Goal: Task Accomplishment & Management: Use online tool/utility

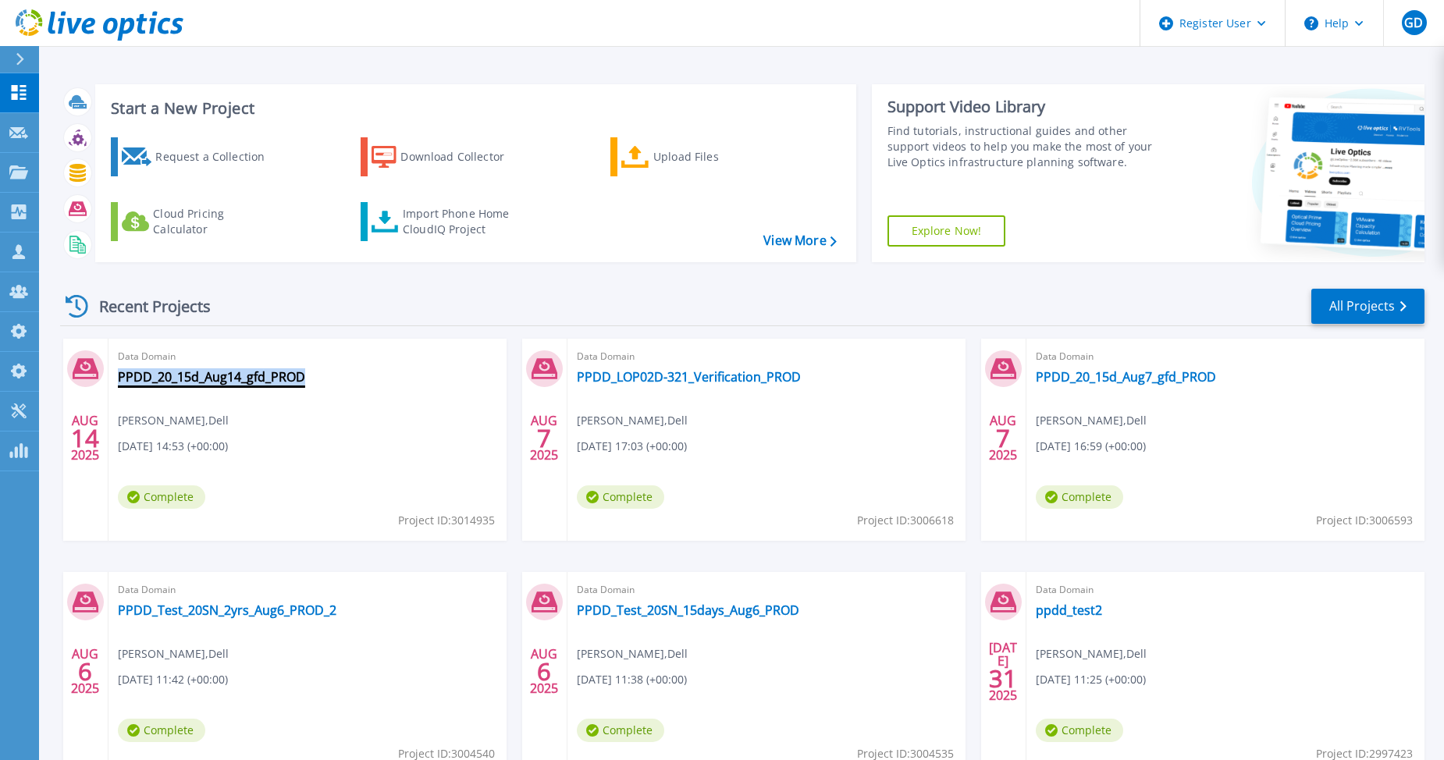
drag, startPoint x: 318, startPoint y: 373, endPoint x: 303, endPoint y: 382, distance: 17.1
click at [303, 382] on div "Data Domain PPDD_20_15d_Aug14_gfd_PROD Gerry Dunn , Dell 08/14/2025, 14:53 (+00…" at bounding box center [307, 440] width 398 height 202
copy div "PPDD_20_15d_Aug14_gfd_PROD"
click at [302, 299] on div "Recent Projects All Projects" at bounding box center [742, 306] width 1364 height 39
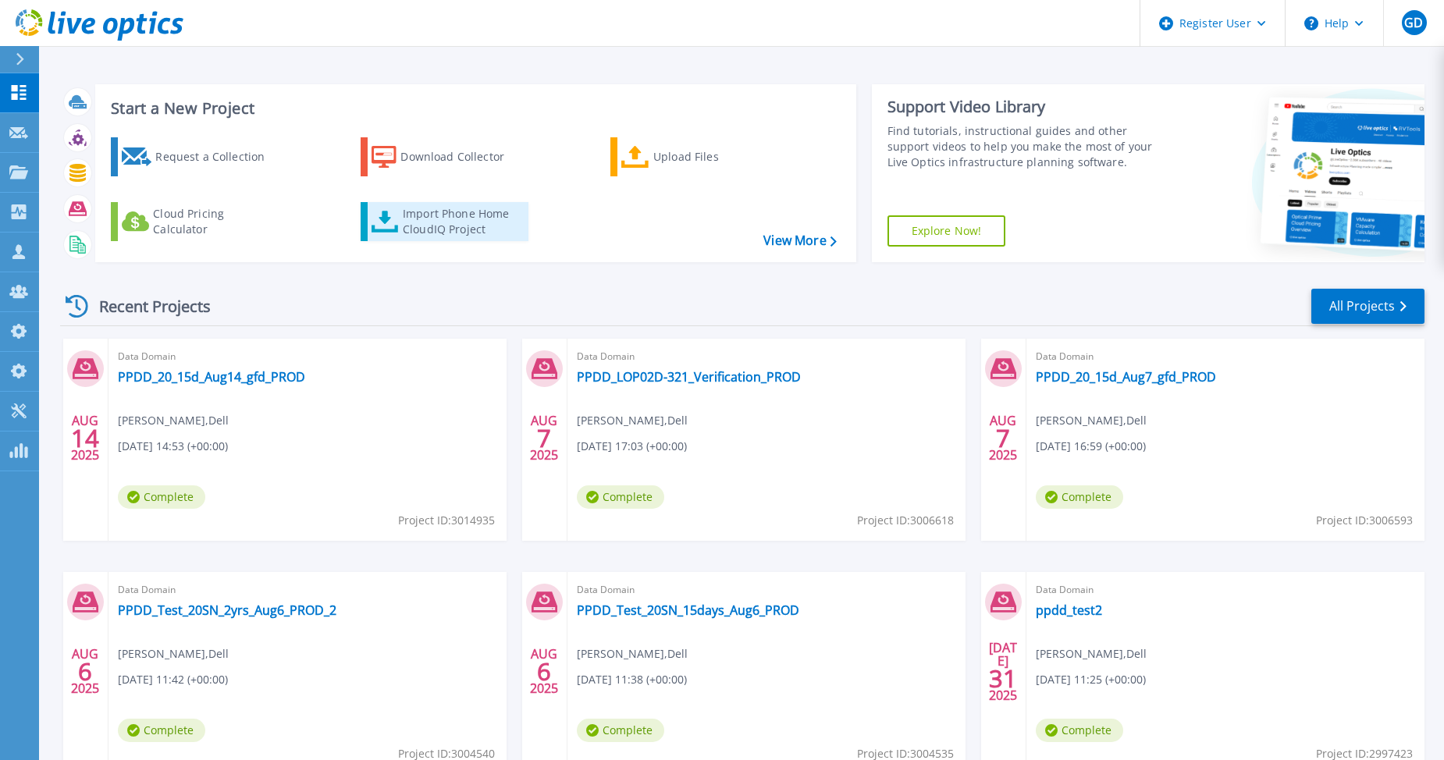
click at [435, 221] on div "Import Phone Home CloudIQ Project" at bounding box center [464, 221] width 122 height 31
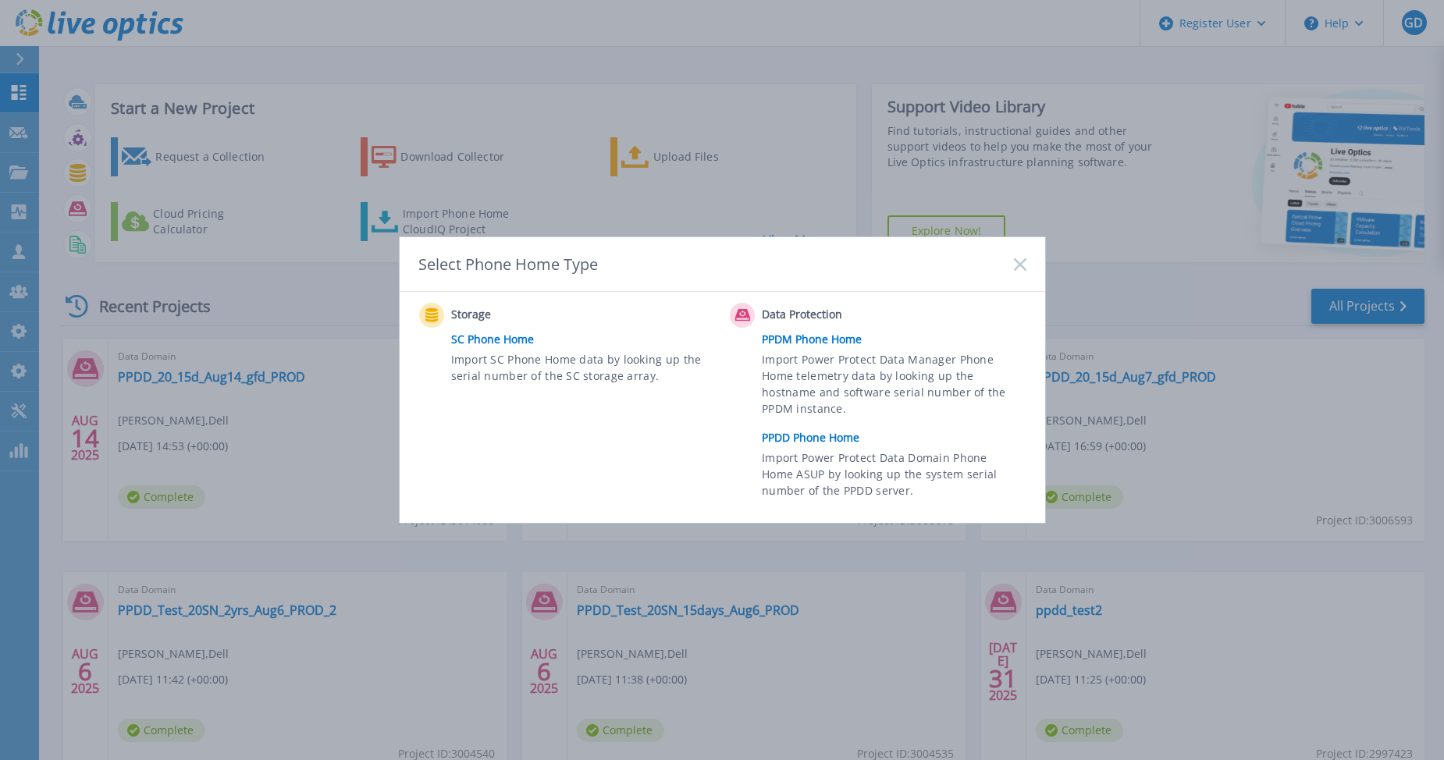
click at [783, 434] on link "PPDD Phone Home" at bounding box center [898, 437] width 272 height 23
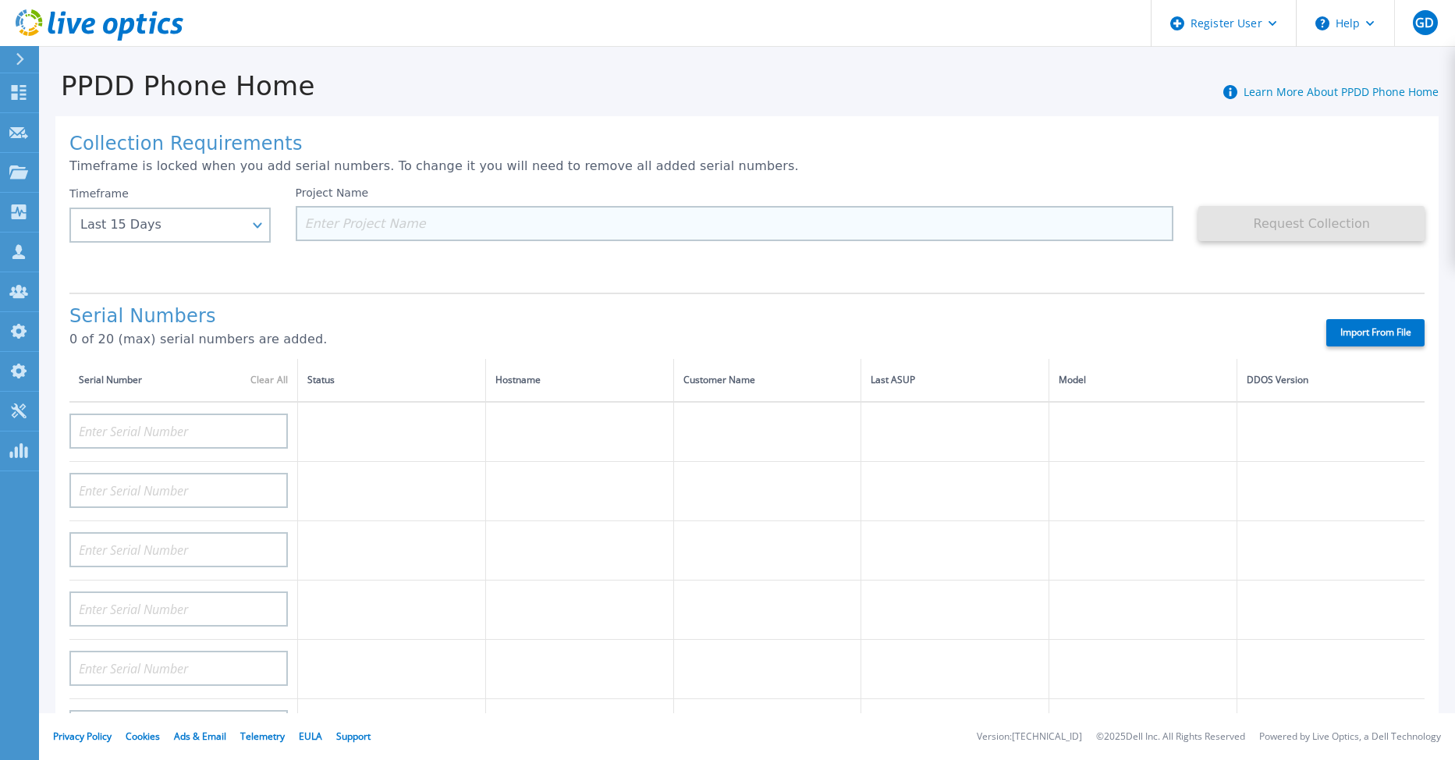
click at [336, 229] on input at bounding box center [735, 223] width 879 height 35
paste input "PPDD_20_15d_Aug14_gfd_PROD"
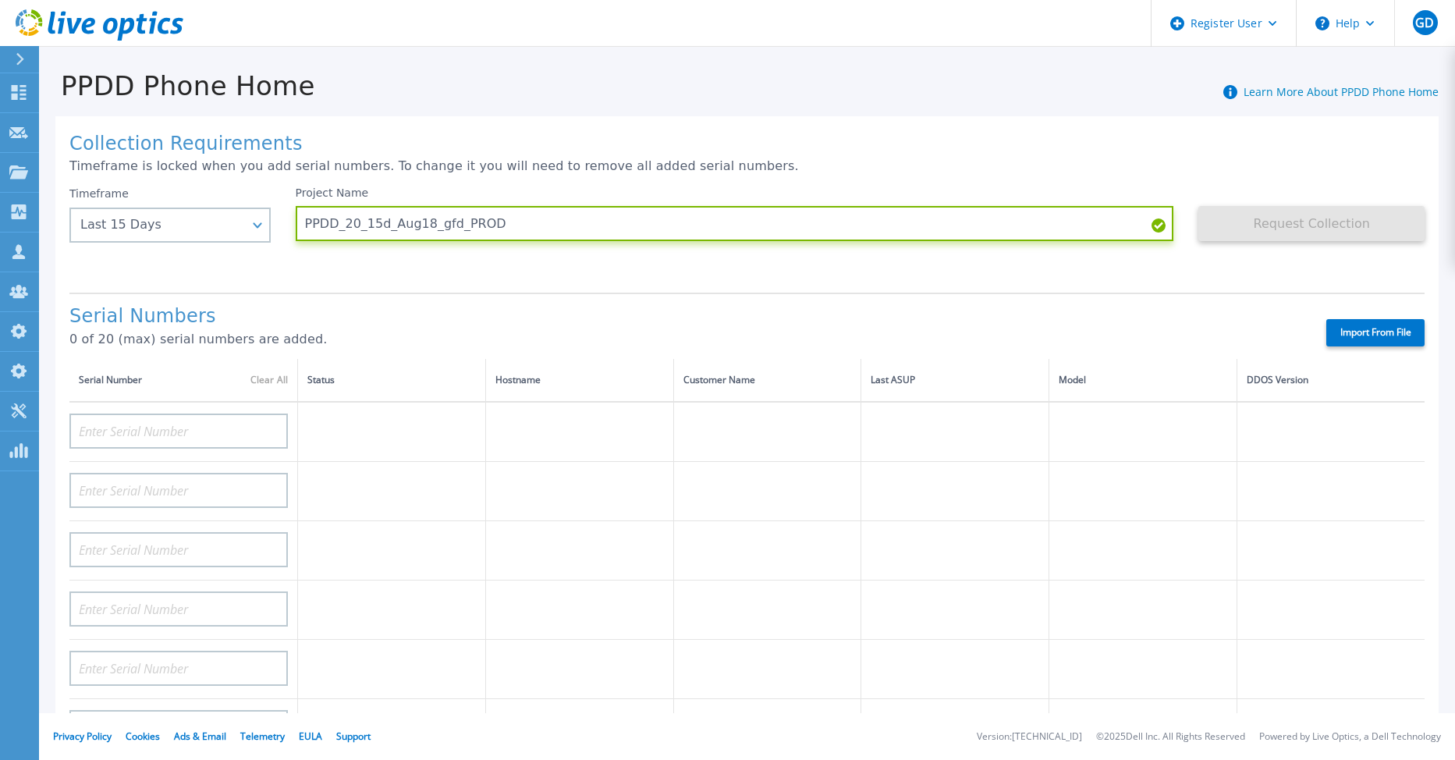
type input "PPDD_20_15d_Aug18_gfd_PROD"
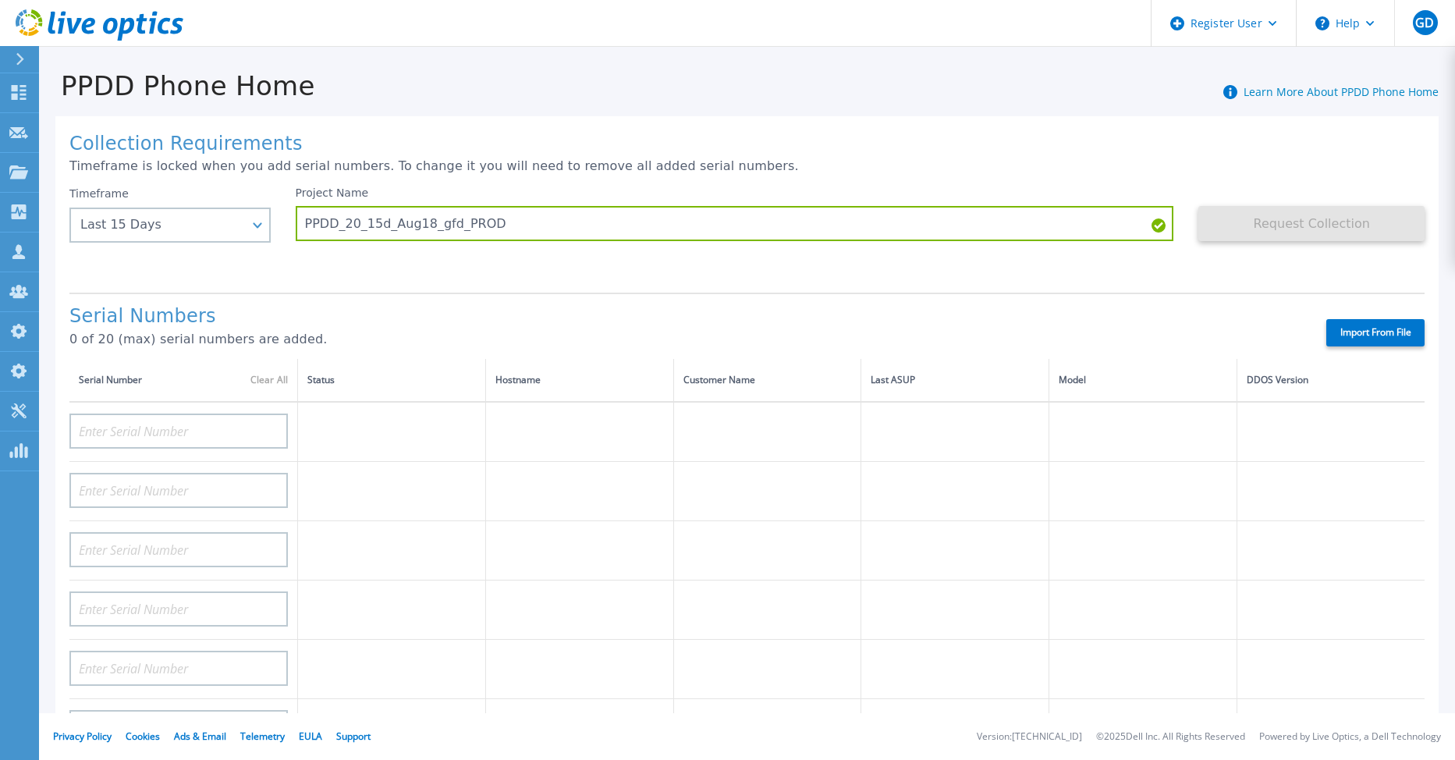
click at [1347, 331] on label "Import From File" at bounding box center [1376, 332] width 98 height 27
click at [0, 0] on input "Import From File" at bounding box center [0, 0] width 0 height 0
type input "AUDVFBNW5NDDSY"
type input "APX00230307919"
type input "AUDVXVCEX7DDSY"
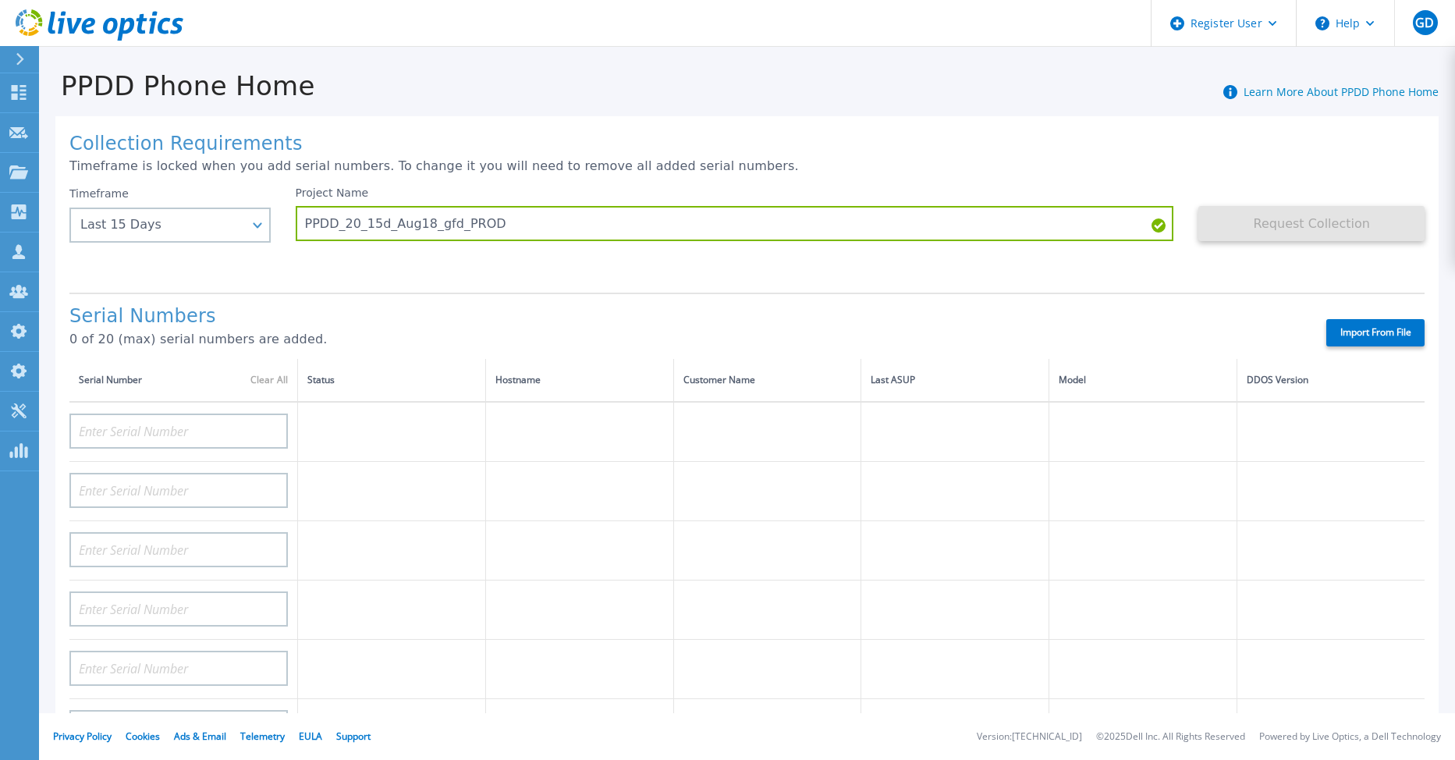
type input "APM00184831991"
type input "CKM00181900520"
type input "APM00203007560"
type input "APM00202614668"
type input "APM00212613652"
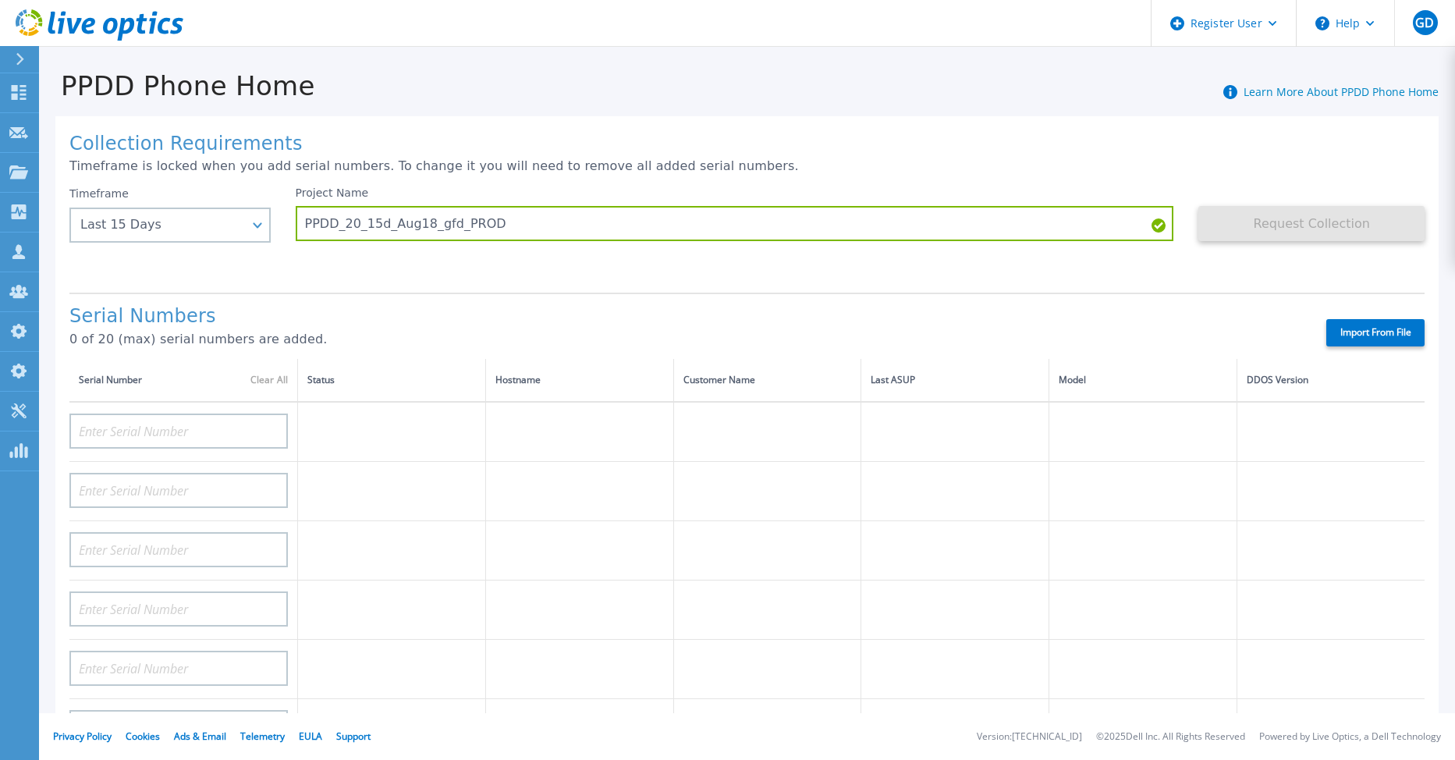
type input "APX00232503743"
type input "CKM00202301759"
type input "APM00212702822"
type input "CKM00181001809"
type input "APM00160405864"
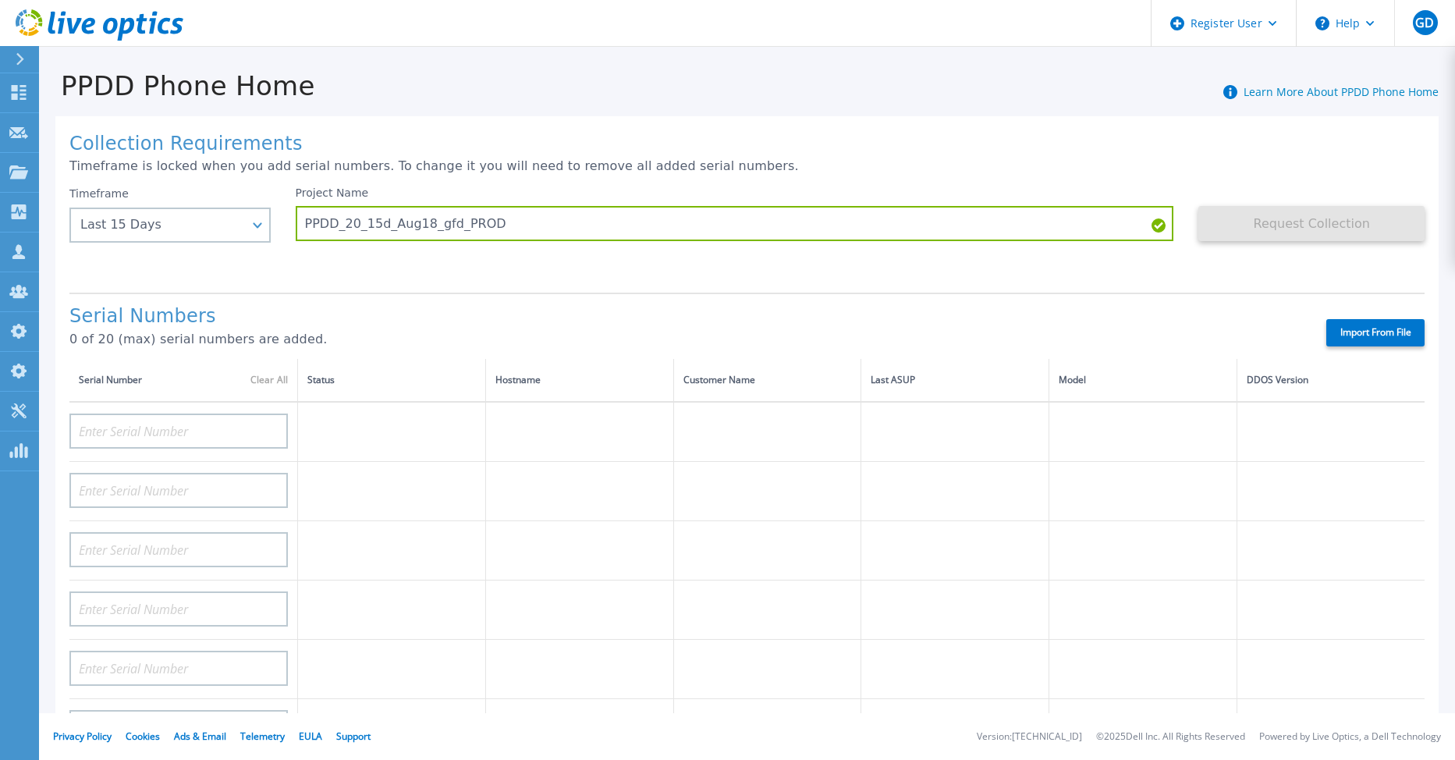
type input "CRK00235104956"
type input "APM00202011675"
type input "CKM00184602620"
type input "DE500212802673"
type input "APM00202912715"
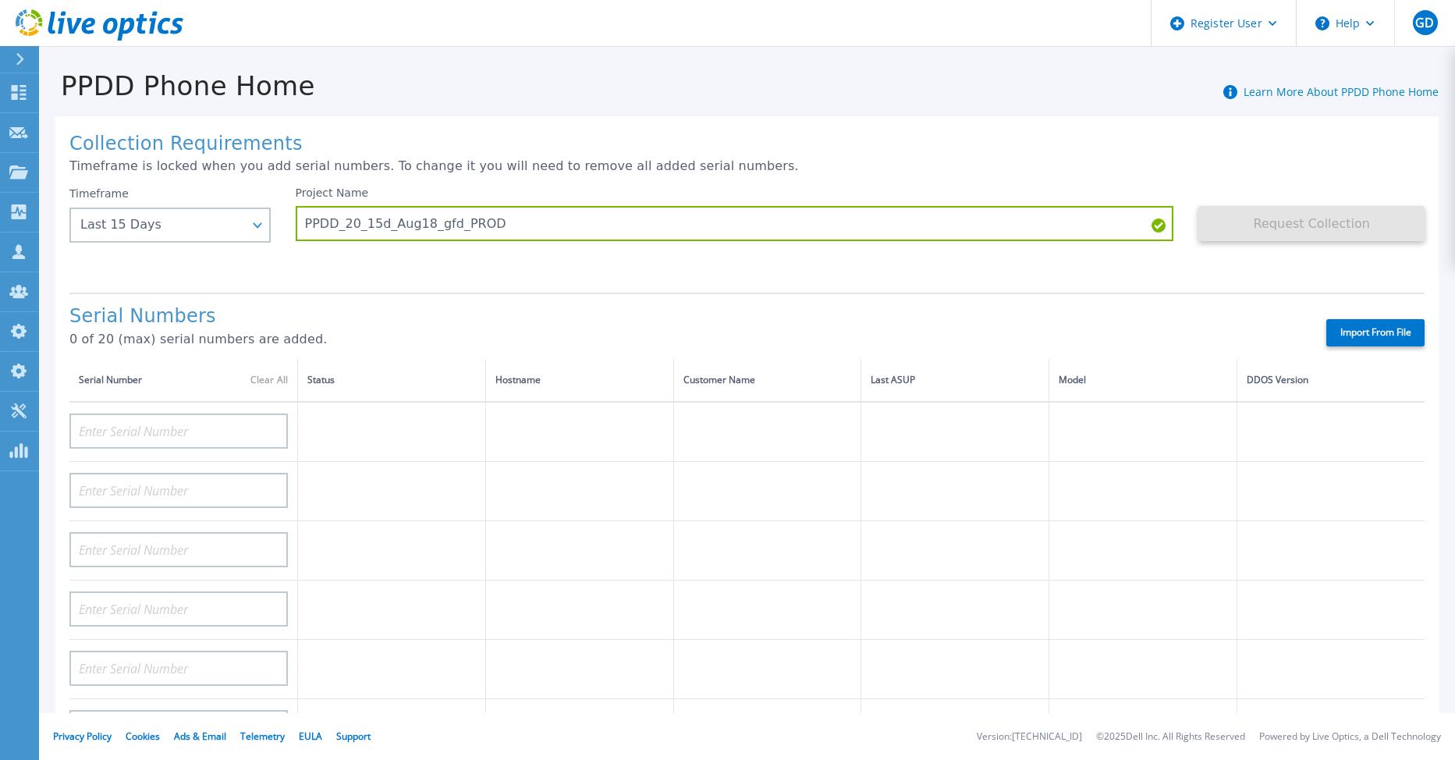
type input "APM00211700095"
type input "APX00232503747"
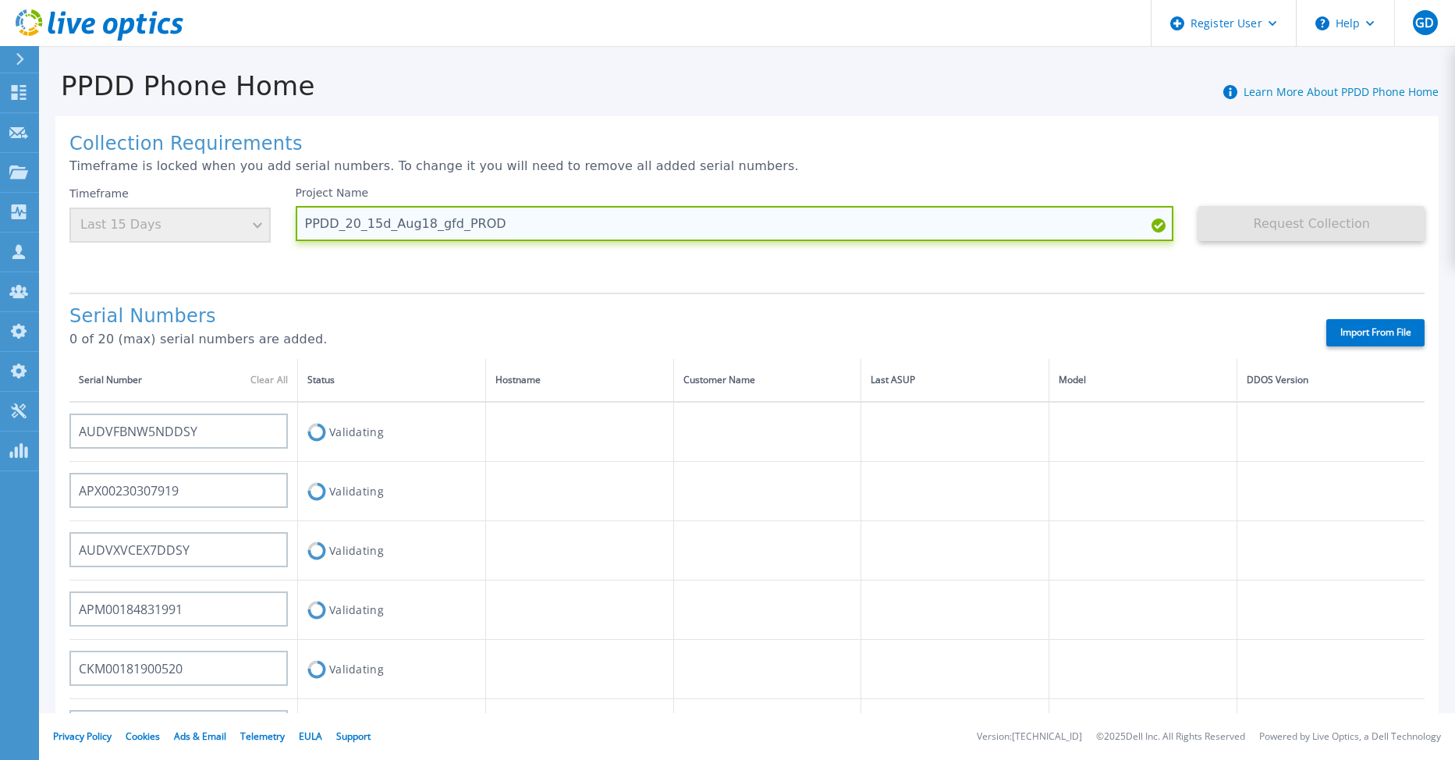
click at [451, 224] on input "PPDD_20_15d_Aug18_gfd_PROD" at bounding box center [735, 223] width 879 height 35
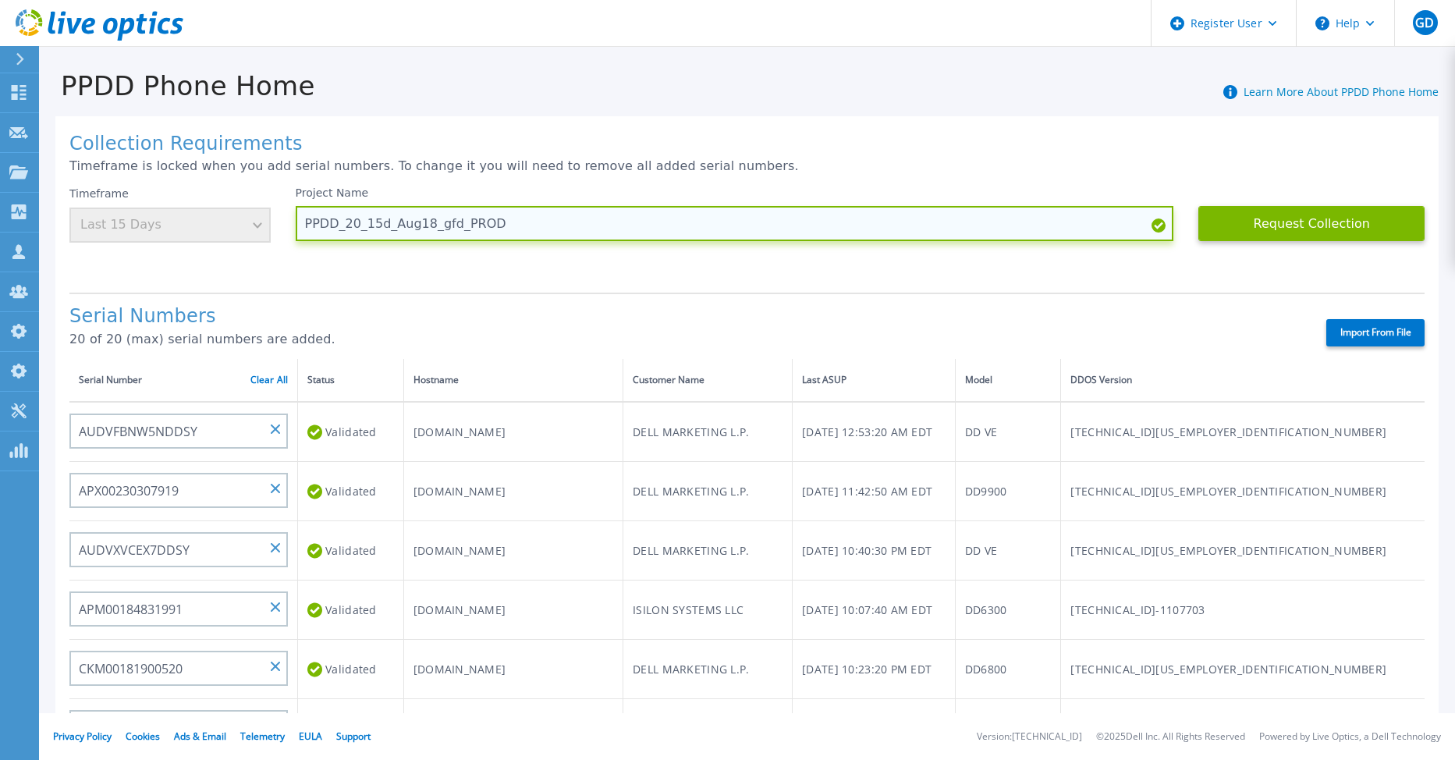
drag, startPoint x: 503, startPoint y: 229, endPoint x: 300, endPoint y: 230, distance: 203.7
click at [300, 230] on input "PPDD_20_15d_Aug18_gfd_PROD" at bounding box center [735, 223] width 879 height 35
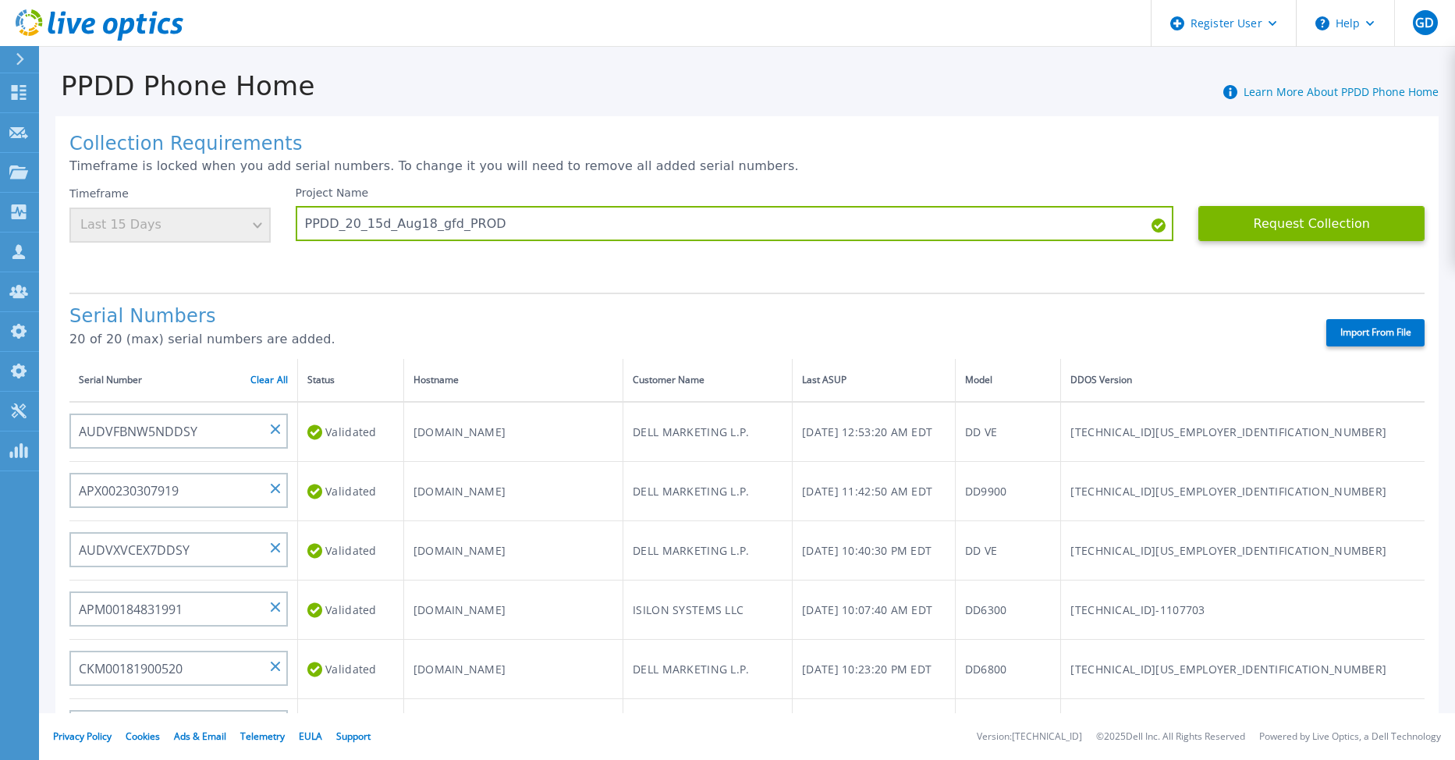
click at [363, 273] on div "Project Name PPDD_20_15d_Aug18_gfd_PROD" at bounding box center [748, 234] width 904 height 94
click at [1295, 229] on button "Request Collection" at bounding box center [1312, 223] width 226 height 35
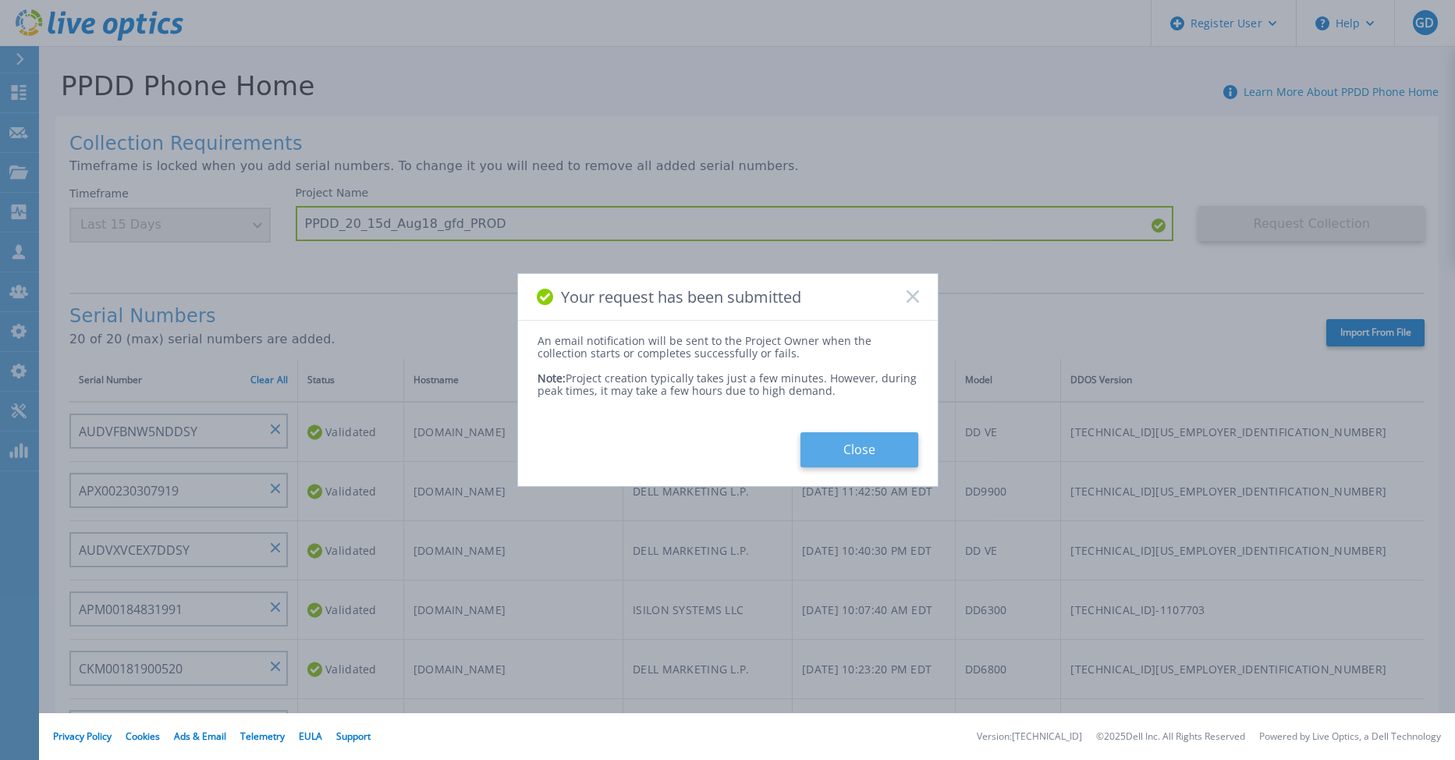
click at [866, 446] on button "Close" at bounding box center [860, 449] width 118 height 35
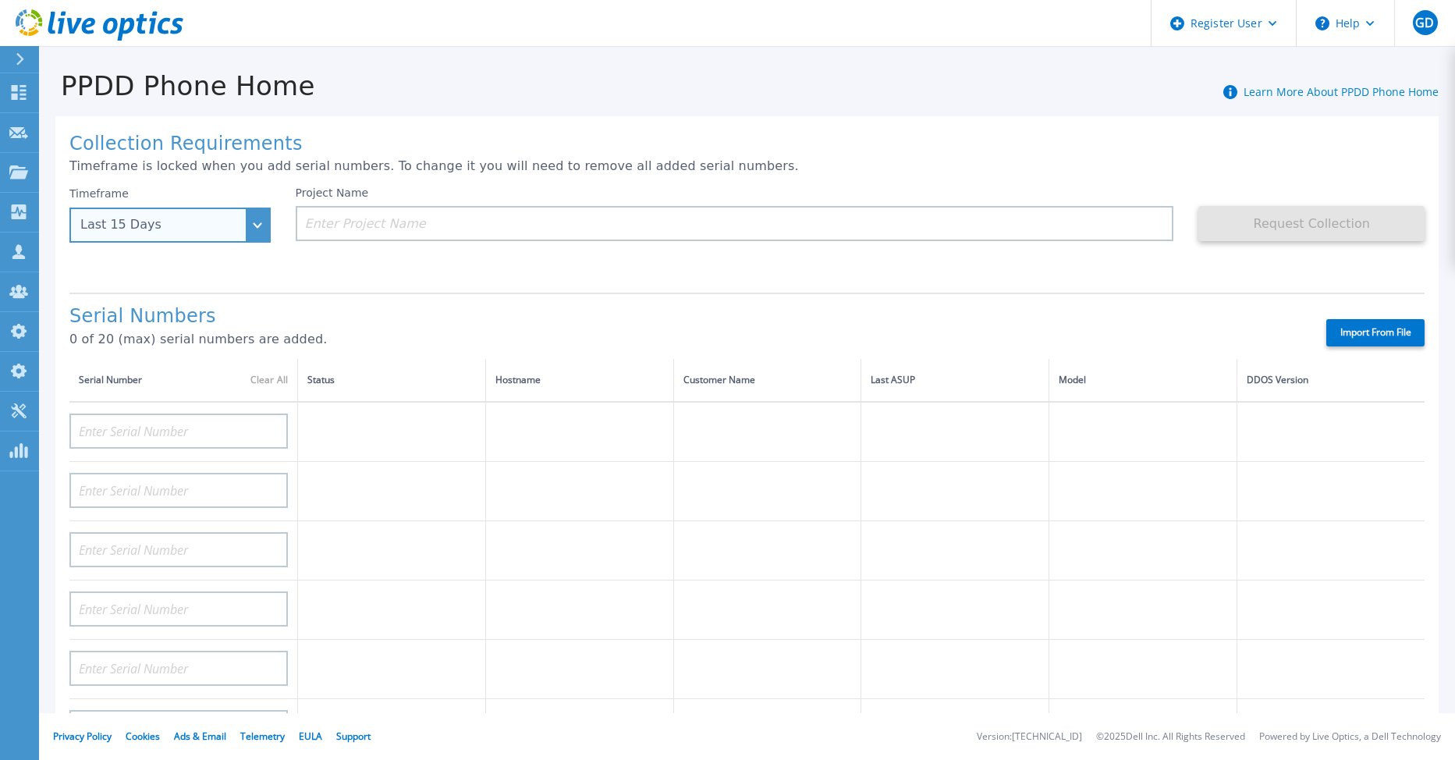
click at [258, 229] on div "Last 15 Days" at bounding box center [169, 225] width 201 height 35
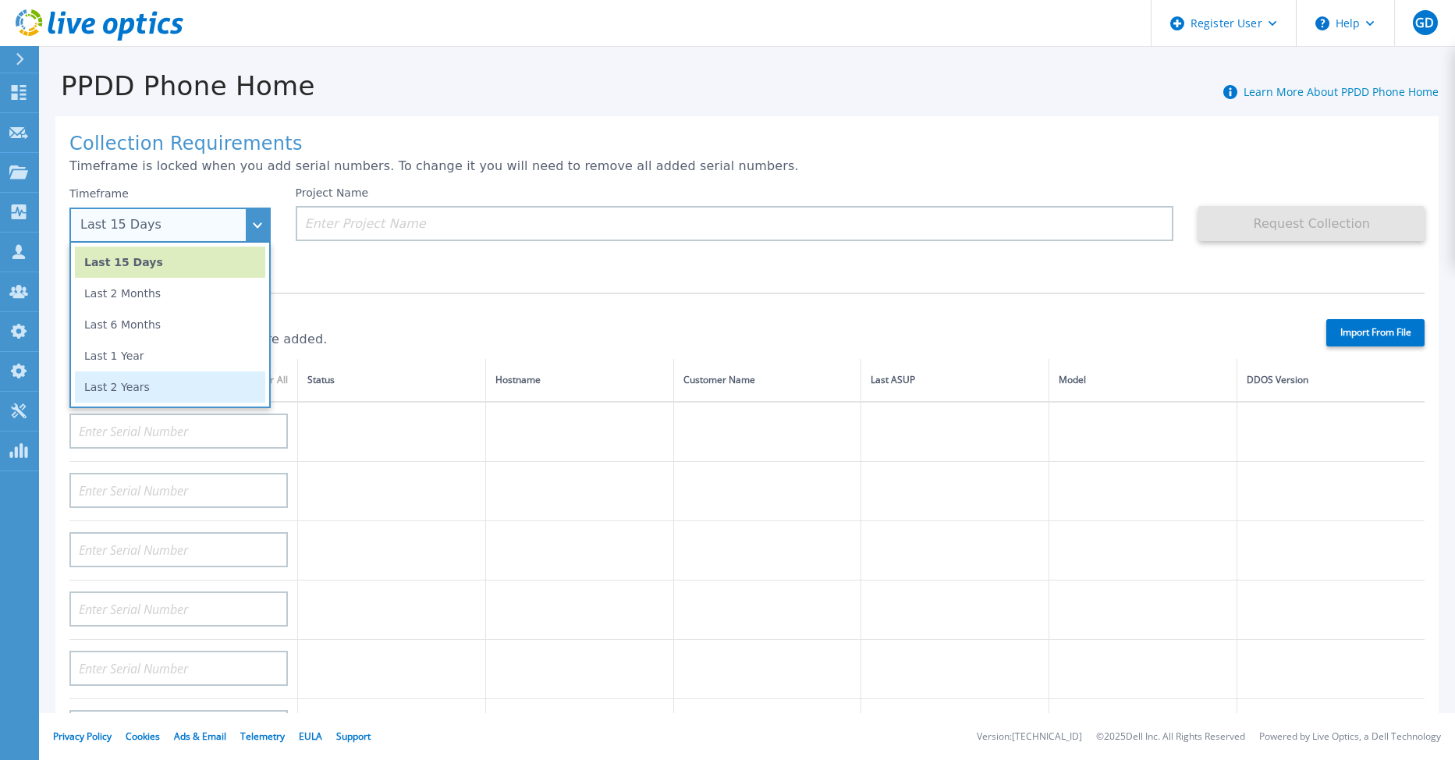
click at [194, 383] on li "Last 2 Years" at bounding box center [170, 386] width 190 height 31
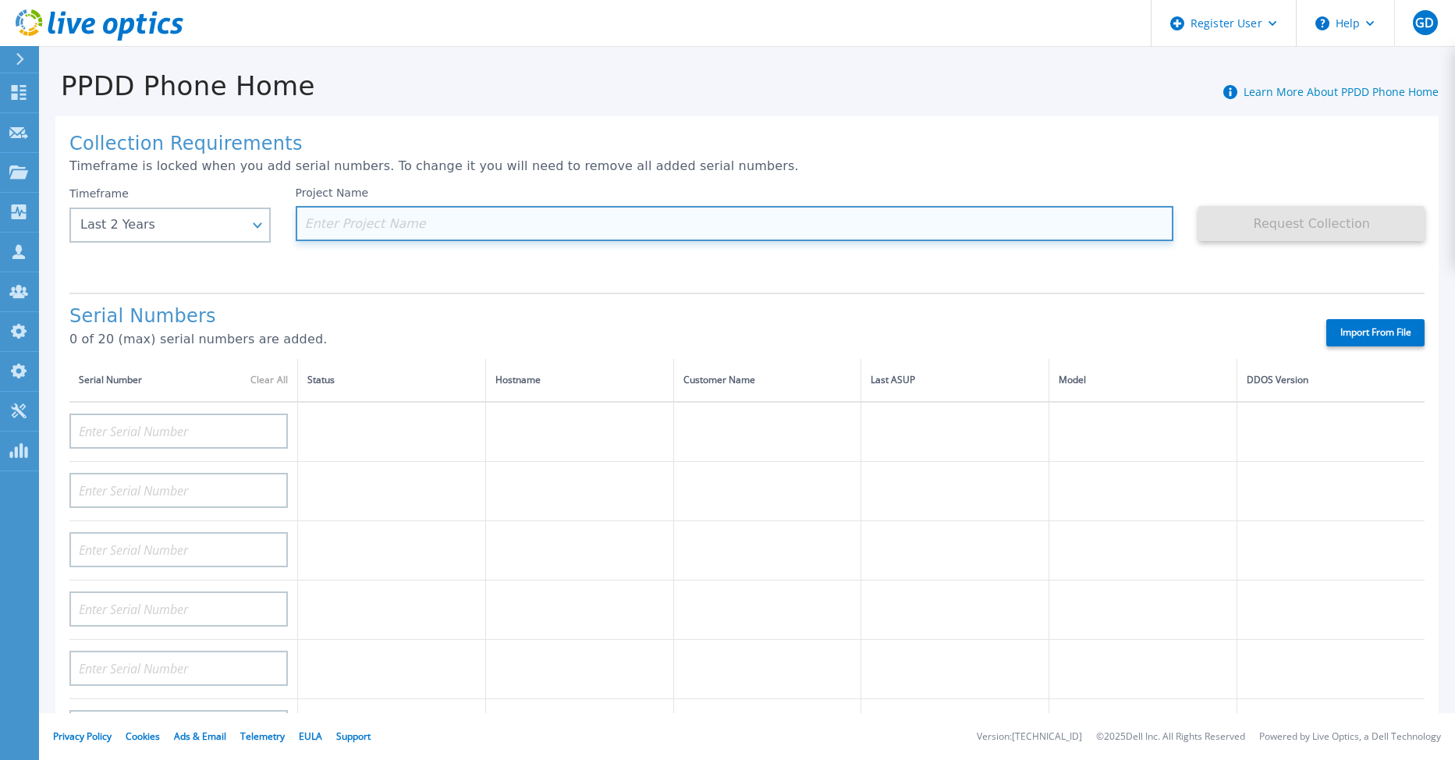
click at [341, 233] on input at bounding box center [735, 223] width 879 height 35
paste input "PPDD_20_15d_Aug18_gfd_PROD"
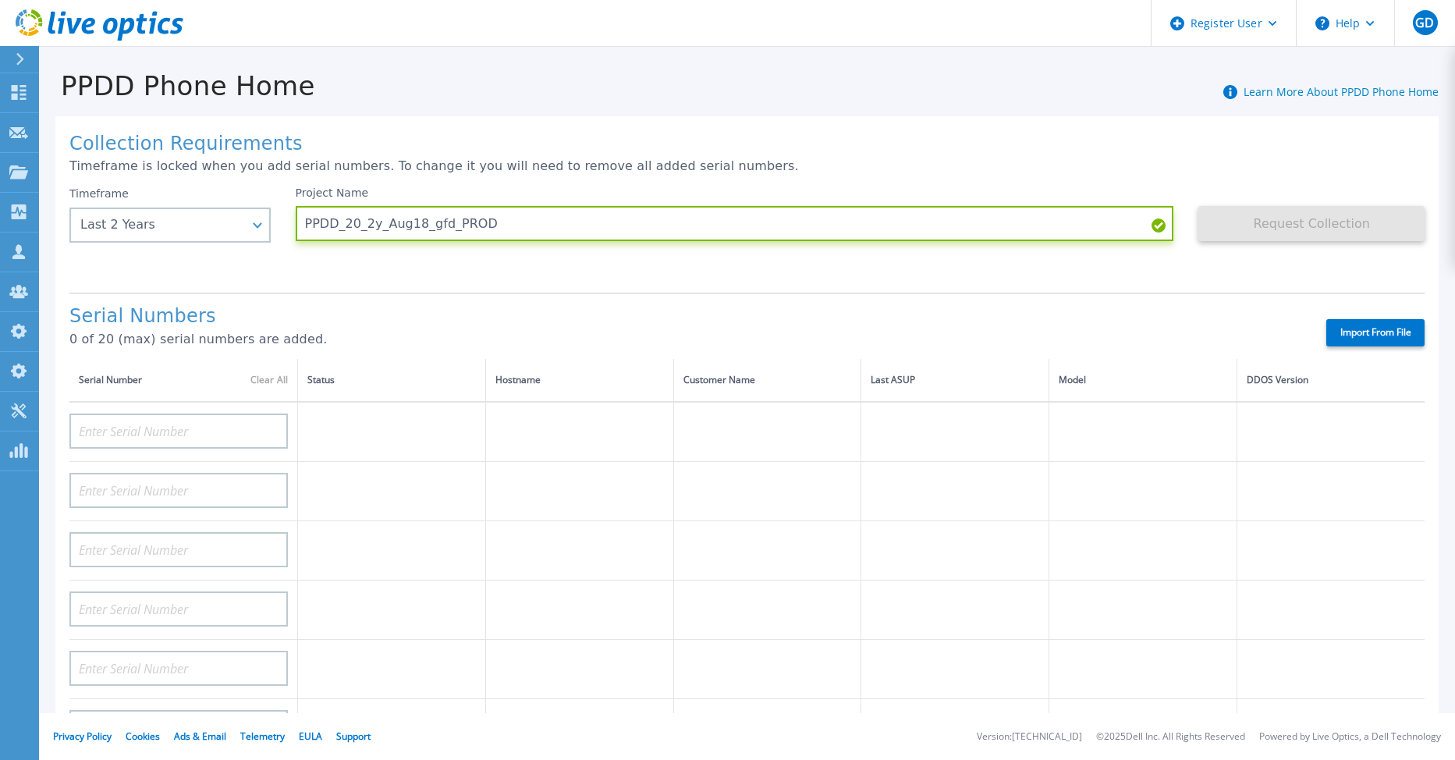
type input "PPDD_20_2y_Aug18_gfd_PROD"
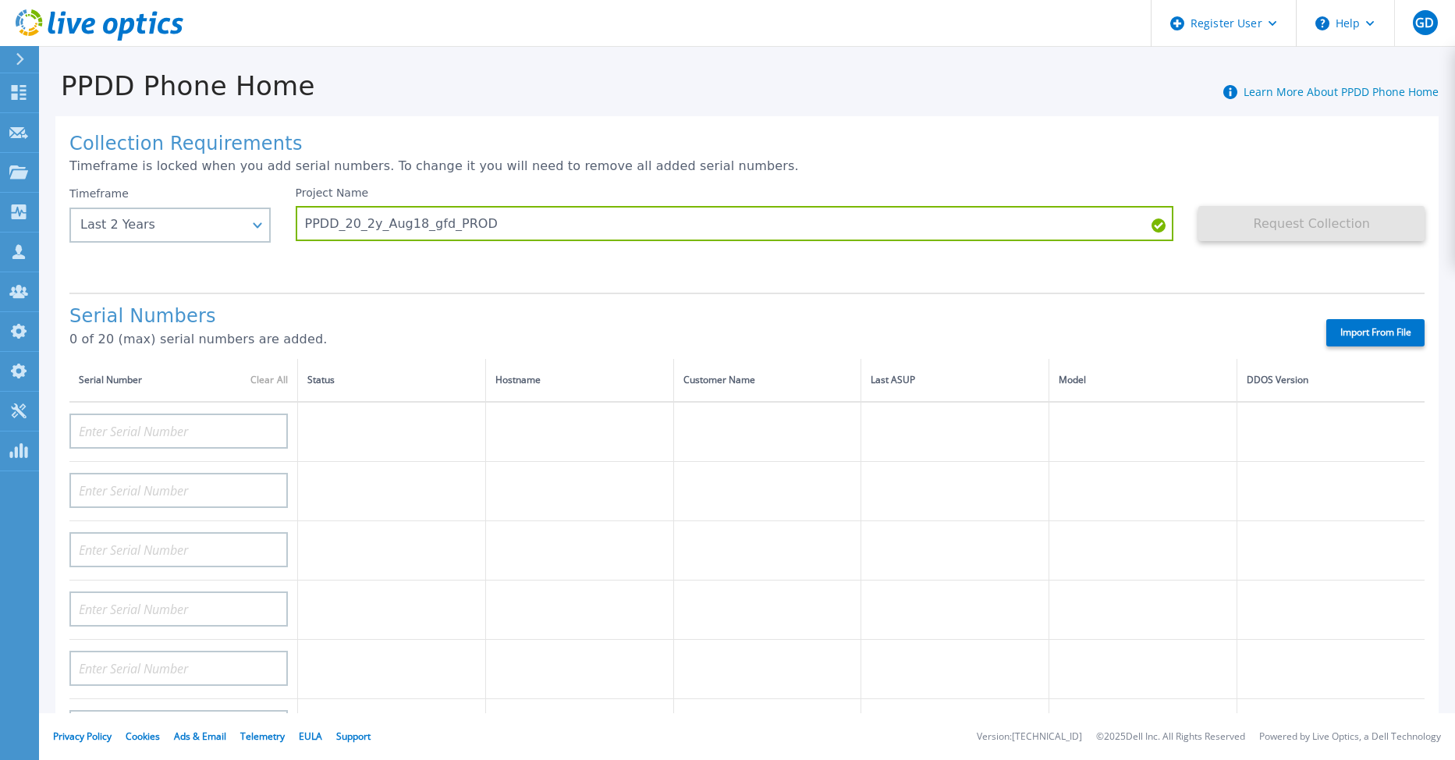
click at [1359, 332] on label "Import From File" at bounding box center [1376, 332] width 98 height 27
click at [0, 0] on input "Import From File" at bounding box center [0, 0] width 0 height 0
type input "APM00212517749"
type input "APM00181610916"
type input "APM00212610954"
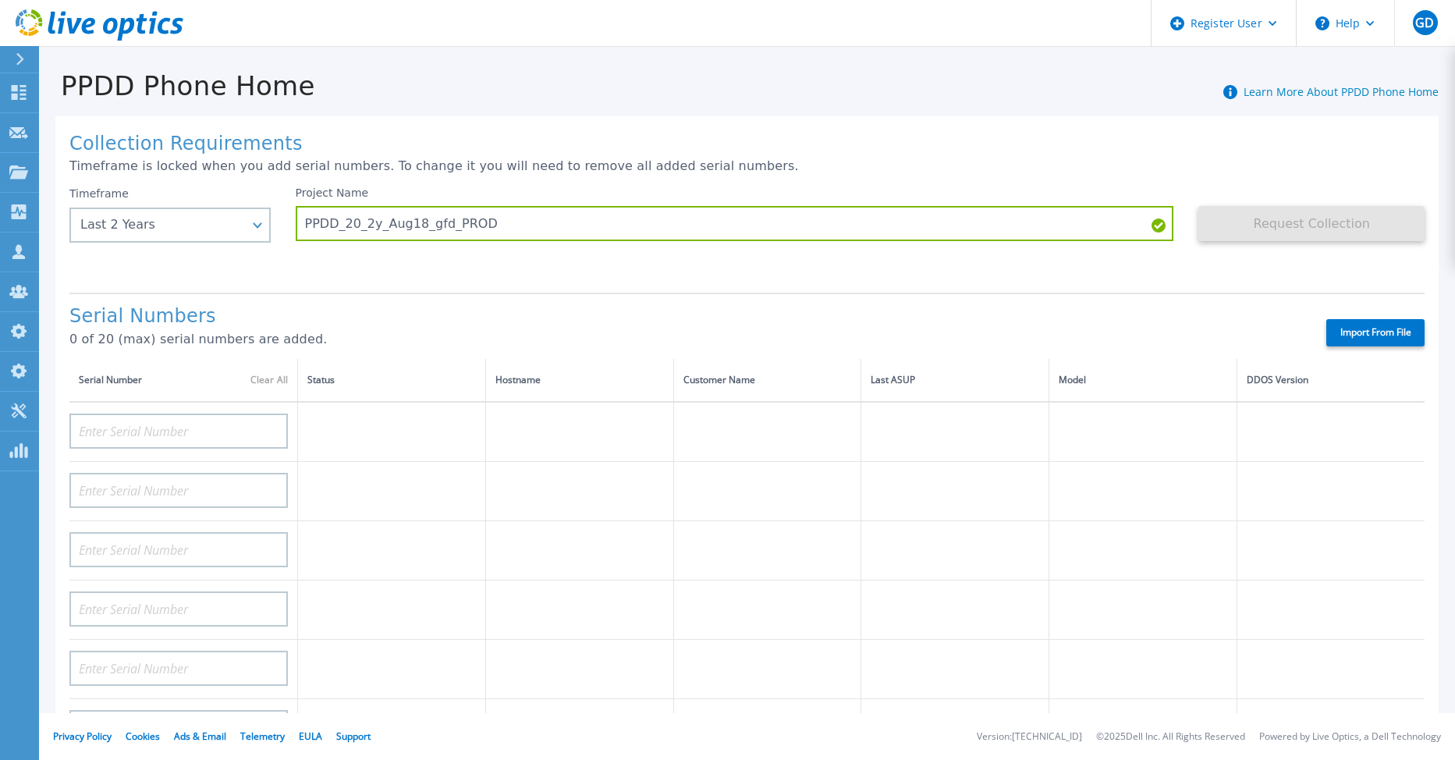
type input "APM00192901991"
type input "DE600213145187"
type input "CKM01210406364"
type input "AUDVMK7W3NDDSP"
type input "APM00174422347"
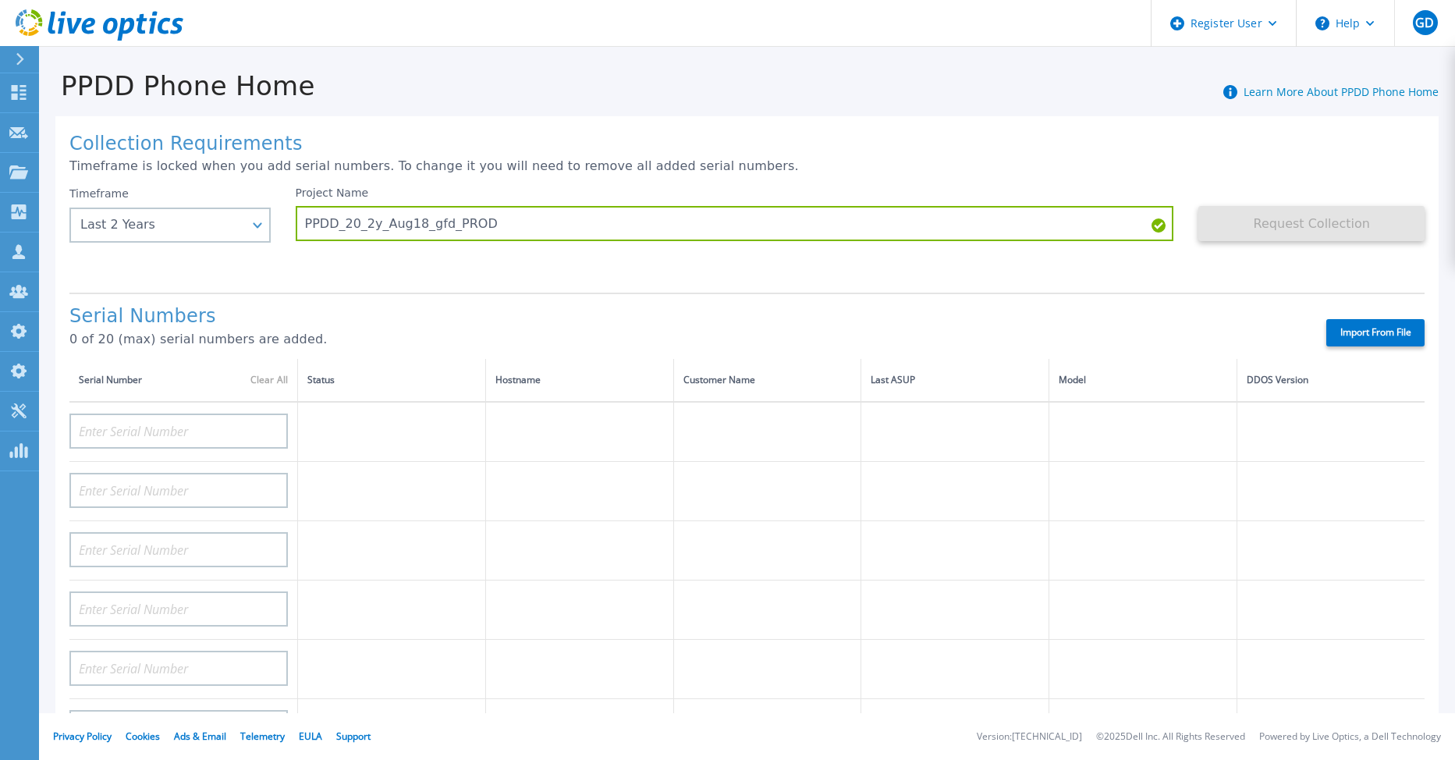
type input "APM00171414746"
type input "APM00222128522"
type input "APM00200337213"
type input "APM00160405864"
type input "APM00201200598"
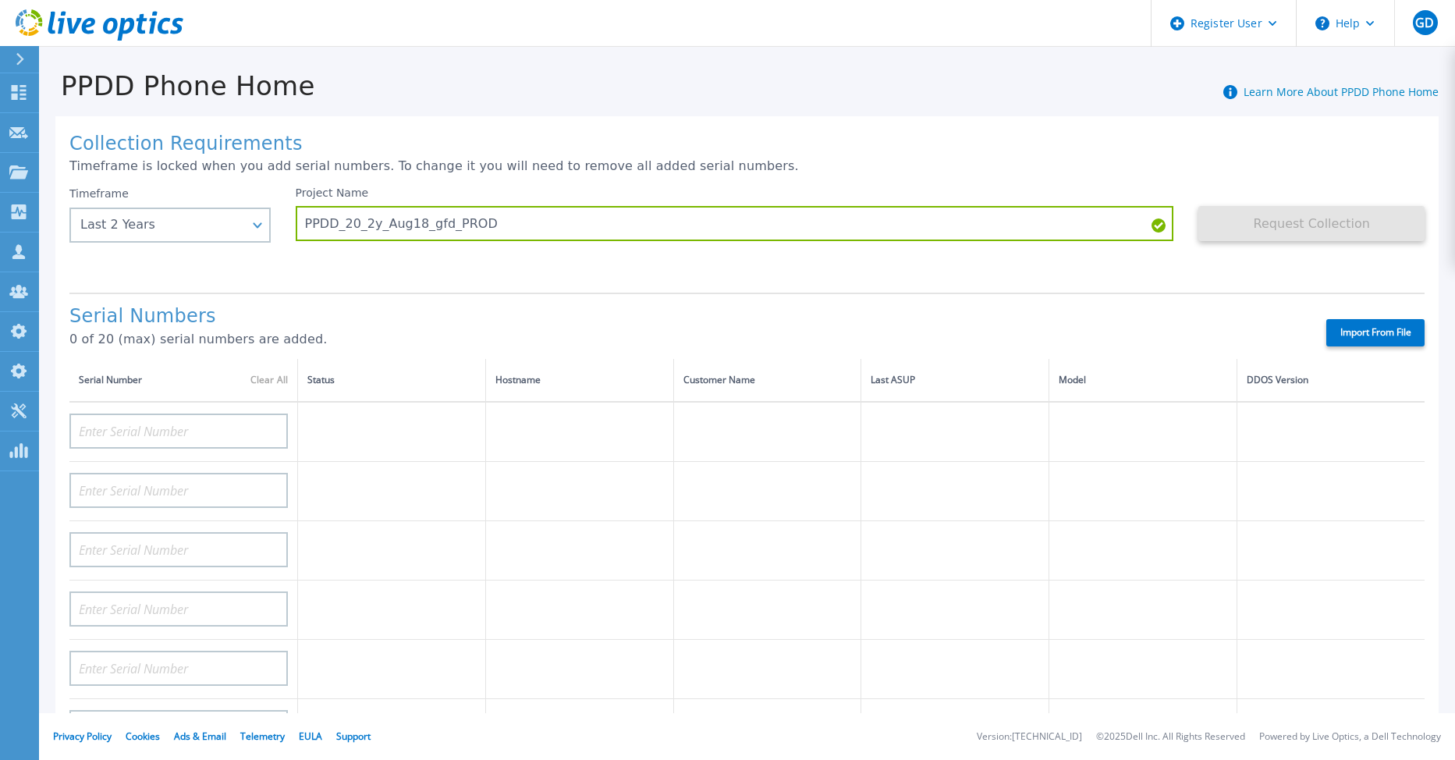
type input "APM00172914280"
type input "APM00212721945"
type input "CKM01203620338"
type input "CKM01214706127"
type input "FLA95144400037"
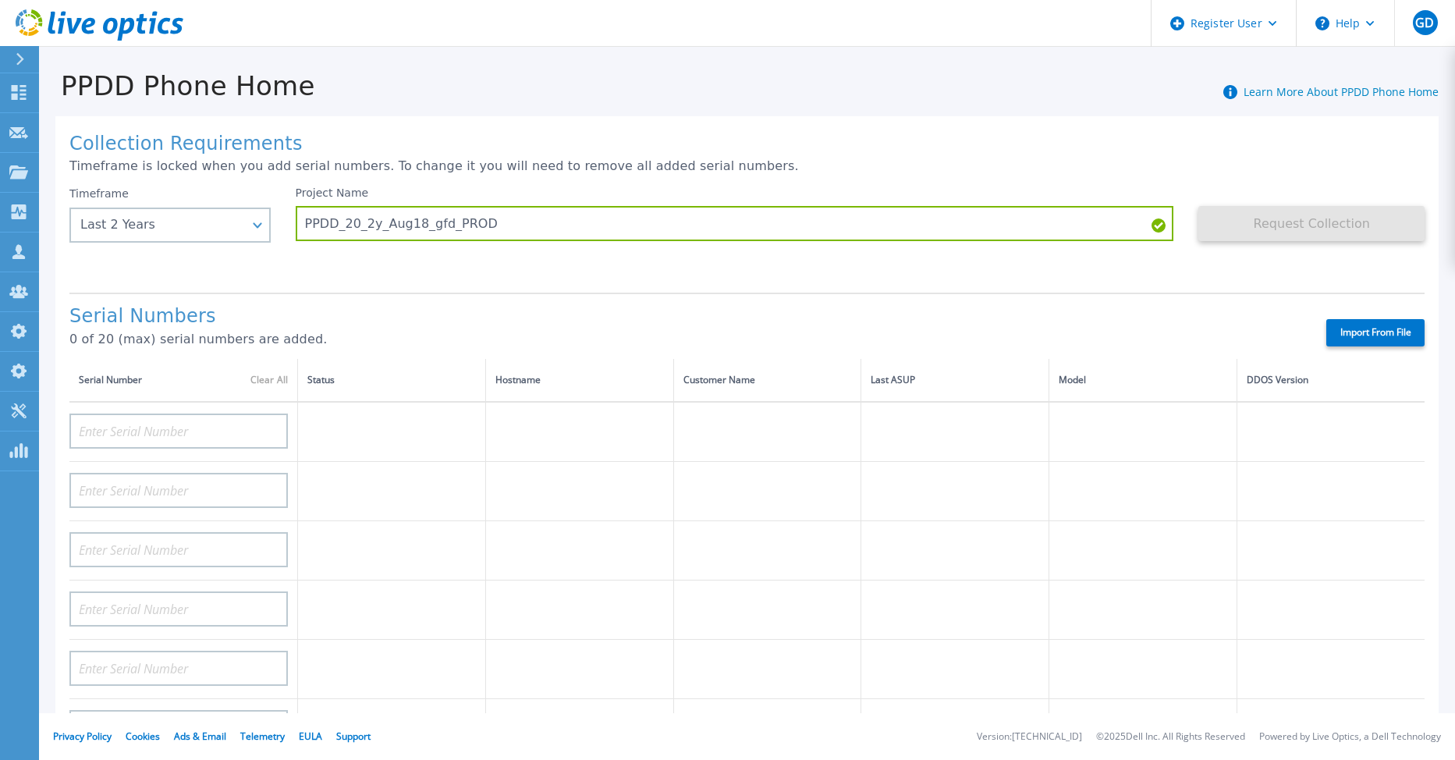
type input "AUDVNWBR6EDS91"
type input "APM00182109758"
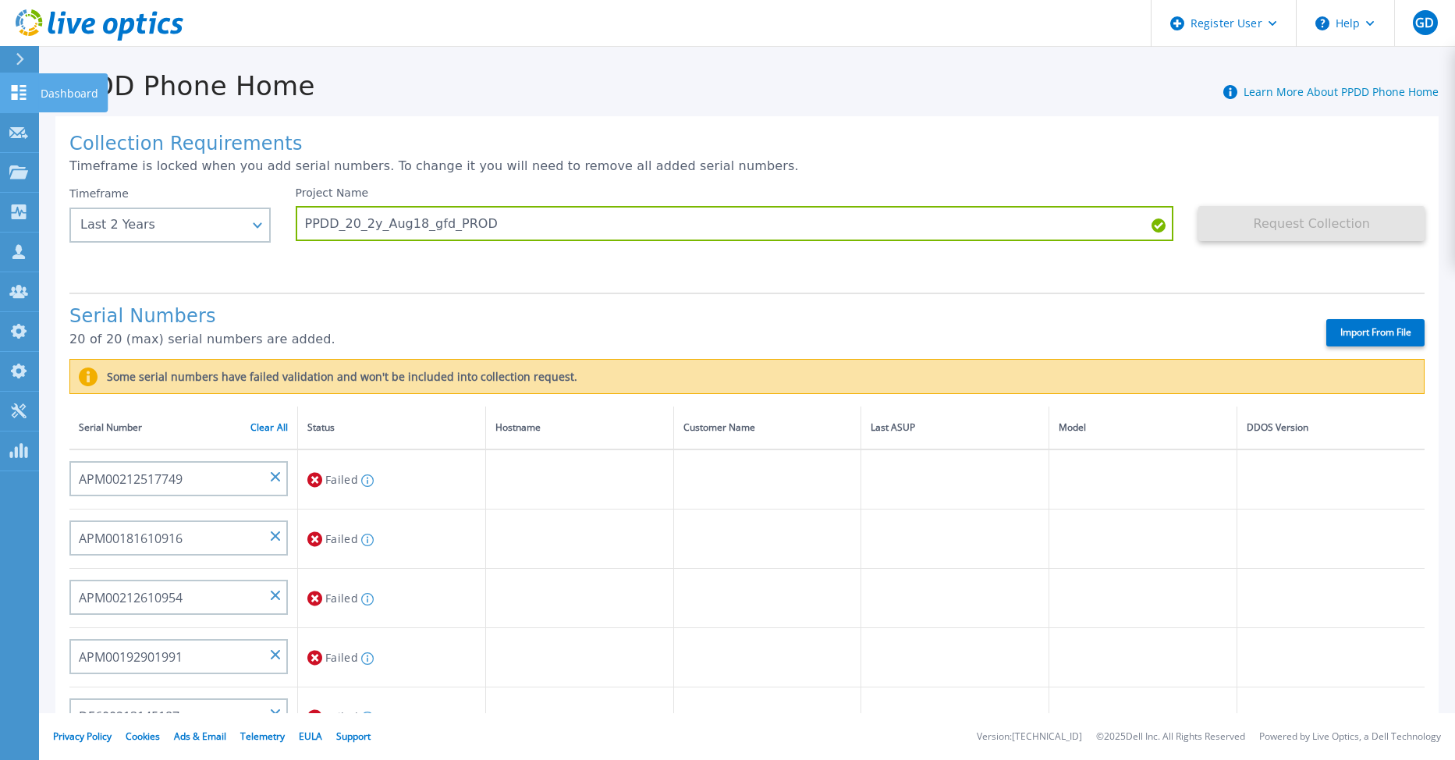
click at [22, 89] on icon at bounding box center [18, 92] width 19 height 15
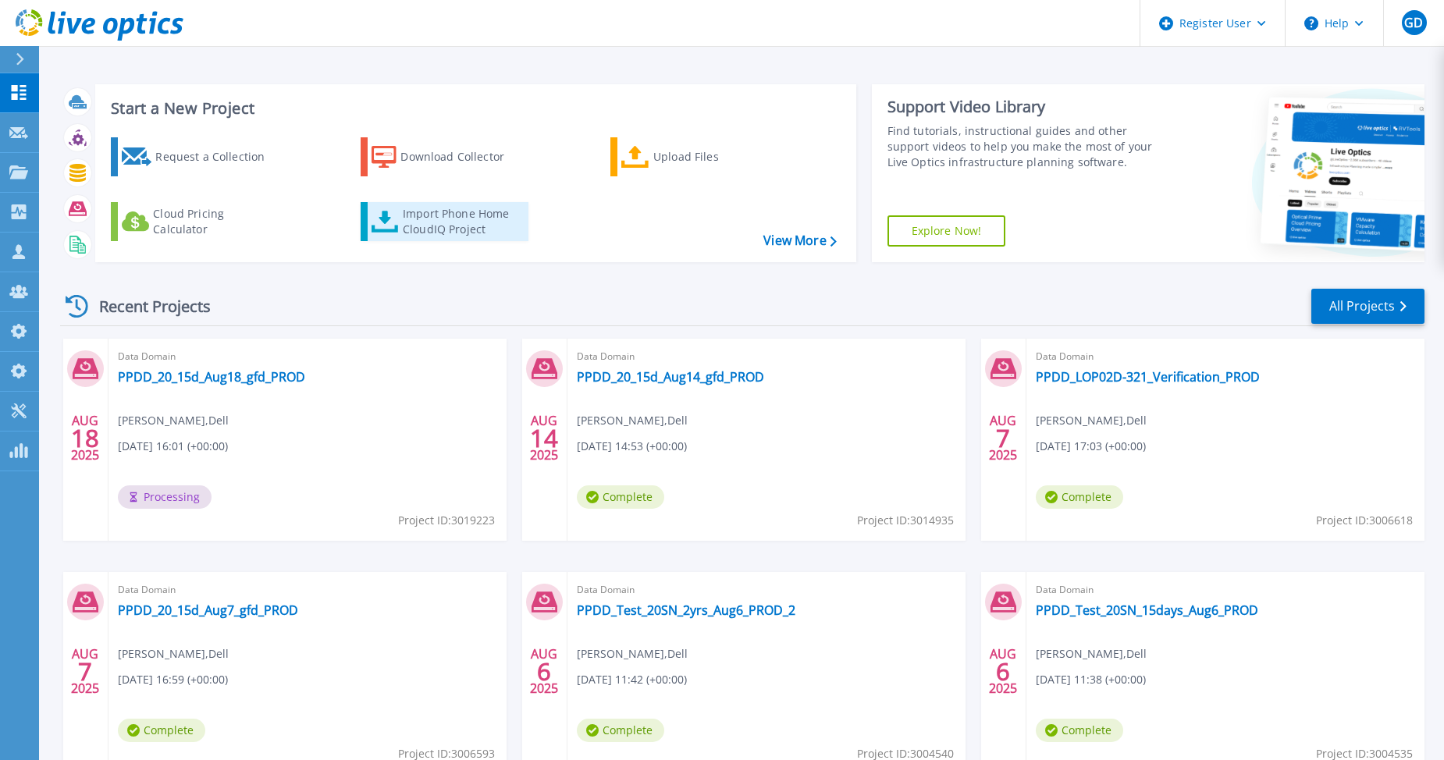
click at [436, 221] on div "Import Phone Home CloudIQ Project" at bounding box center [464, 221] width 122 height 31
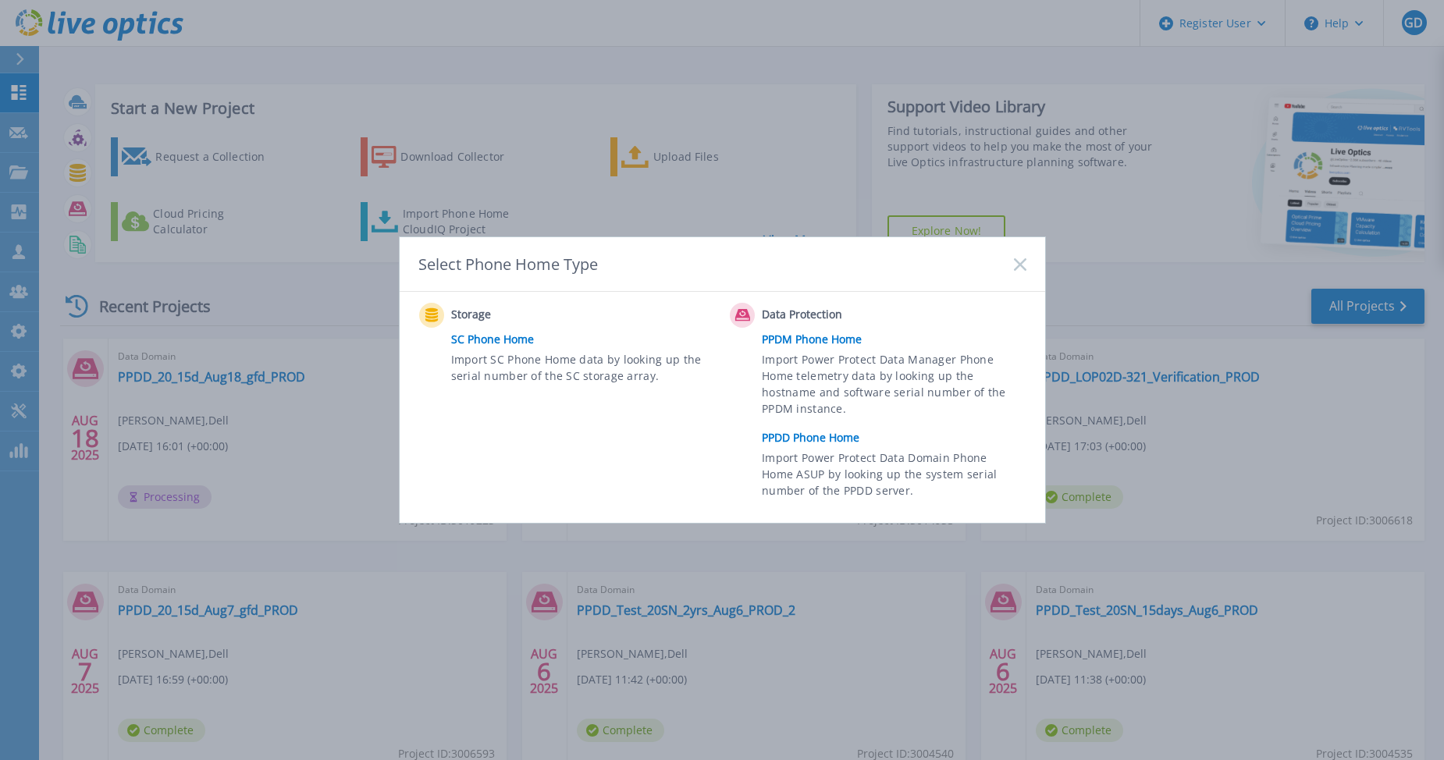
click at [805, 437] on link "PPDD Phone Home" at bounding box center [898, 437] width 272 height 23
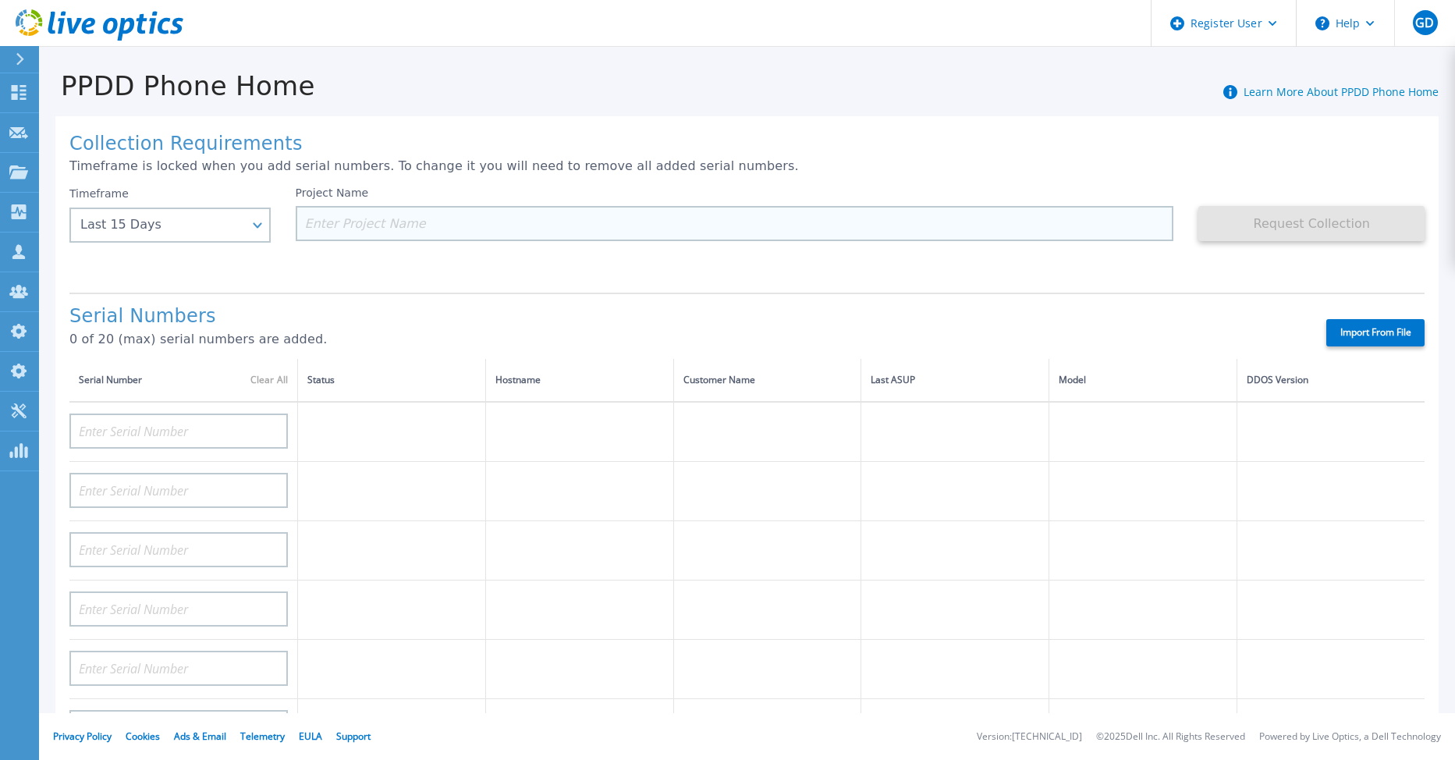
click at [361, 229] on input at bounding box center [735, 223] width 879 height 35
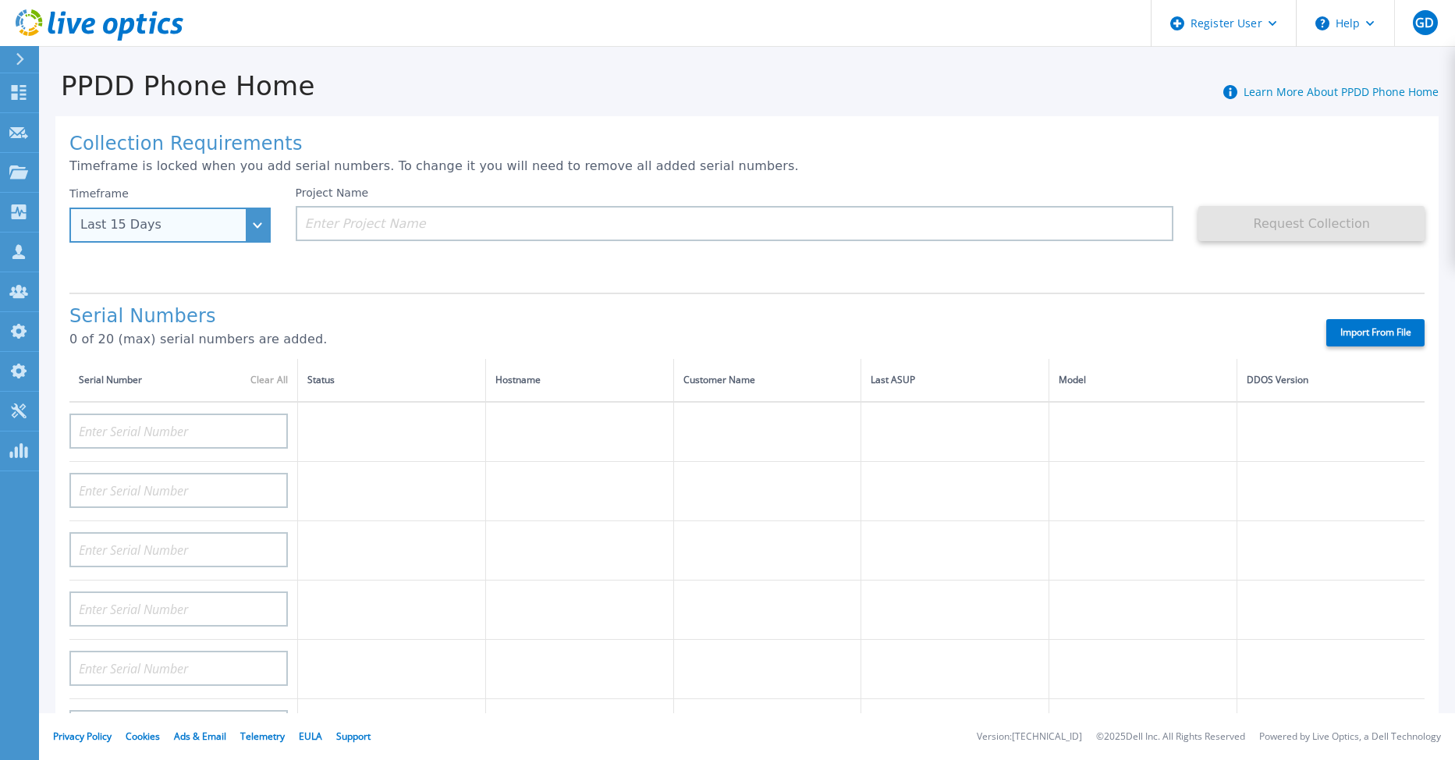
click at [263, 236] on div "Last 15 Days" at bounding box center [169, 225] width 201 height 35
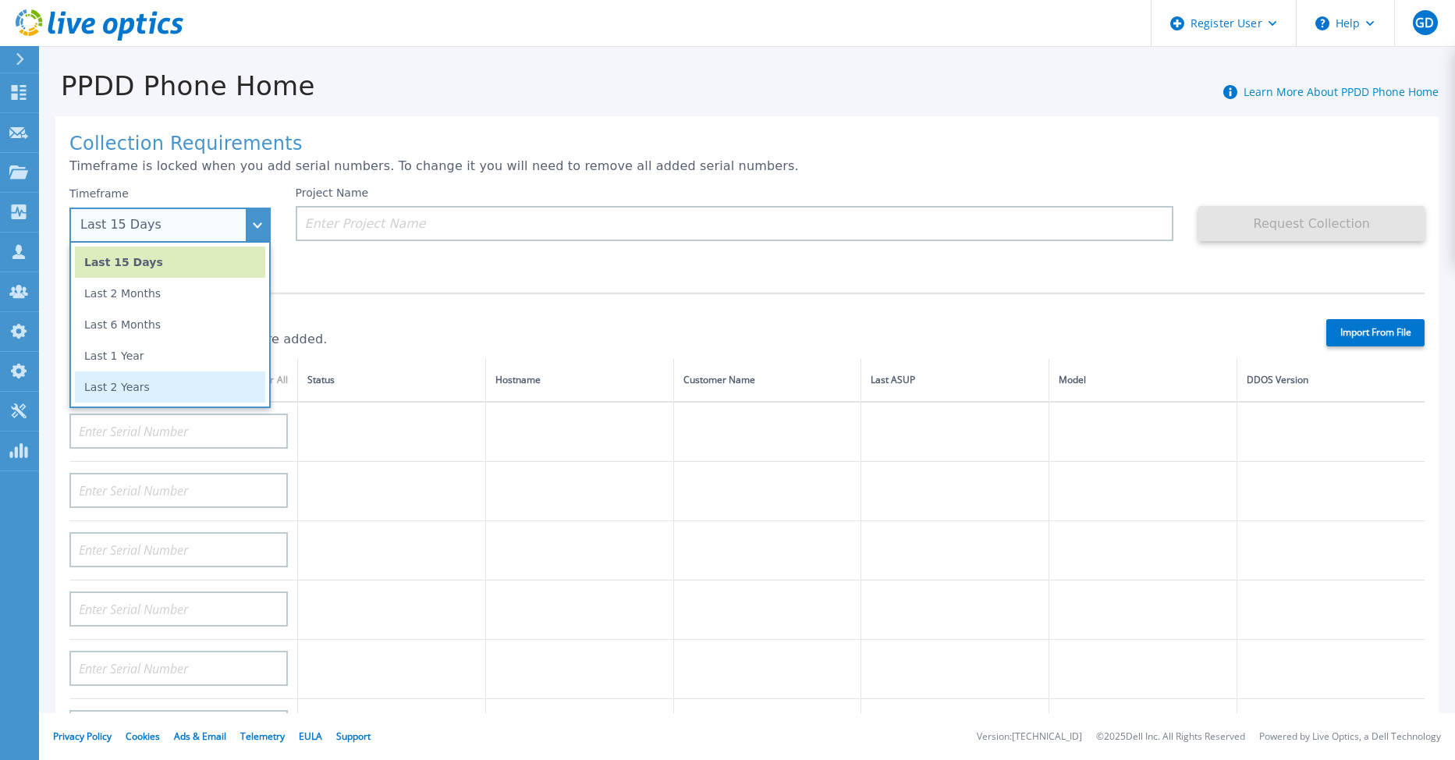
click at [200, 386] on li "Last 2 Years" at bounding box center [170, 386] width 190 height 31
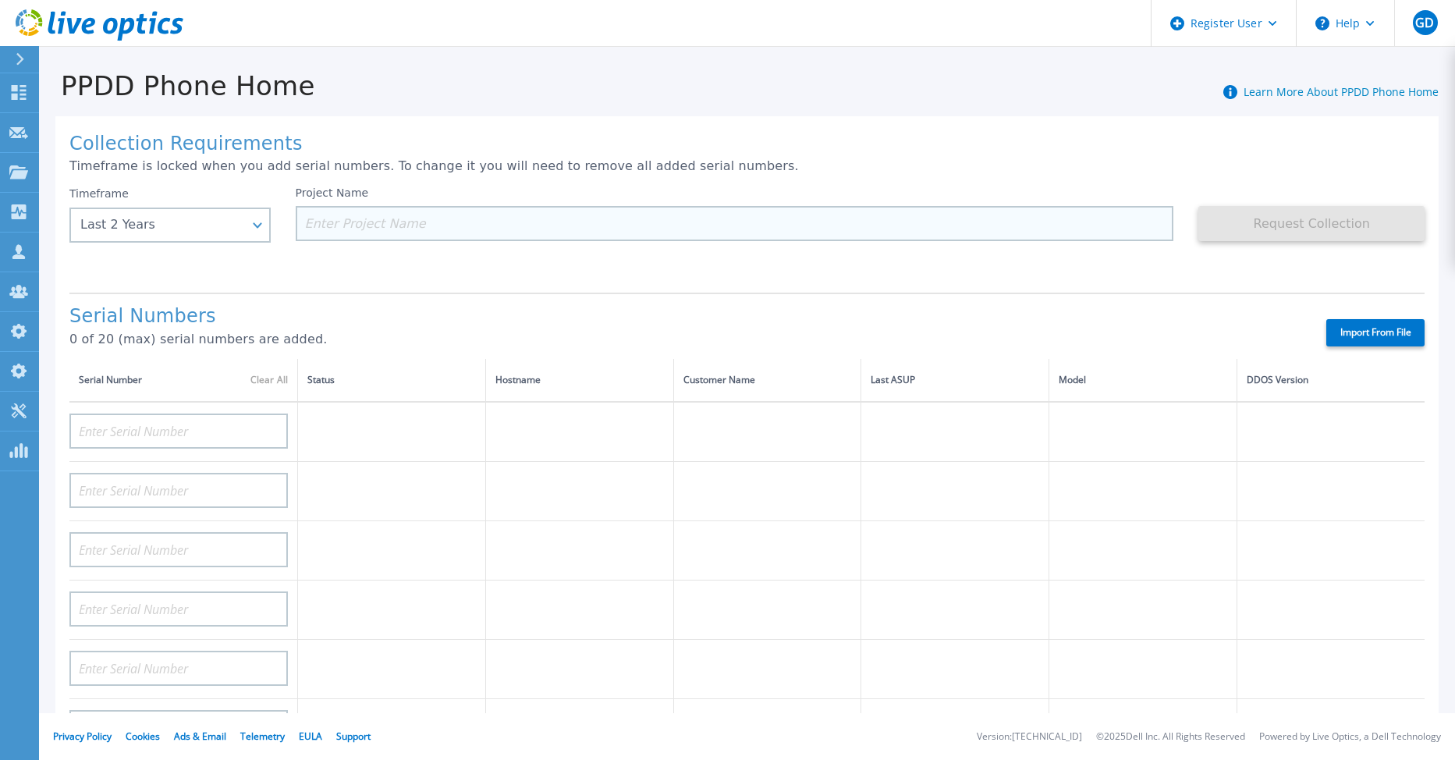
click at [358, 226] on input at bounding box center [735, 223] width 879 height 35
paste input "PPDD_20_15d_Aug18_gfd_PROD"
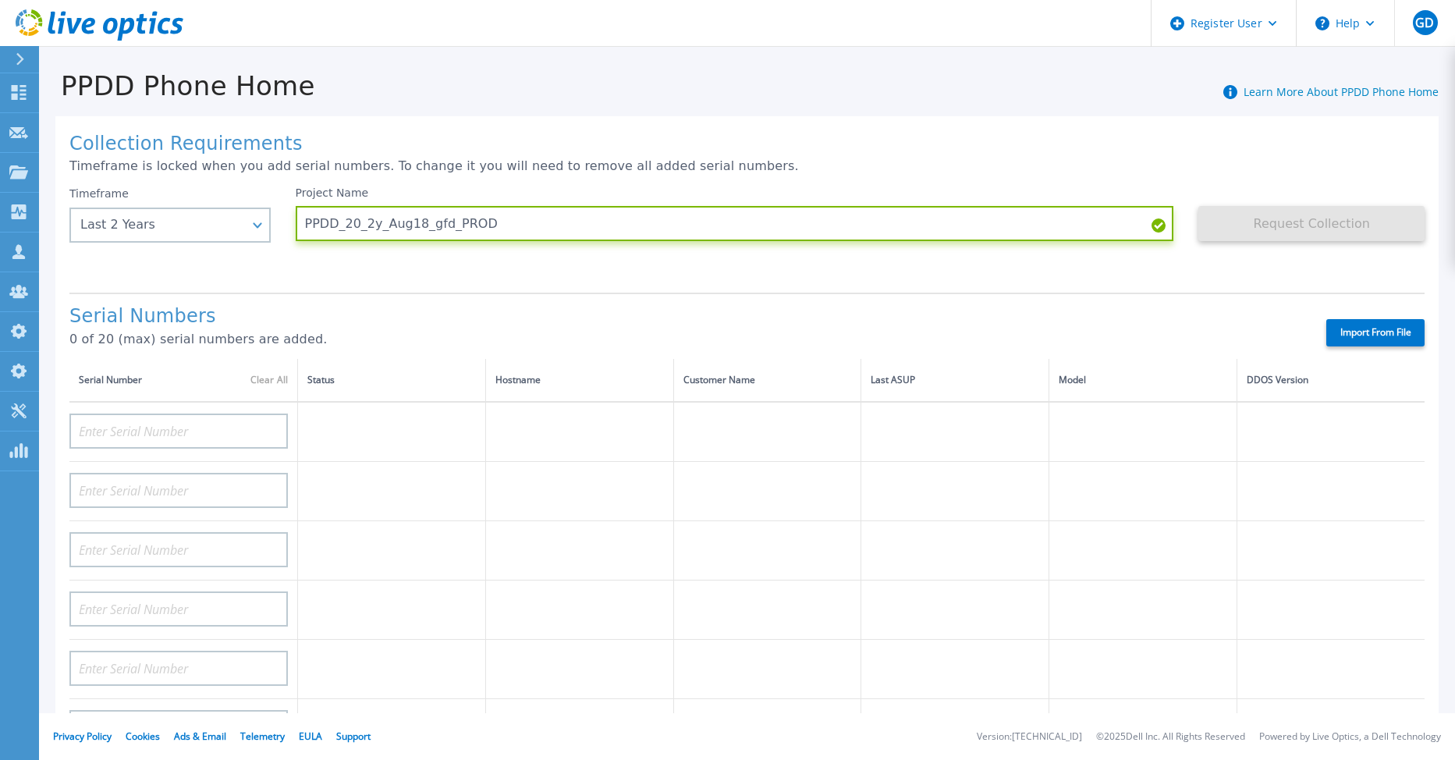
type input "PPDD_20_2y_Aug18_gfd_PROD"
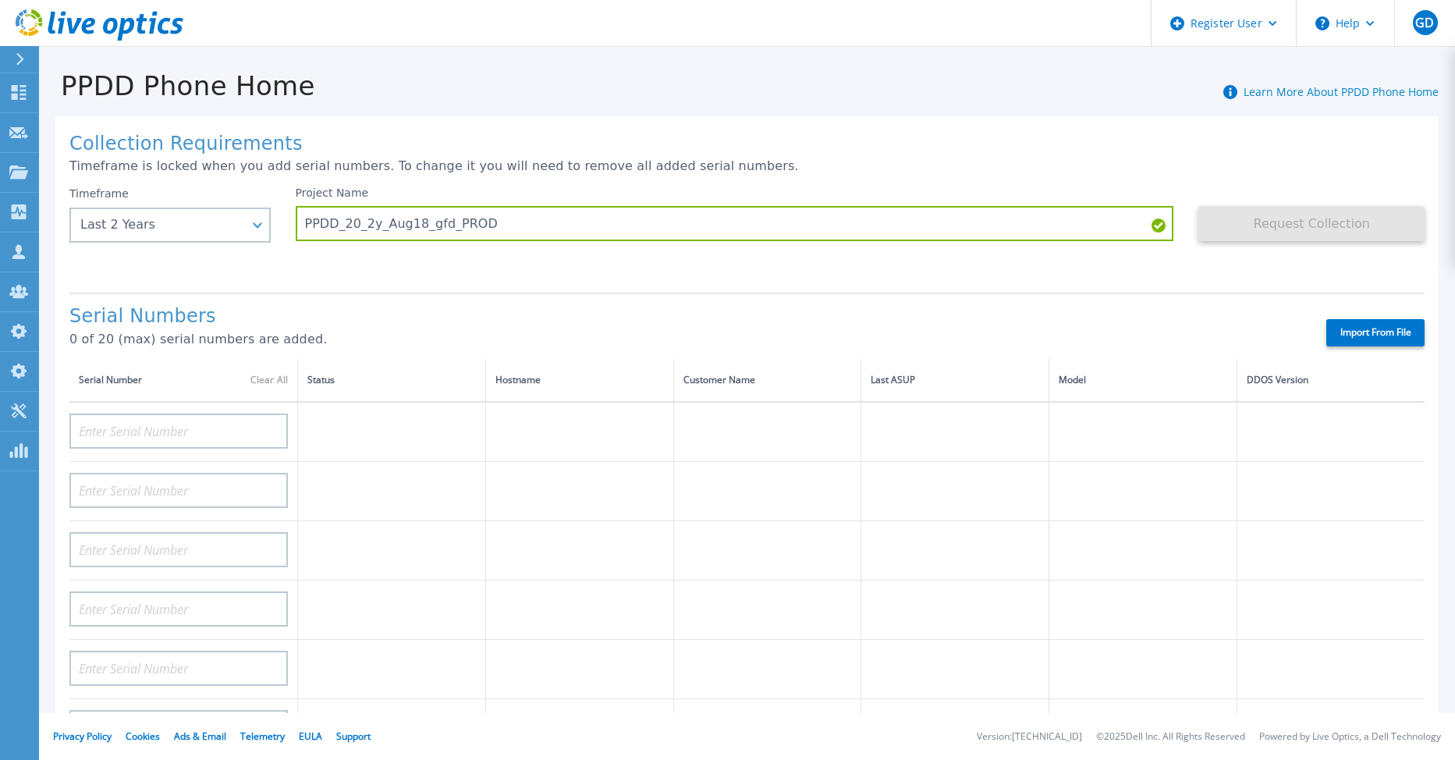
click at [478, 316] on div "Serial Numbers 0 of 20 (max) serial numbers are added. Import From File" at bounding box center [747, 326] width 1356 height 66
click at [1366, 327] on label "Import From File" at bounding box center [1376, 332] width 98 height 27
click at [0, 0] on input "Import From File" at bounding box center [0, 0] width 0 height 0
type input "FLA00141400135"
type input "APM00182109758"
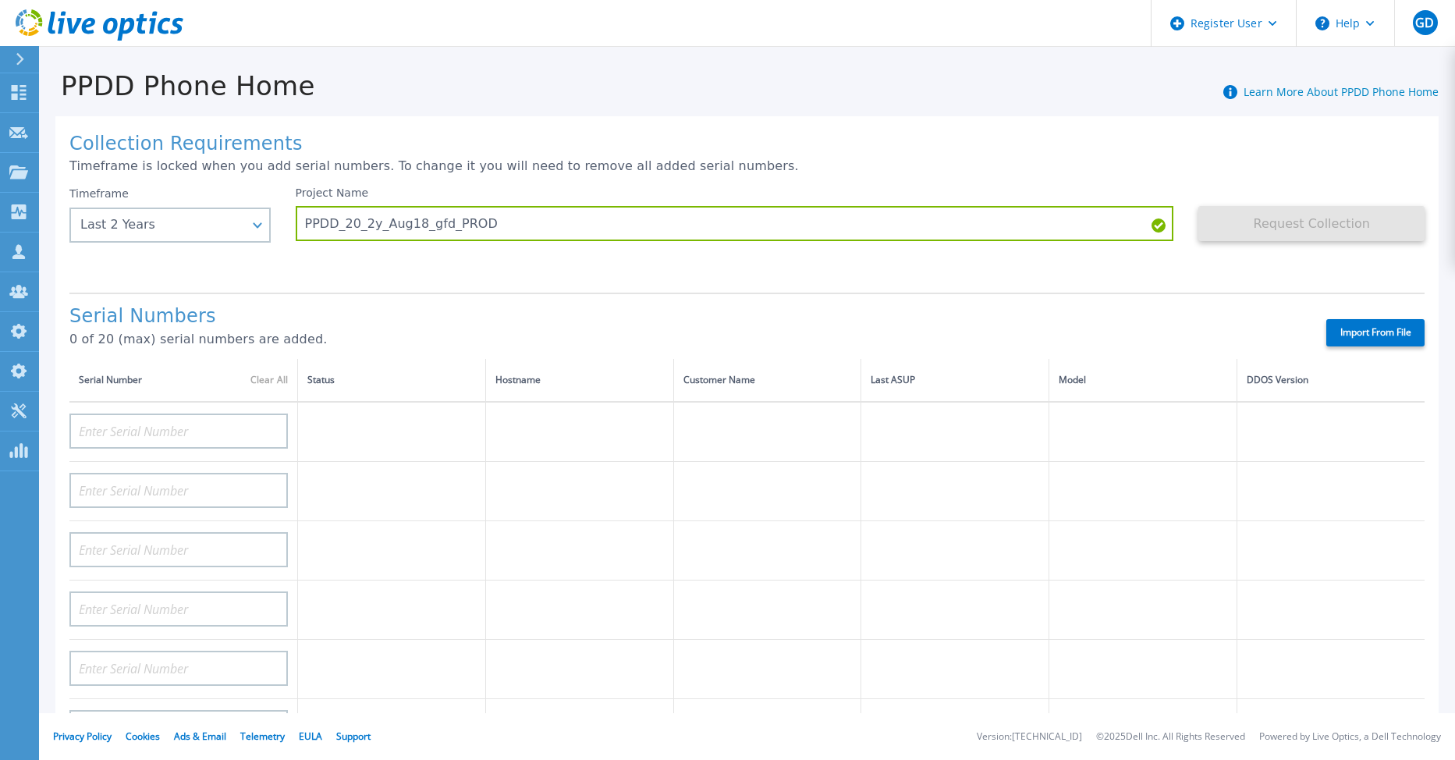
type input "FLA00132000007"
type input "APX00221800532"
type input "APM00200212797"
type input "APM00182124302"
type input "APM00182313441"
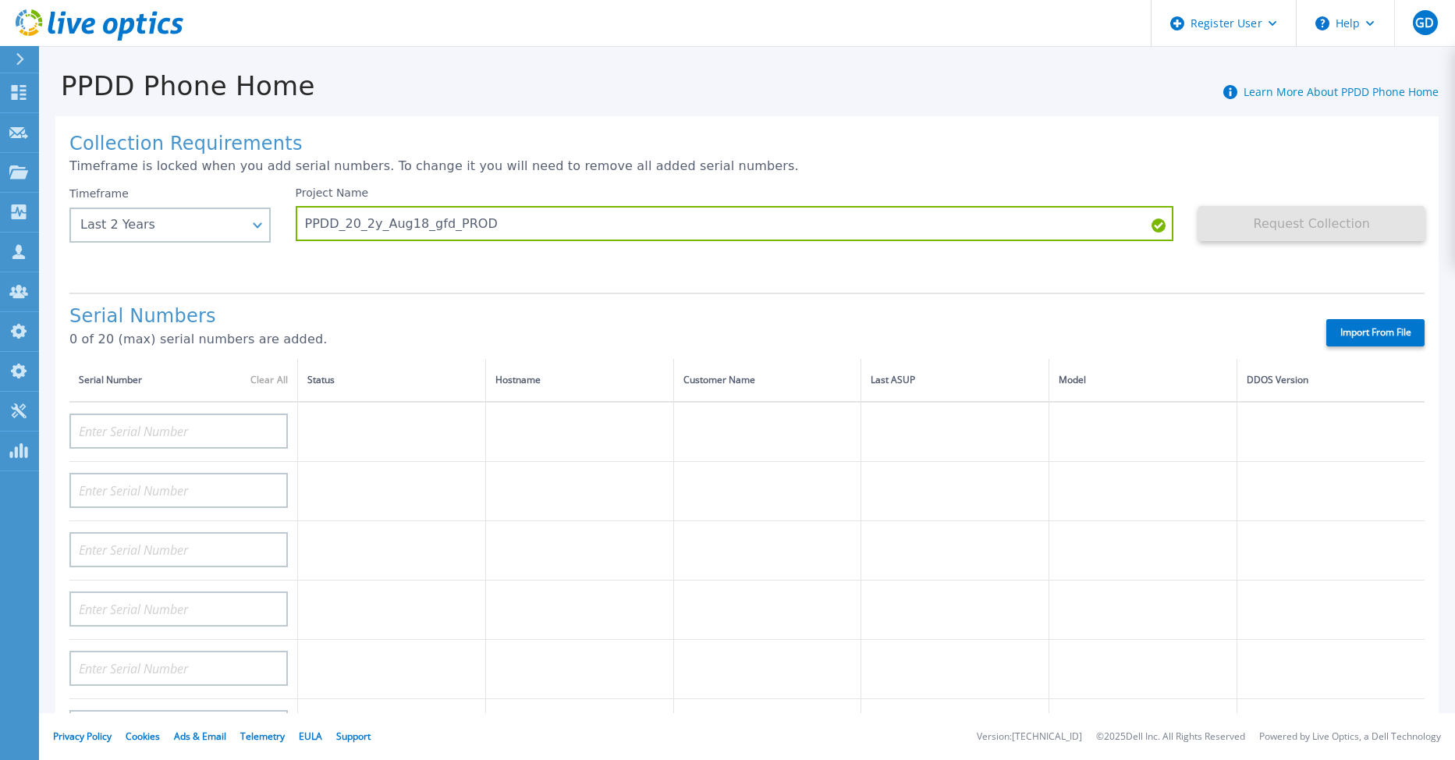
type input "CKM01213905179"
type input "APM00200924903"
type input "APM00170803302"
type input "APX00232300495"
type input "APM00212804713"
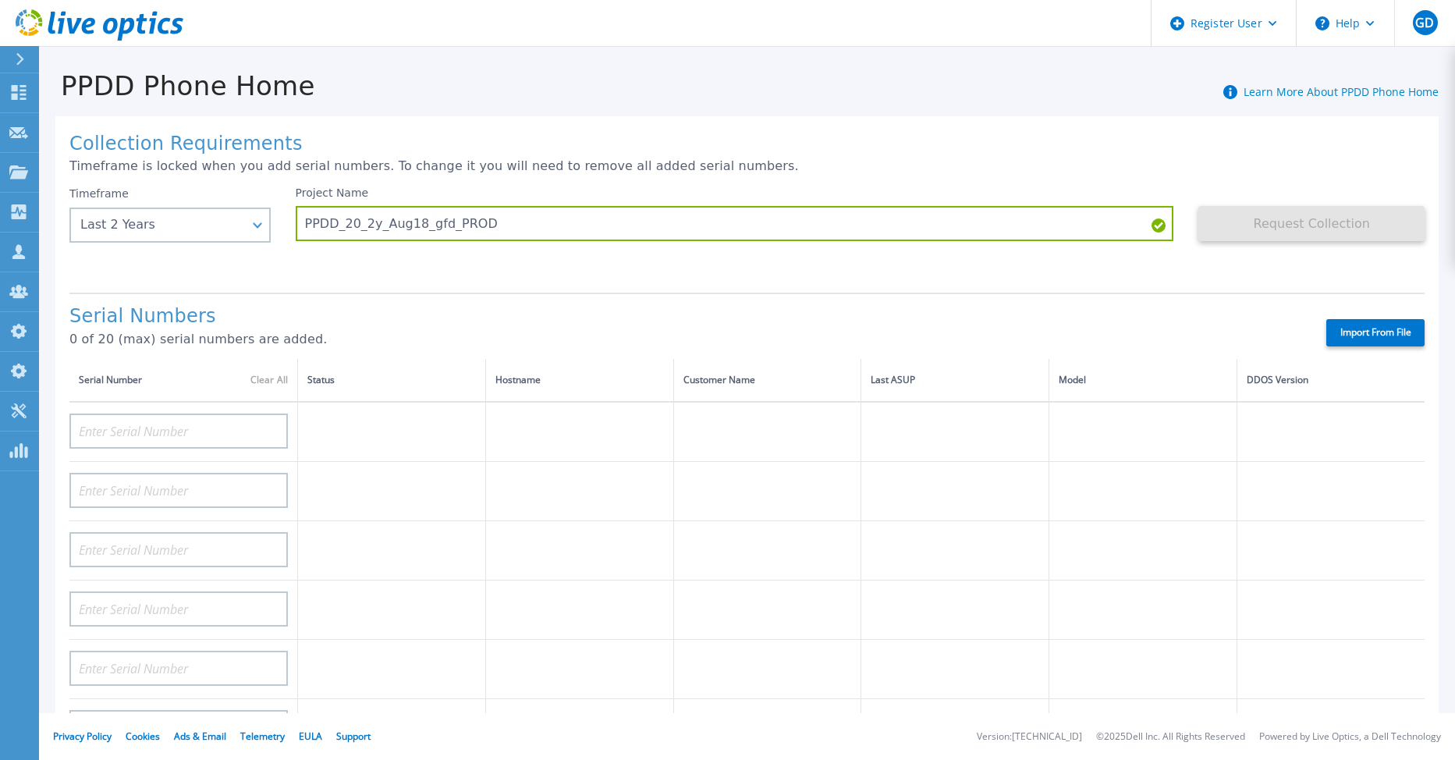
type input "CKM00180601728"
type input "APX00224004308"
type input "APM00201200598"
type input "APM00201203066"
type input "APM00214914091"
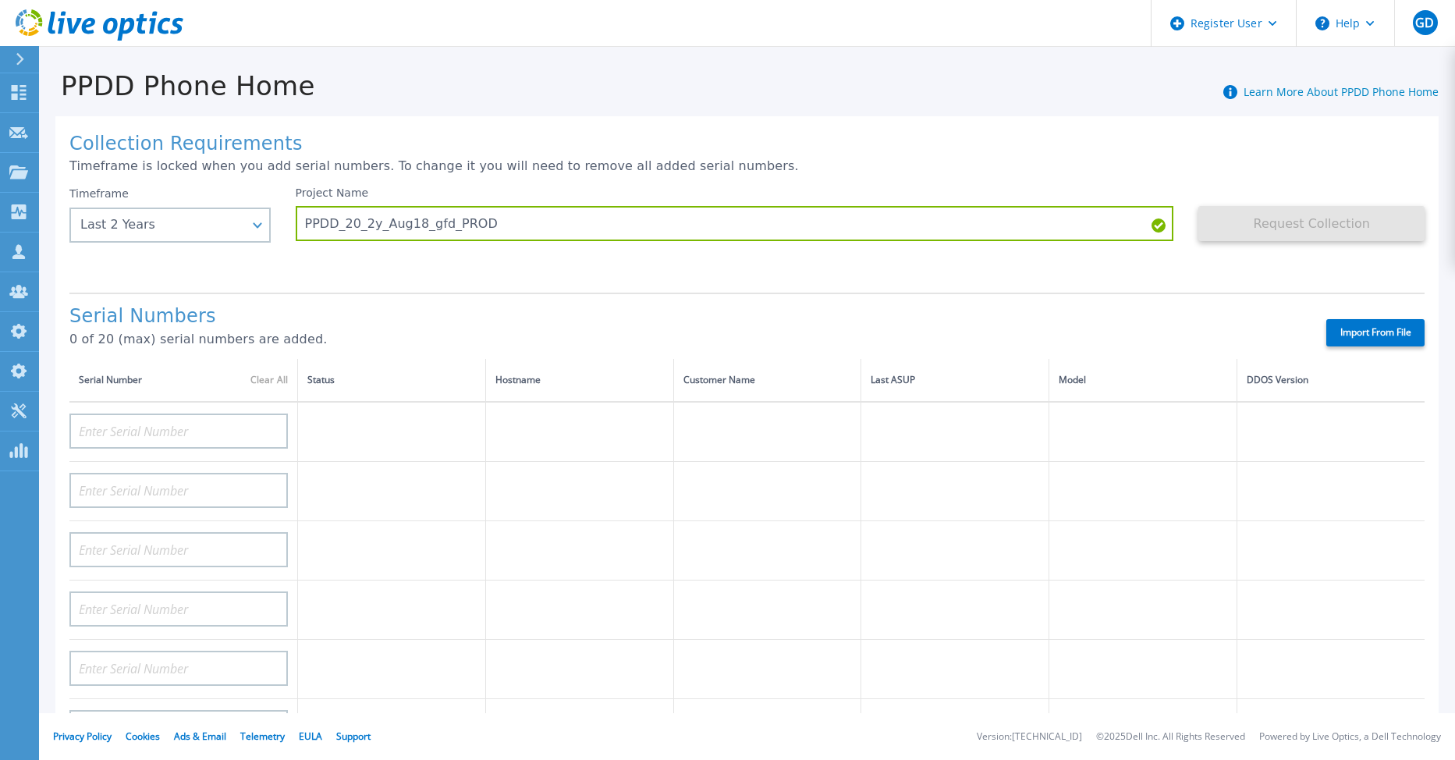
type input "APM00212705974"
type input "BJJYF140100020"
type input "APM00172712073"
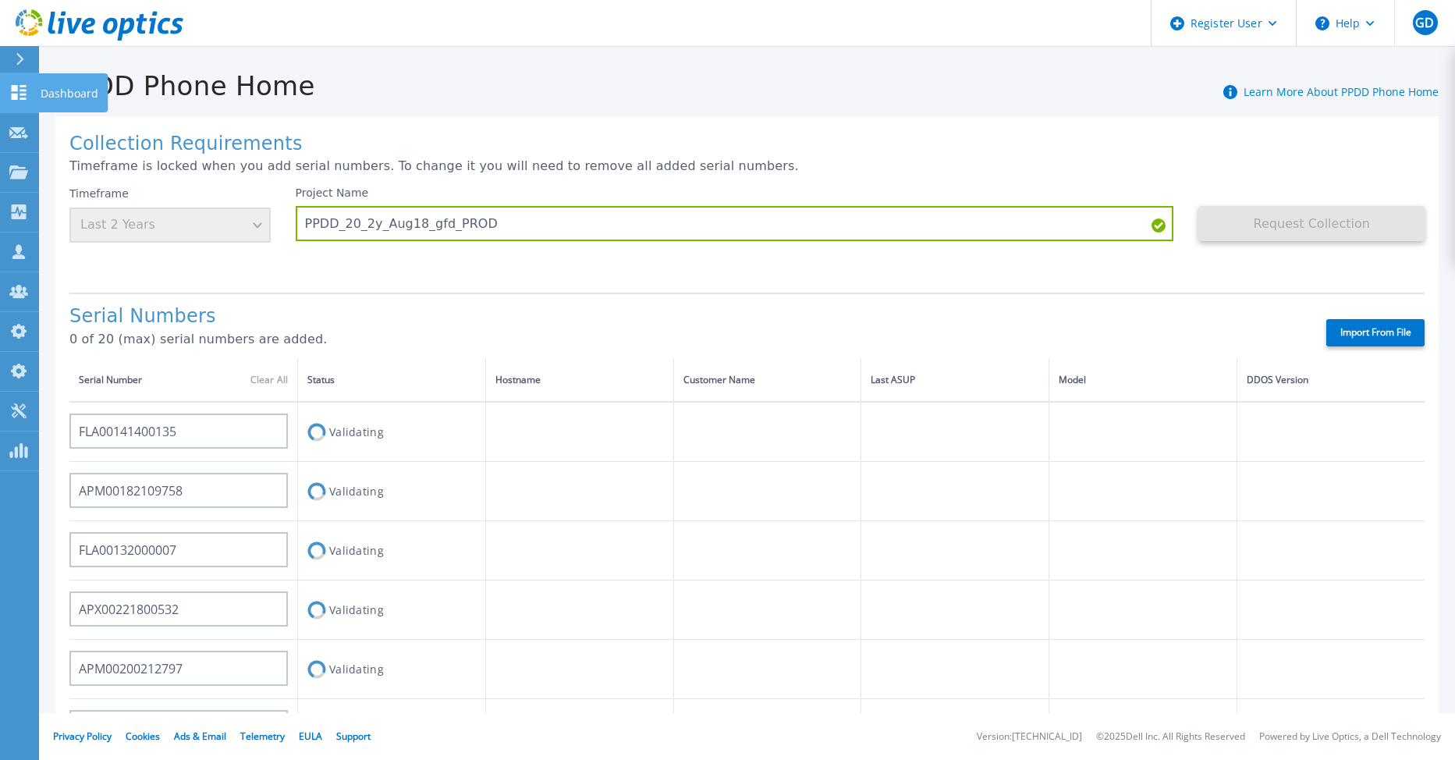
click at [20, 96] on icon at bounding box center [18, 92] width 19 height 15
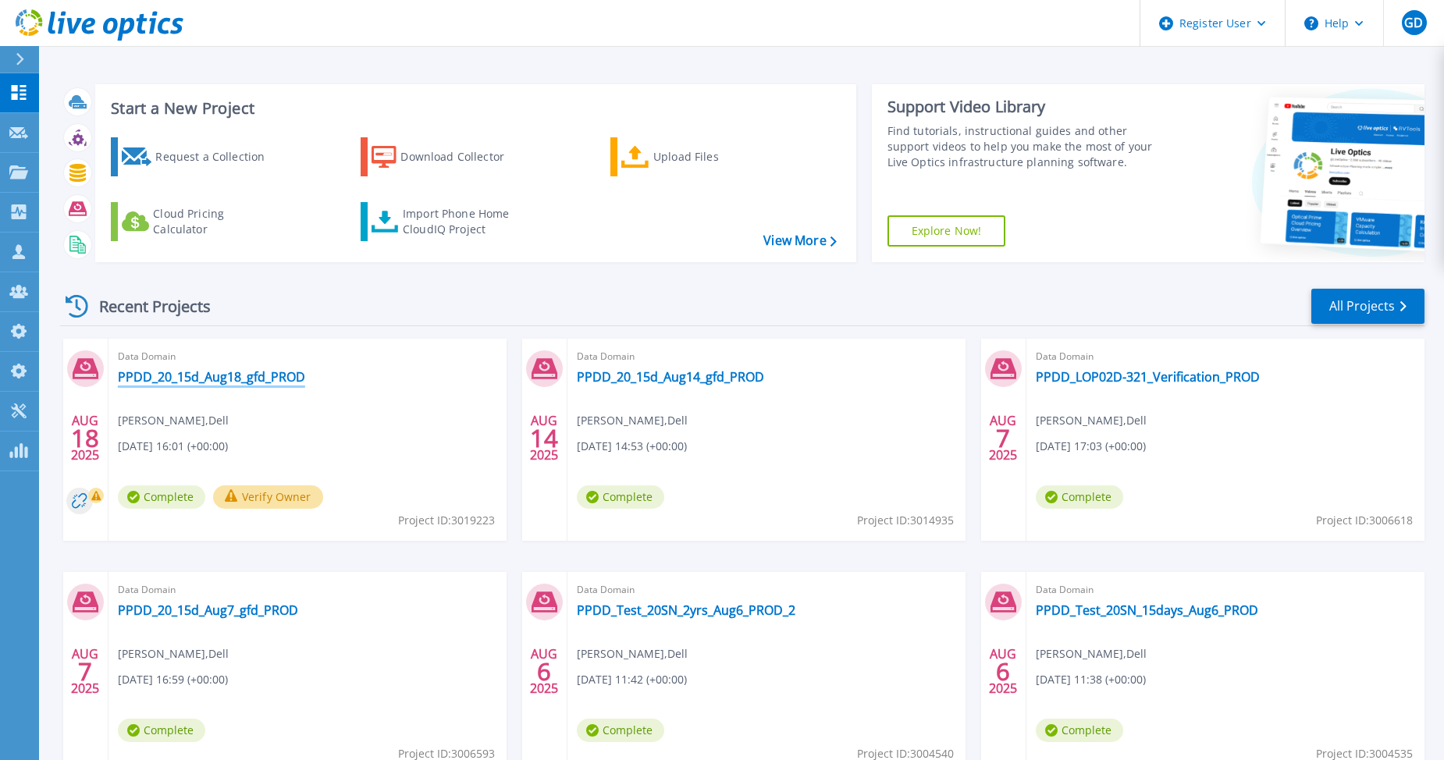
click at [196, 375] on link "PPDD_20_15d_Aug18_gfd_PROD" at bounding box center [211, 377] width 187 height 16
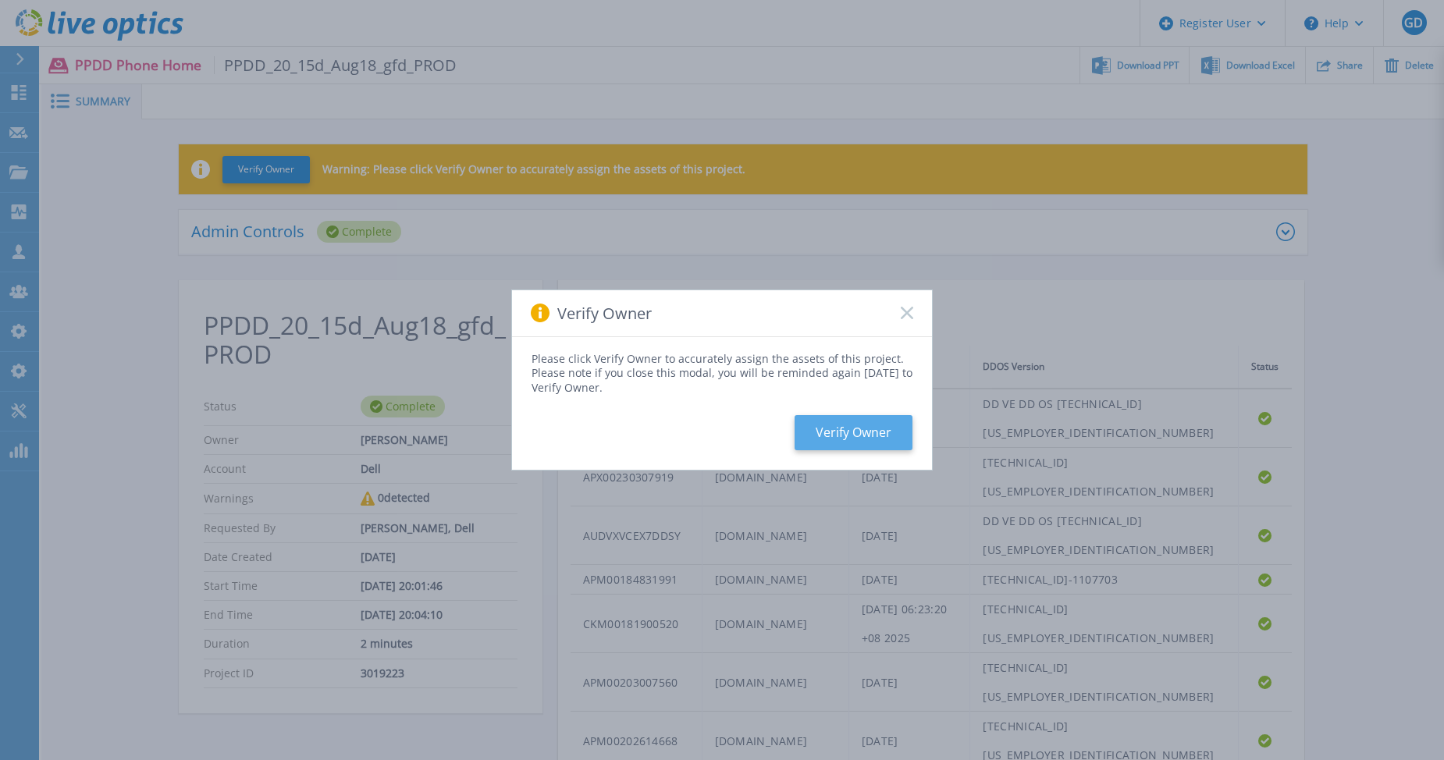
click at [862, 426] on button "Verify Owner" at bounding box center [853, 432] width 118 height 35
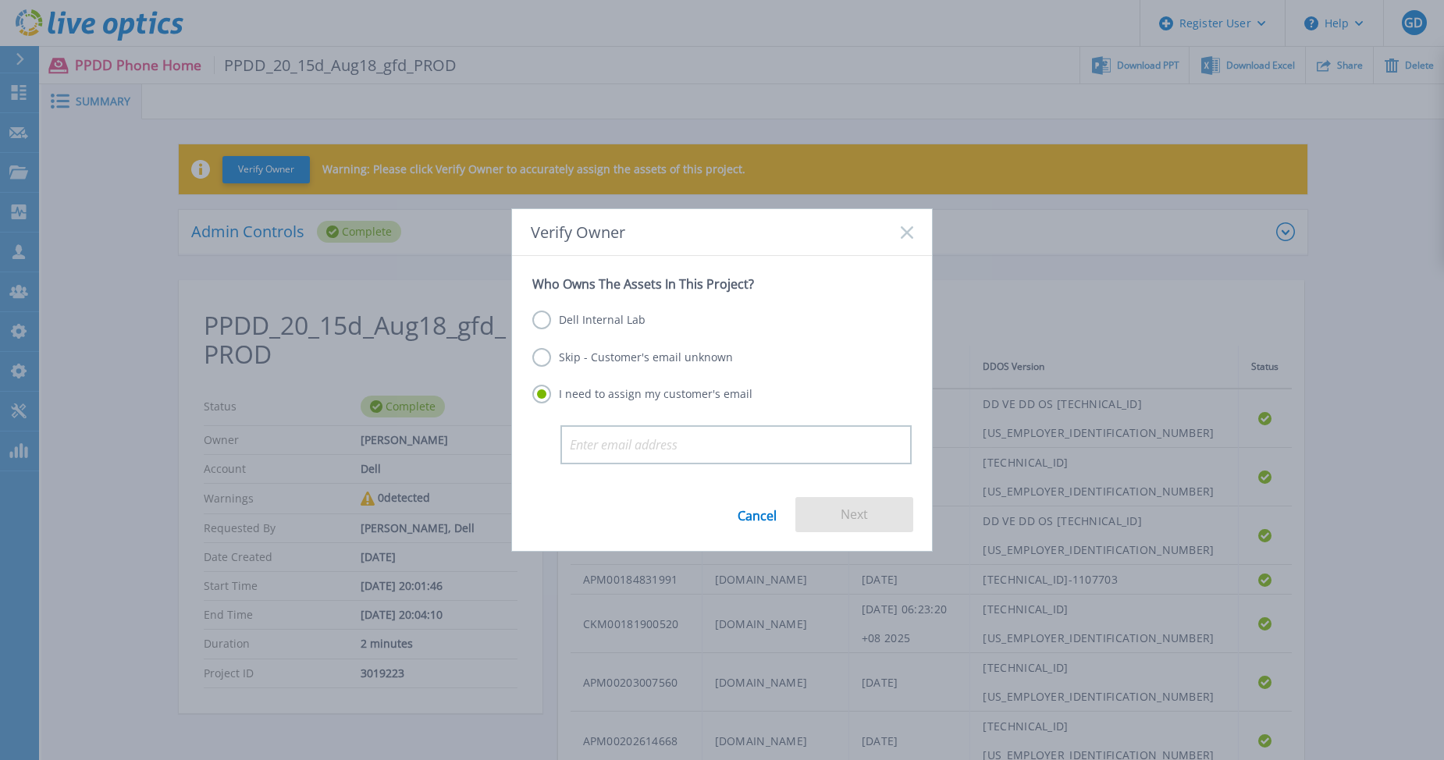
click at [547, 325] on label "Dell Internal Lab" at bounding box center [588, 320] width 113 height 19
click at [0, 0] on input "Dell Internal Lab" at bounding box center [0, 0] width 0 height 0
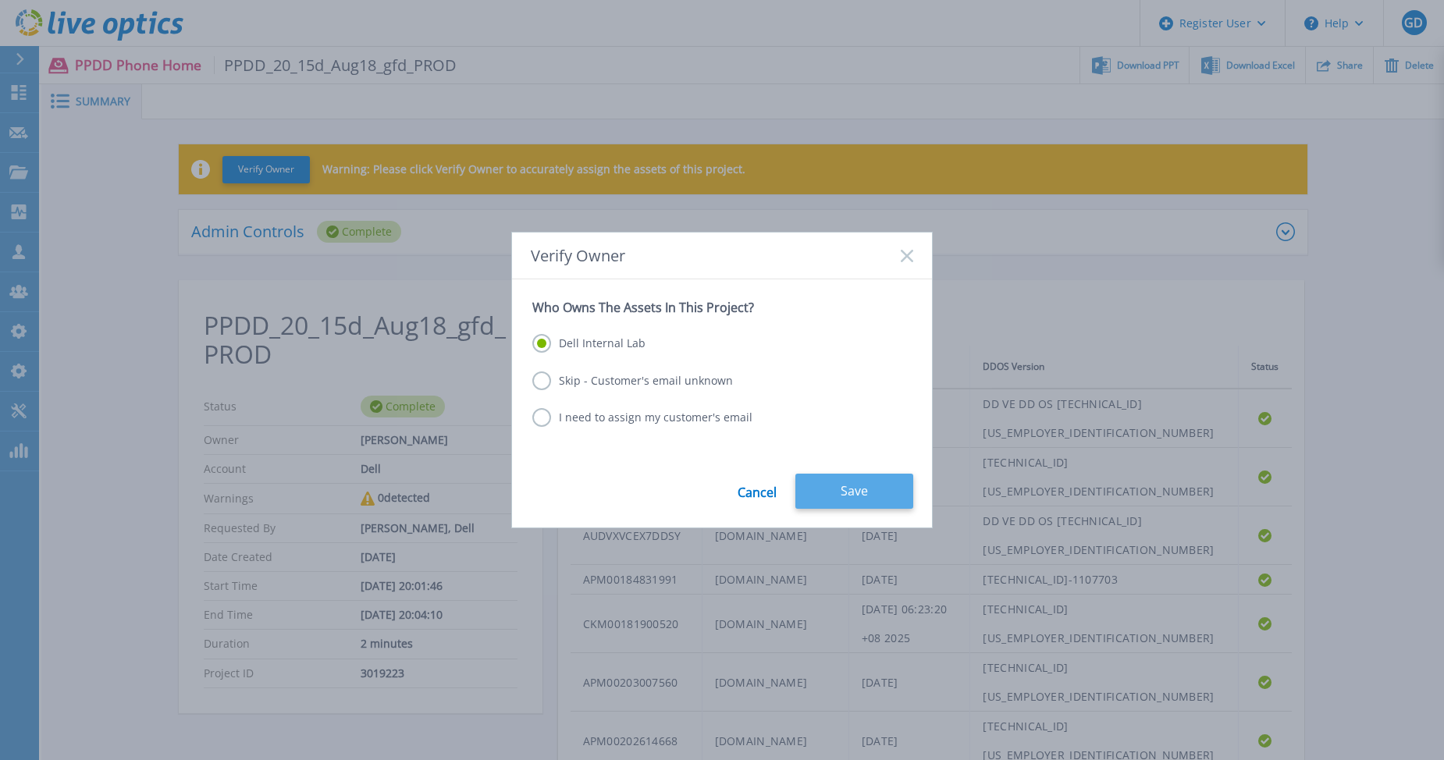
click at [859, 489] on button "Save" at bounding box center [854, 491] width 118 height 35
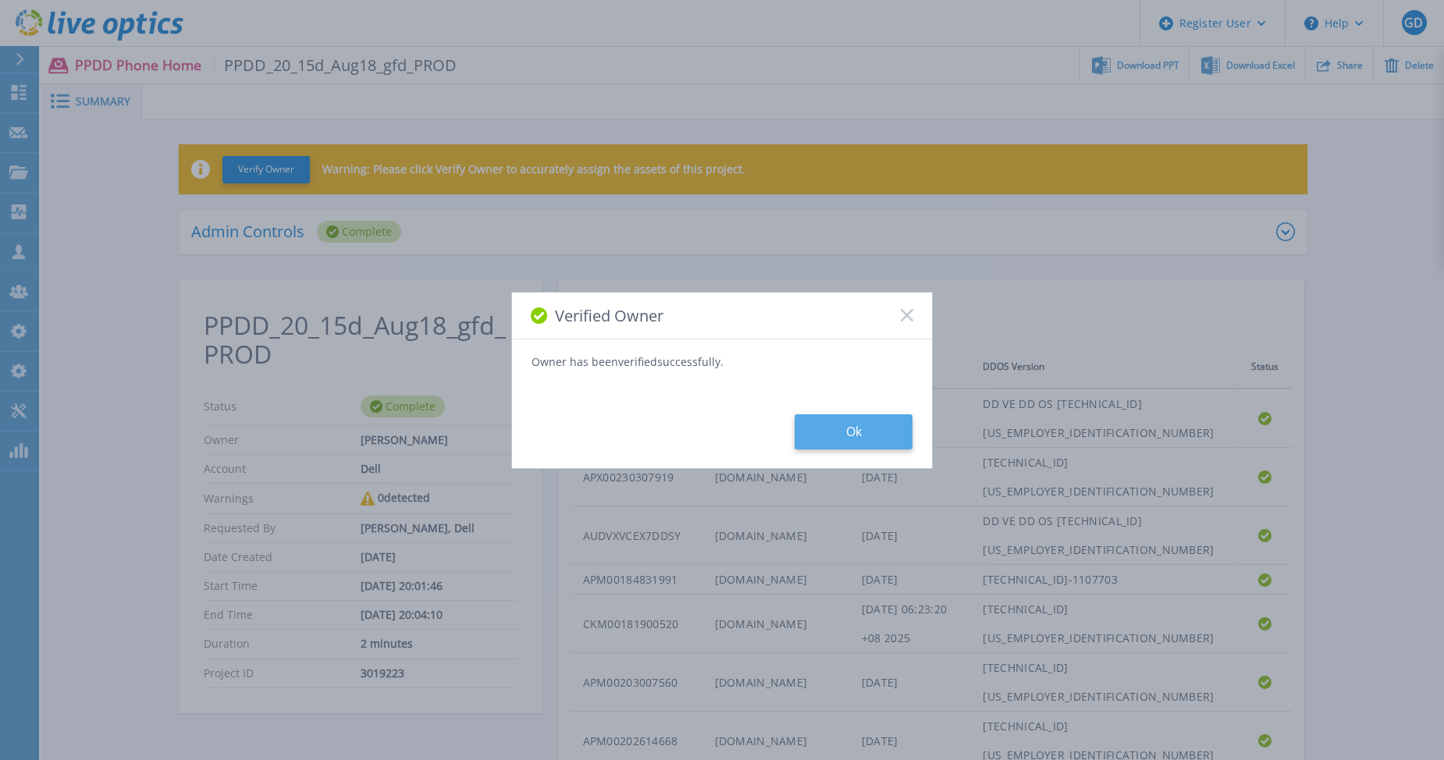
click at [868, 438] on button "Ok" at bounding box center [853, 431] width 118 height 35
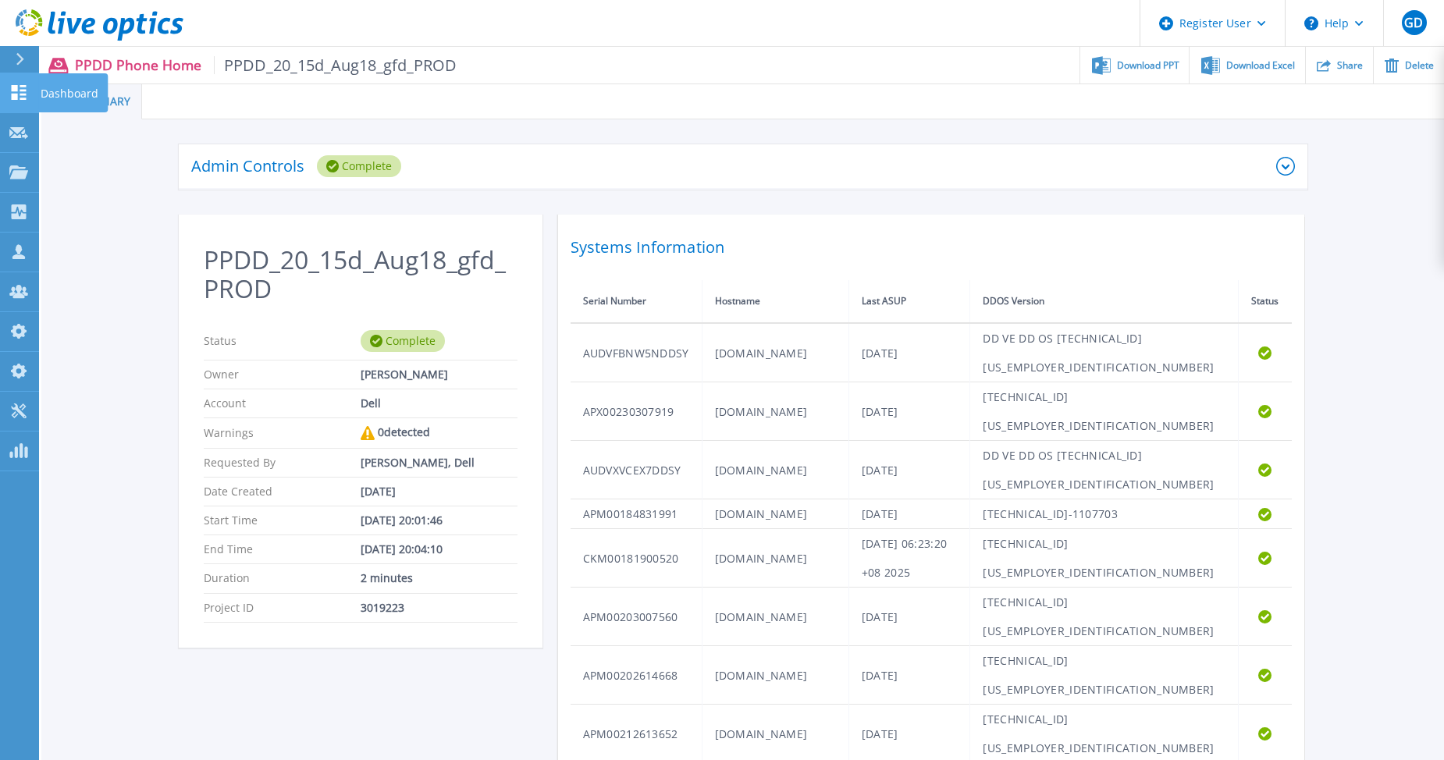
click at [5, 98] on link "Dashboard Dashboard" at bounding box center [19, 93] width 39 height 40
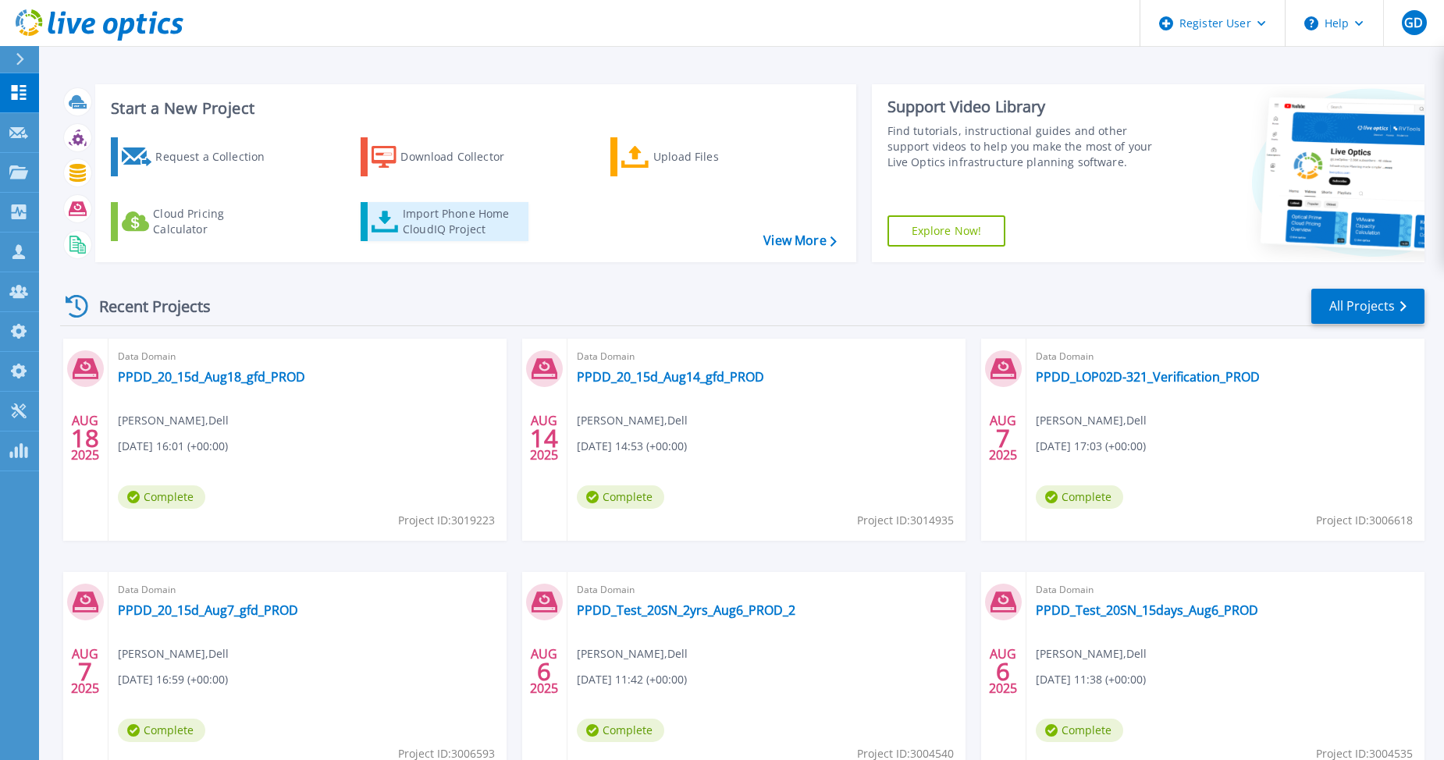
click at [421, 229] on div "Import Phone Home CloudIQ Project" at bounding box center [464, 221] width 122 height 31
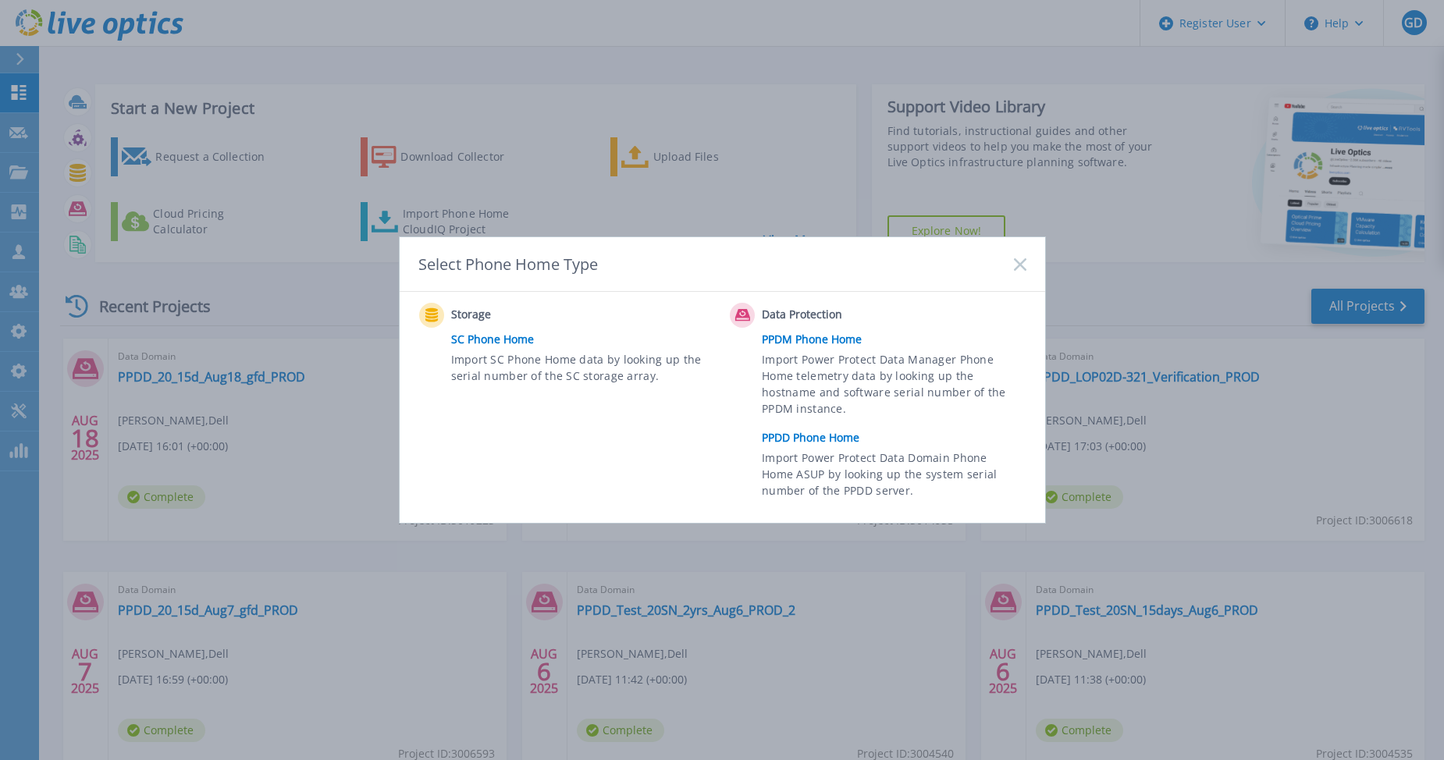
click at [829, 438] on link "PPDD Phone Home" at bounding box center [898, 437] width 272 height 23
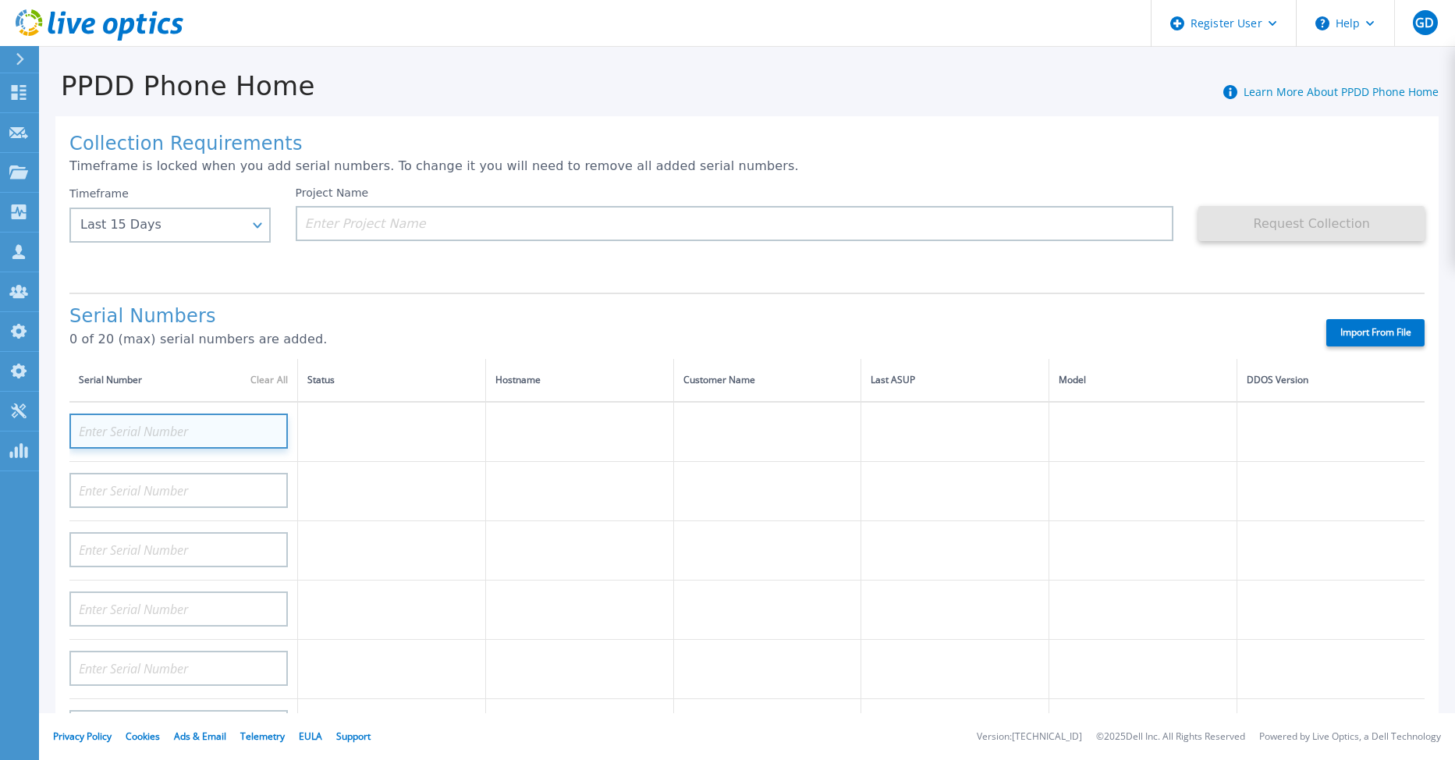
click at [158, 439] on input at bounding box center [178, 431] width 219 height 35
paste input "APX00231205150"
type input "APX00231205150"
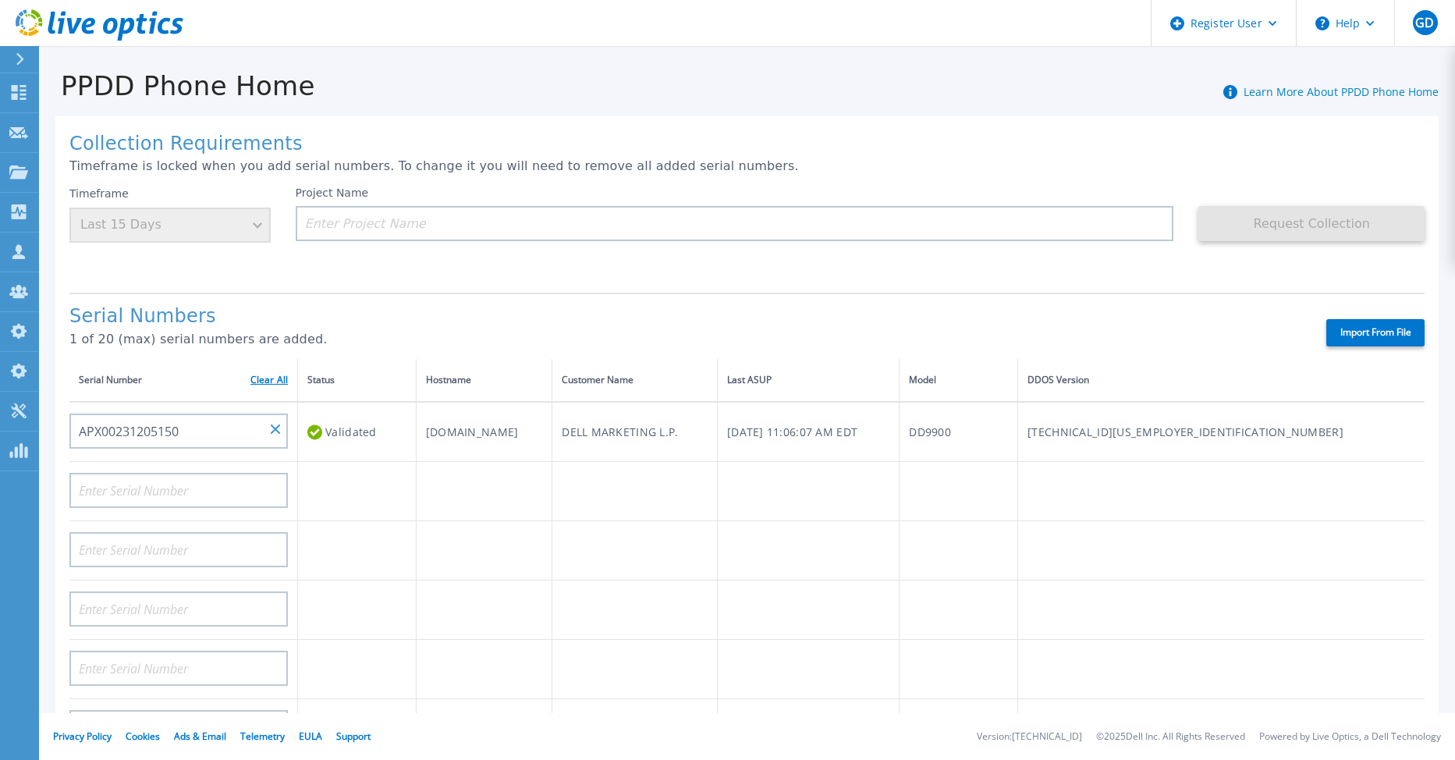
click at [265, 375] on link "Clear All" at bounding box center [268, 380] width 37 height 11
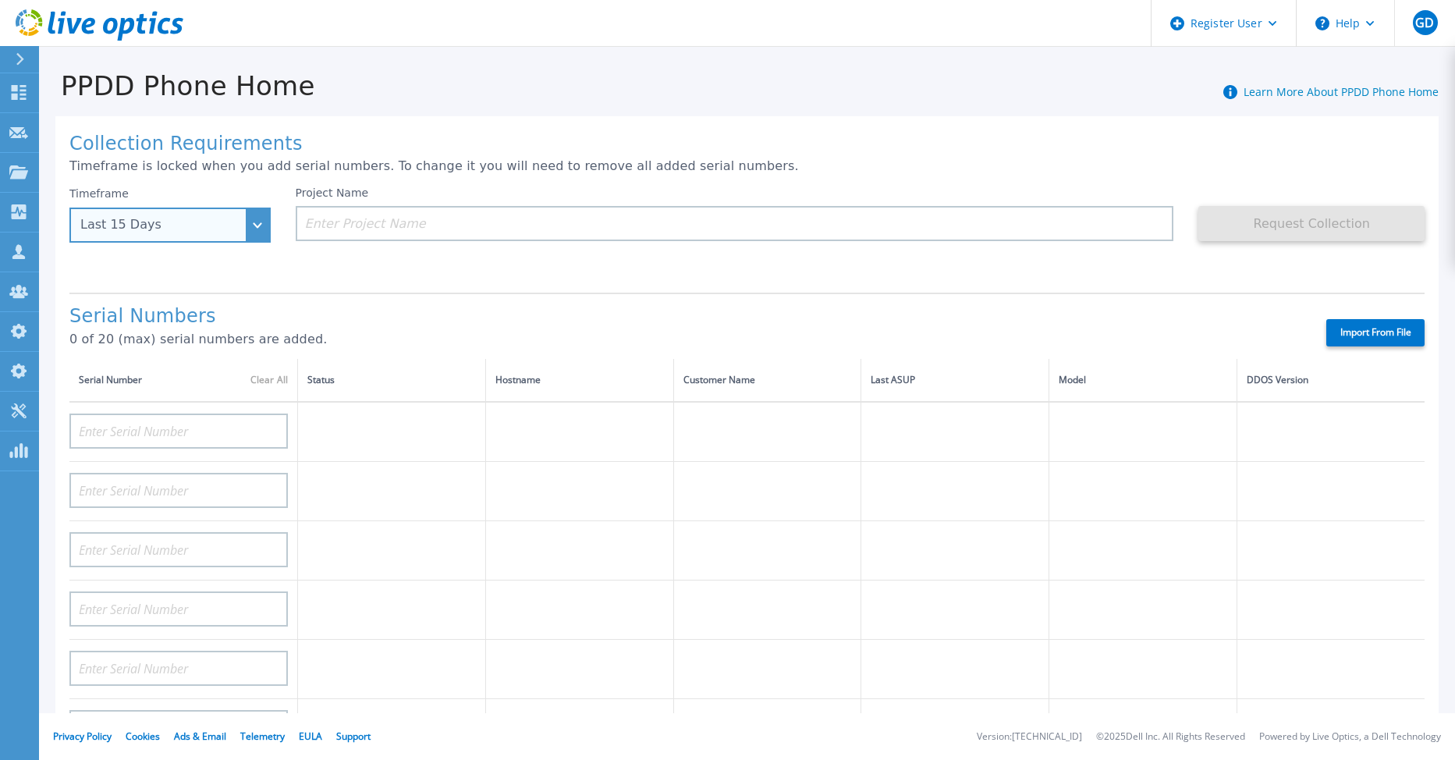
click at [258, 234] on div "Last 15 Days" at bounding box center [169, 225] width 201 height 35
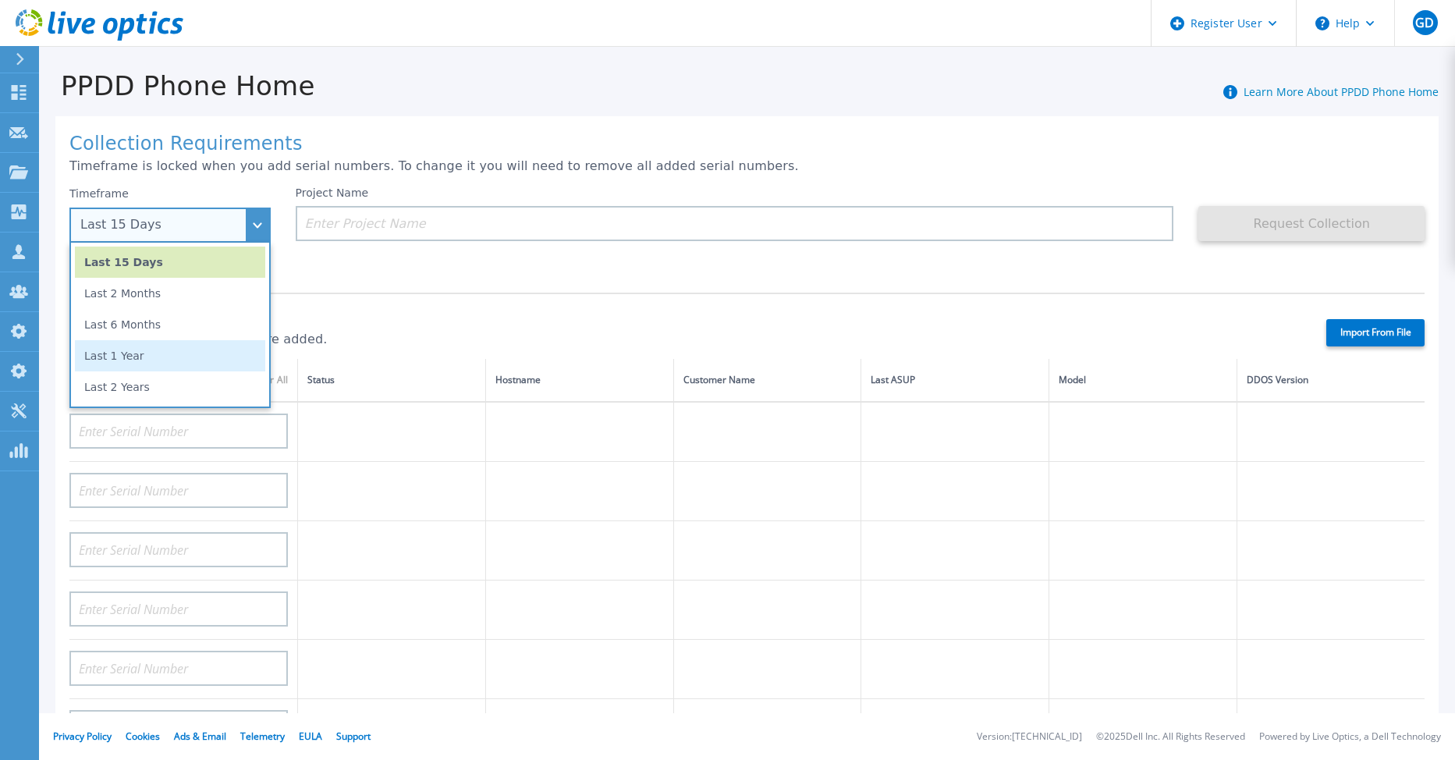
click at [235, 352] on li "Last 1 Year" at bounding box center [170, 355] width 190 height 31
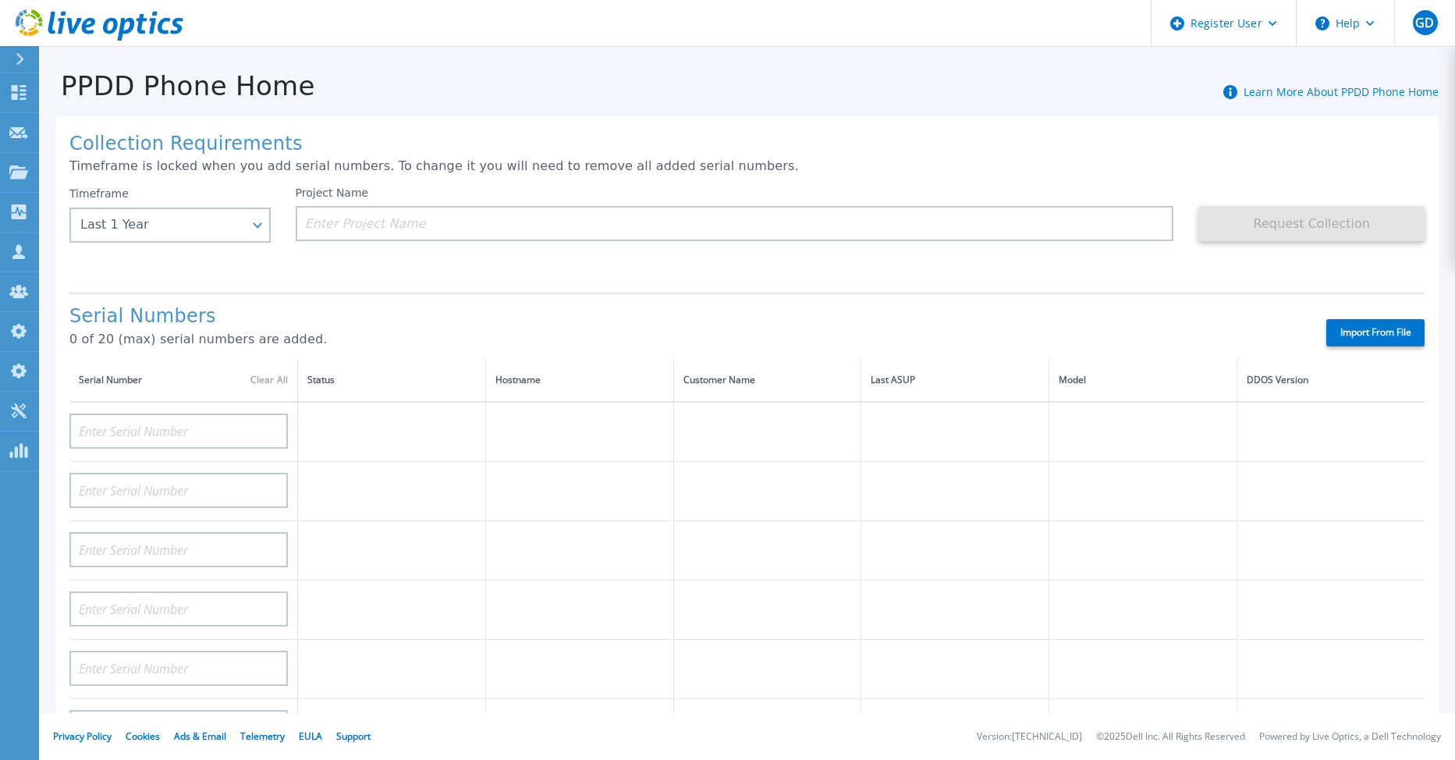
click at [1356, 331] on label "Import From File" at bounding box center [1376, 332] width 98 height 27
click at [0, 0] on input "Import From File" at bounding box center [0, 0] width 0 height 0
type input "FLA00141400135"
type input "APM00182109758"
type input "FLA00132000007"
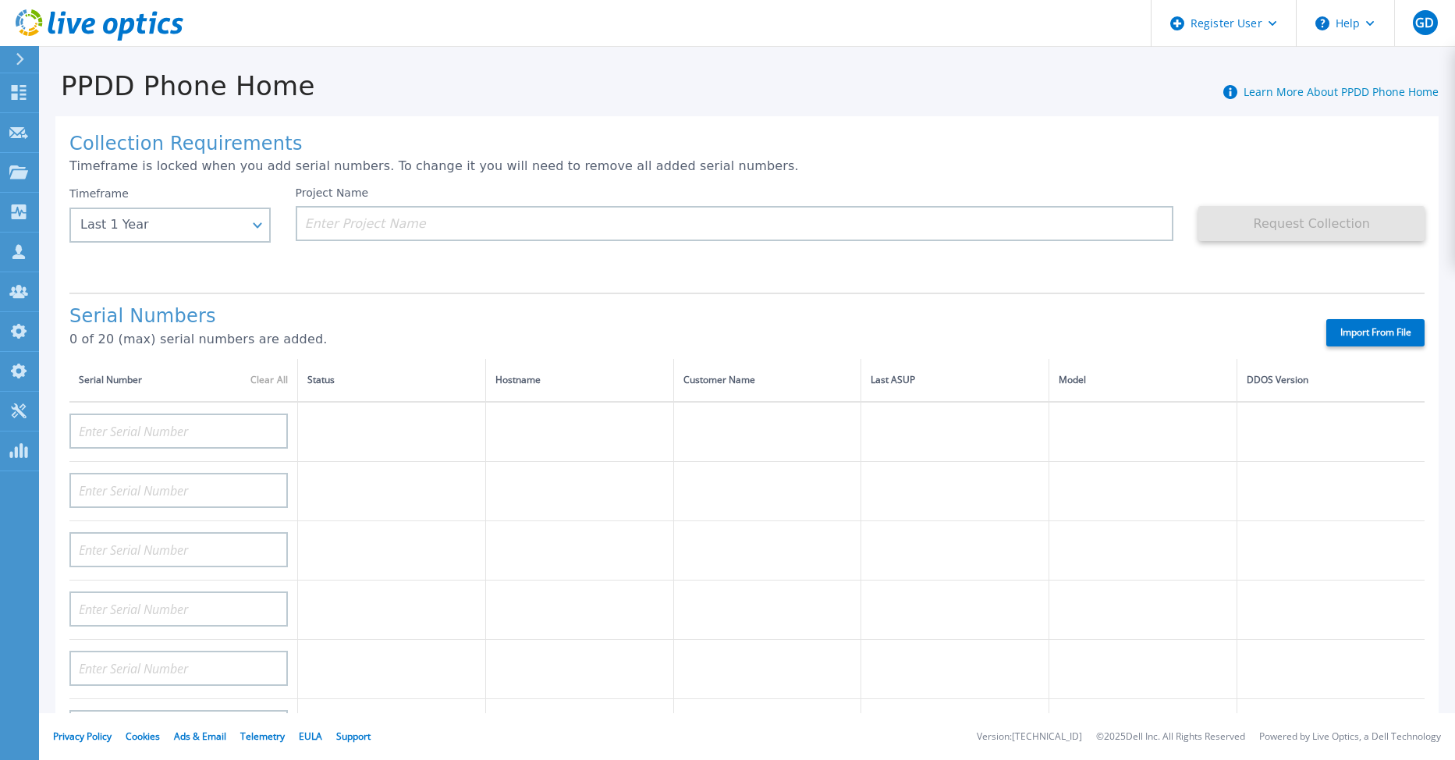
type input "APX00221800532"
type input "APM00200212797"
type input "APM00182124302"
type input "APM00182313441"
type input "CKM01213905179"
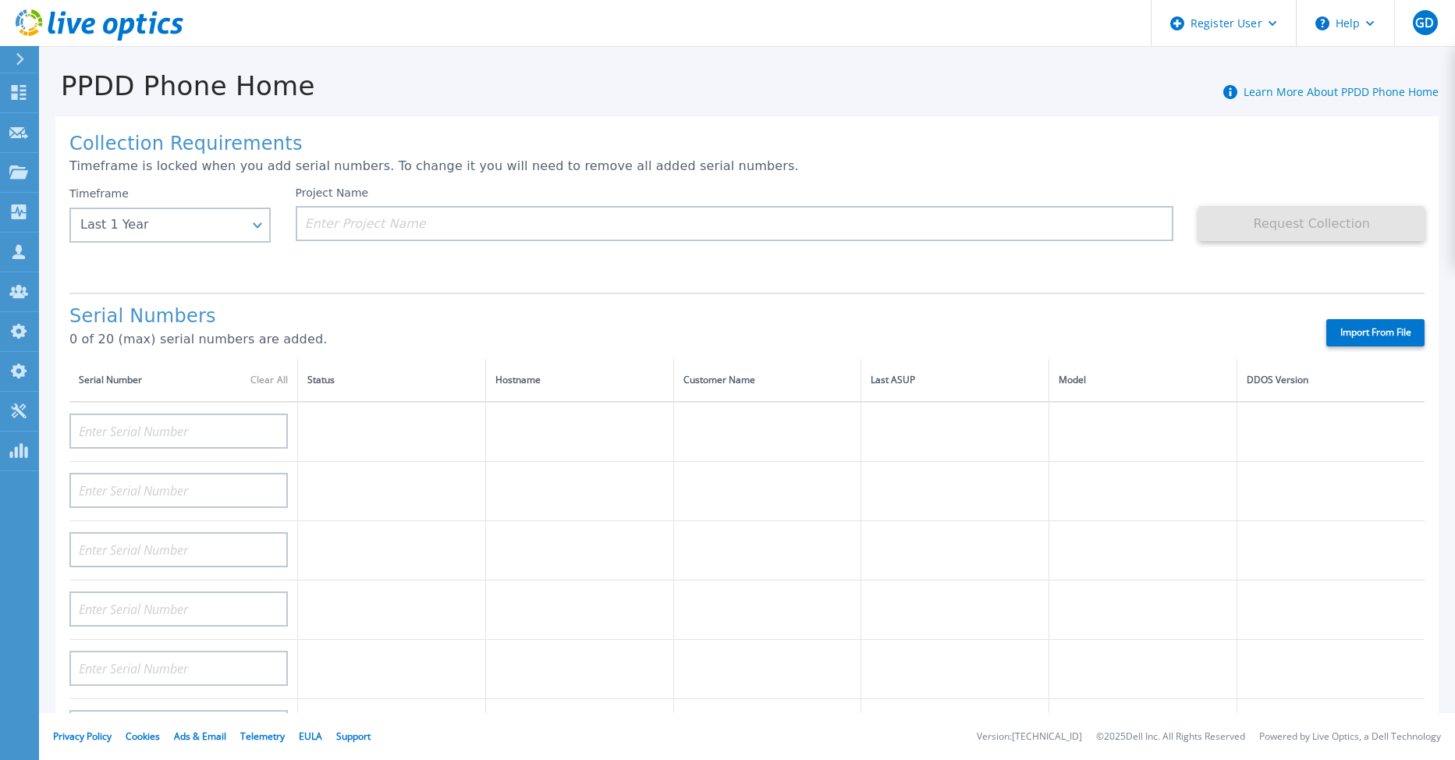
type input "APM00200924903"
type input "APM00170803302"
type input "APX00232300495"
type input "APM00212804713"
type input "CKM00180601728"
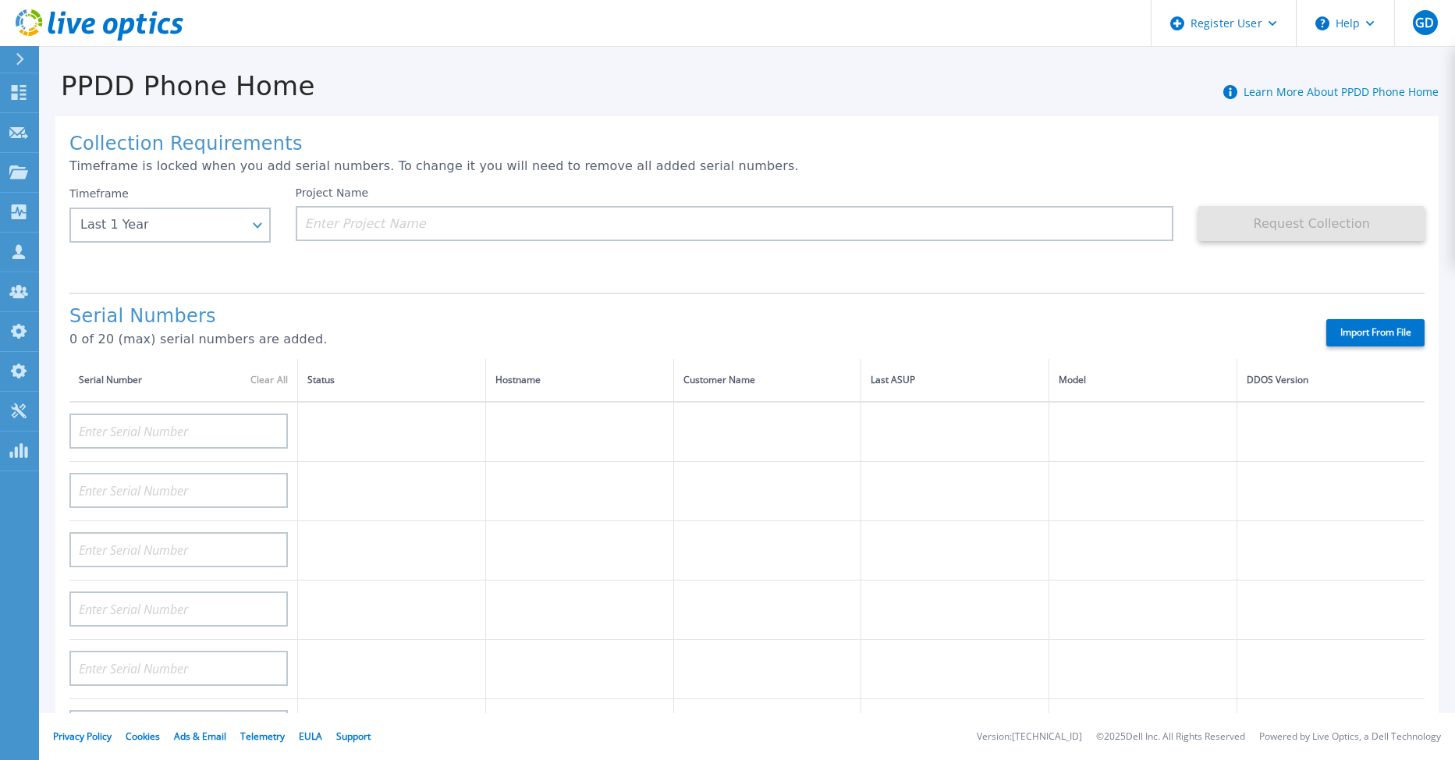
type input "APX00224004308"
type input "APM00201200598"
type input "APM00201203066"
type input "APM00214914091"
type input "APM00212705974"
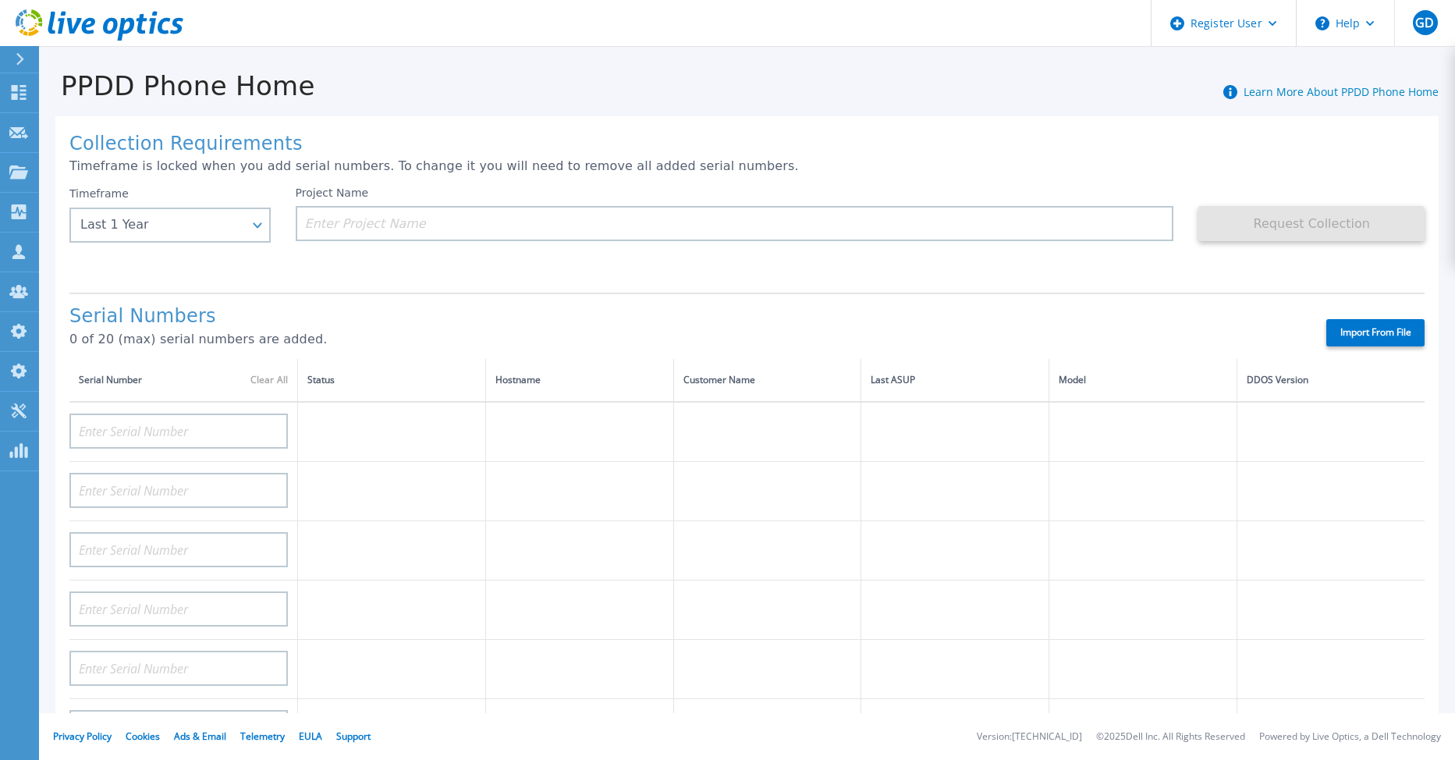
type input "BJJYF140100020"
type input "APM00172712073"
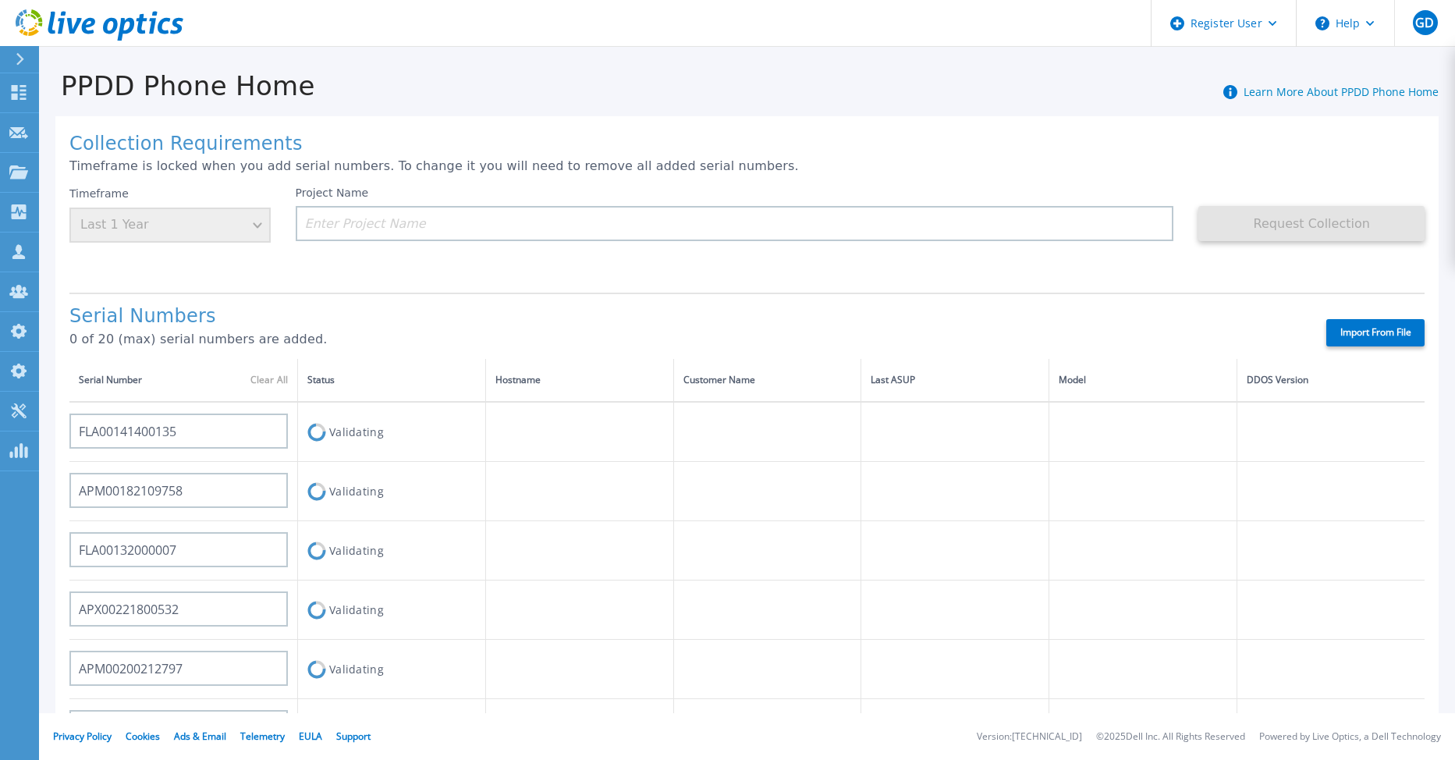
click at [725, 277] on div "Project Name" at bounding box center [748, 234] width 904 height 94
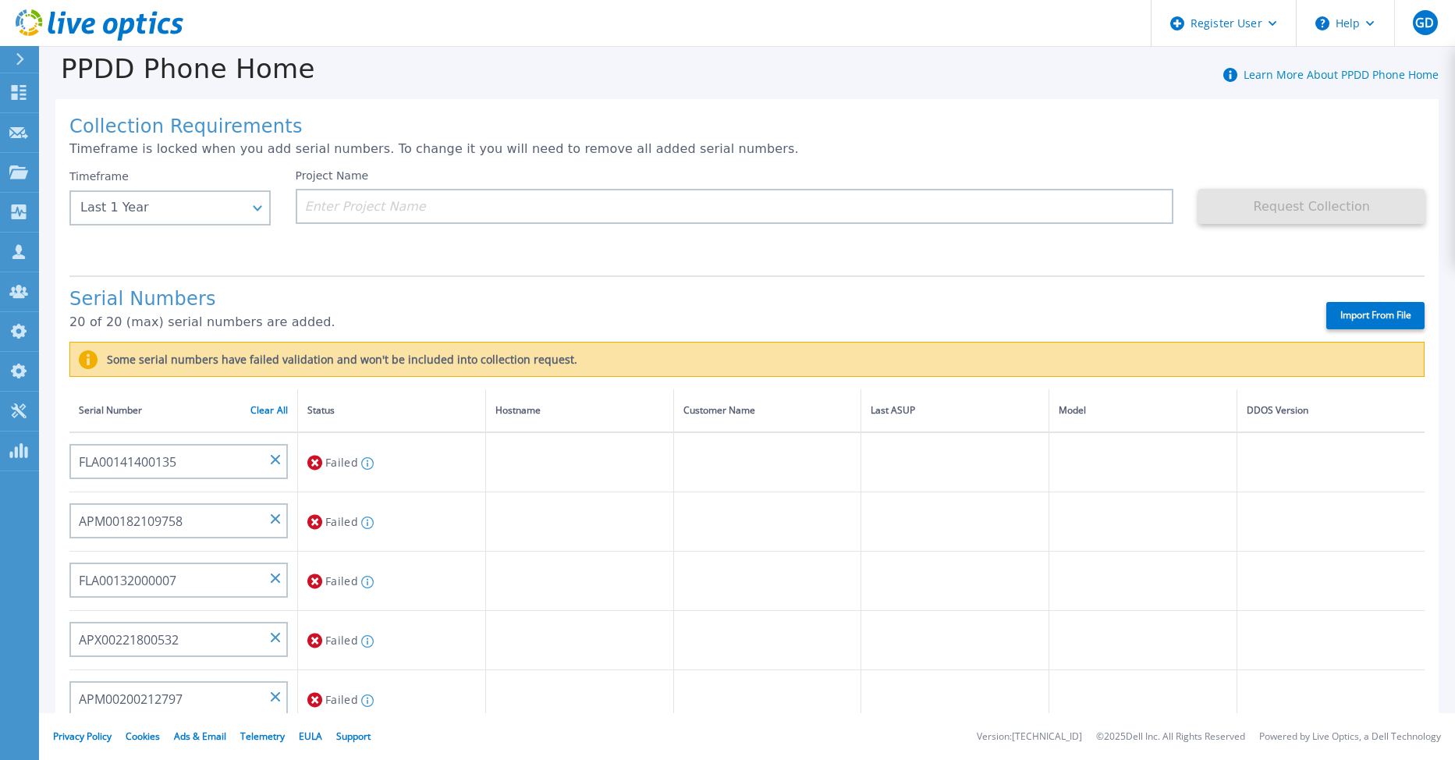
scroll to position [21, 0]
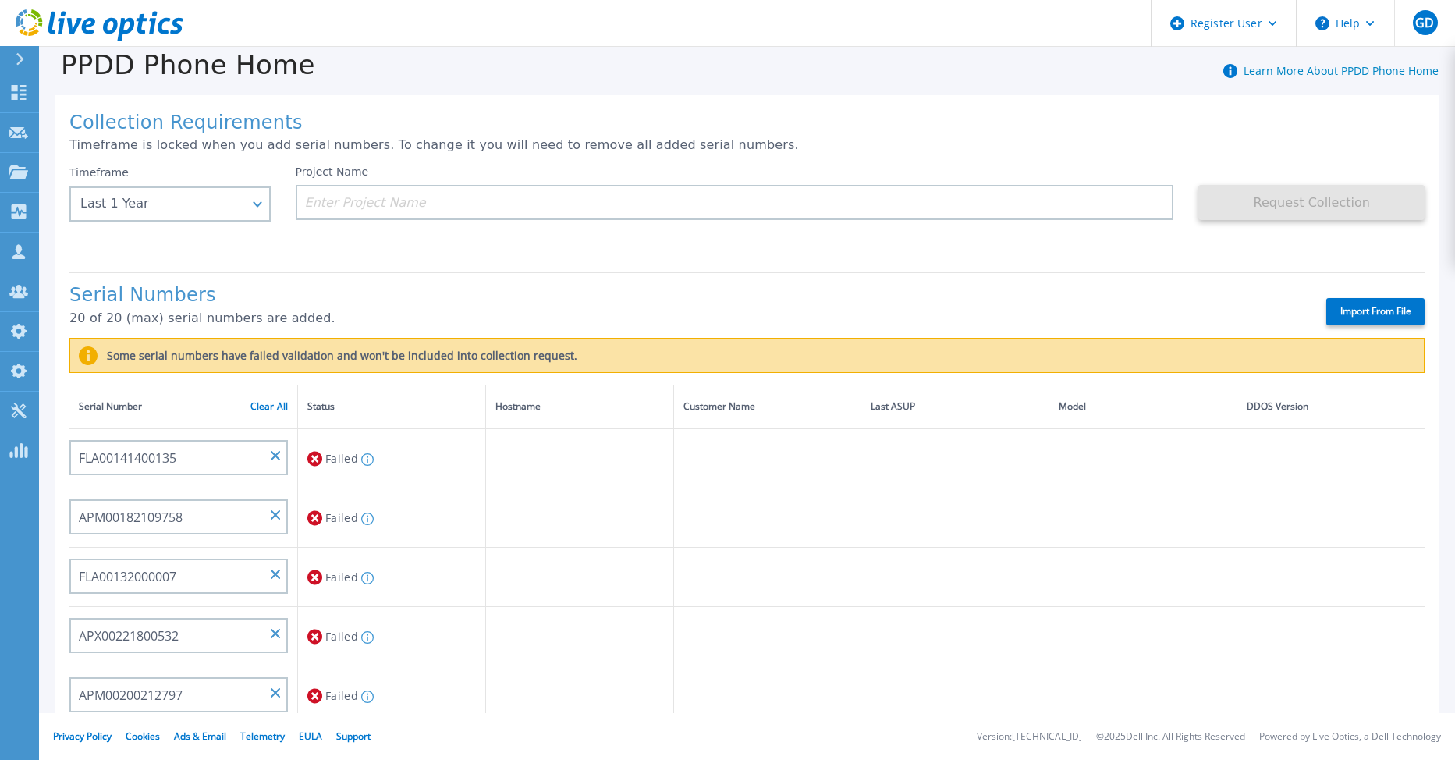
click at [1352, 307] on label "Import From File" at bounding box center [1376, 311] width 98 height 27
click at [0, 0] on input "Import From File" at bounding box center [0, 0] width 0 height 0
type input "FLA00141400135"
type input "APM00182109758"
type input "FLA00132000007"
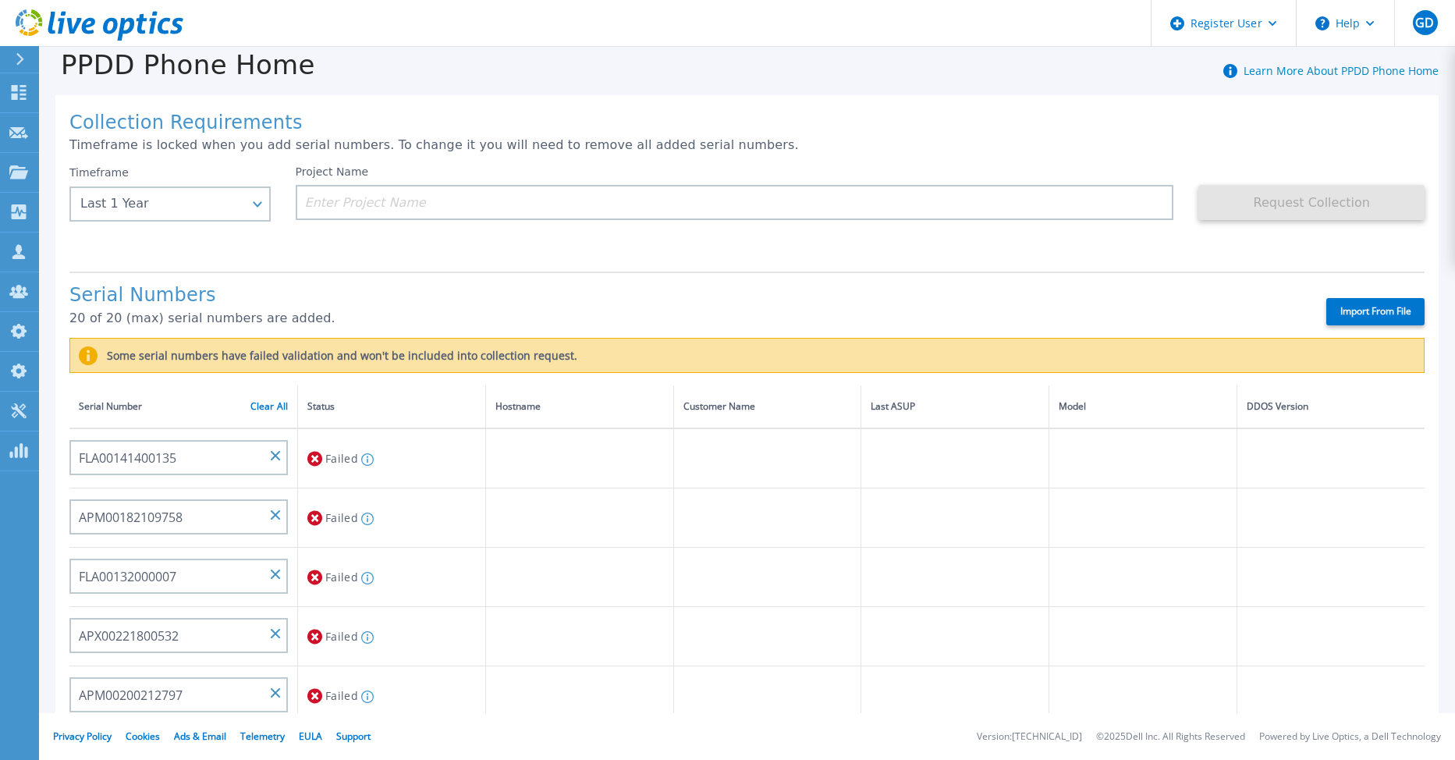
type input "APX00221800532"
type input "APM00200212797"
type input "APM00182124302"
type input "APM00182313441"
type input "CKM01213905179"
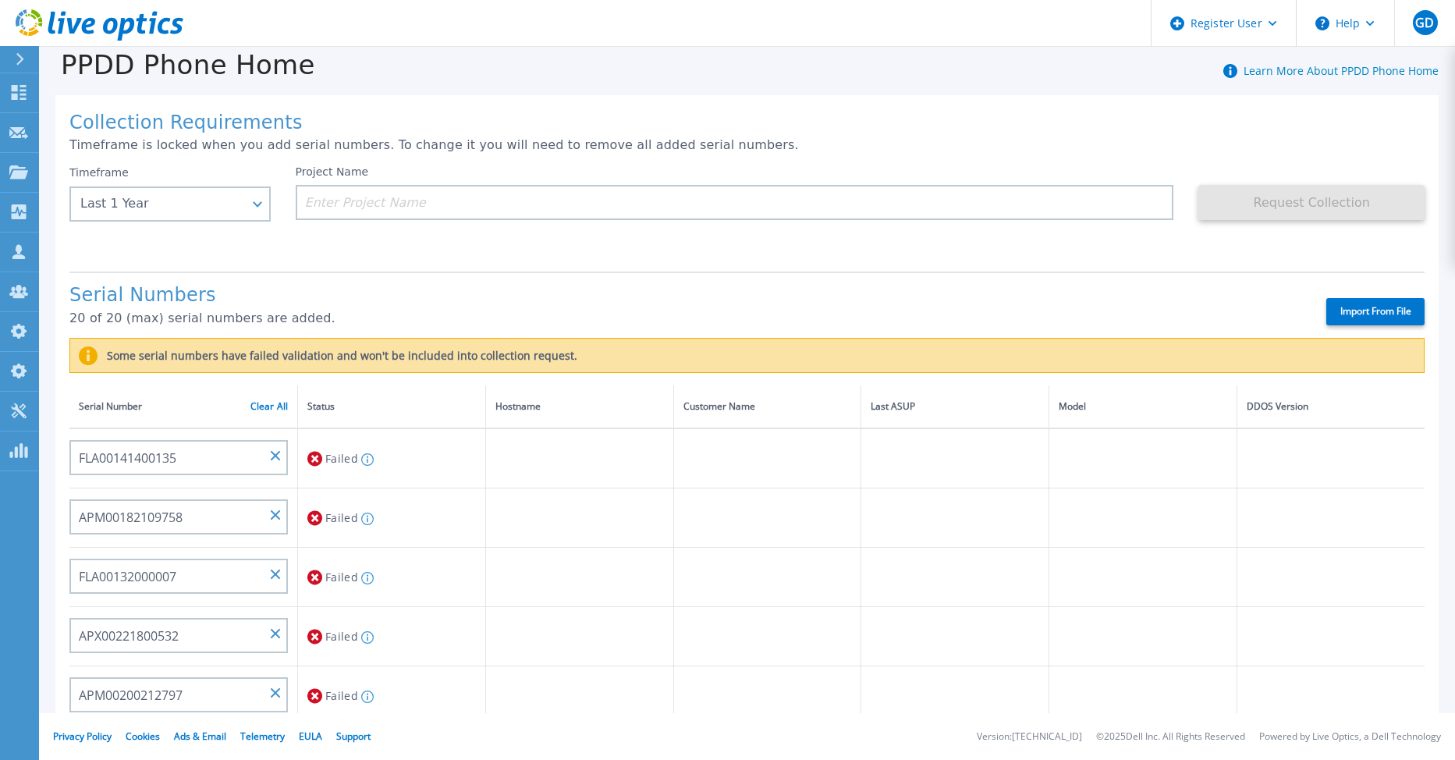
type input "APM00200924903"
type input "APM00170803302"
type input "APX00232300495"
type input "APM00212804713"
type input "CKM00180601728"
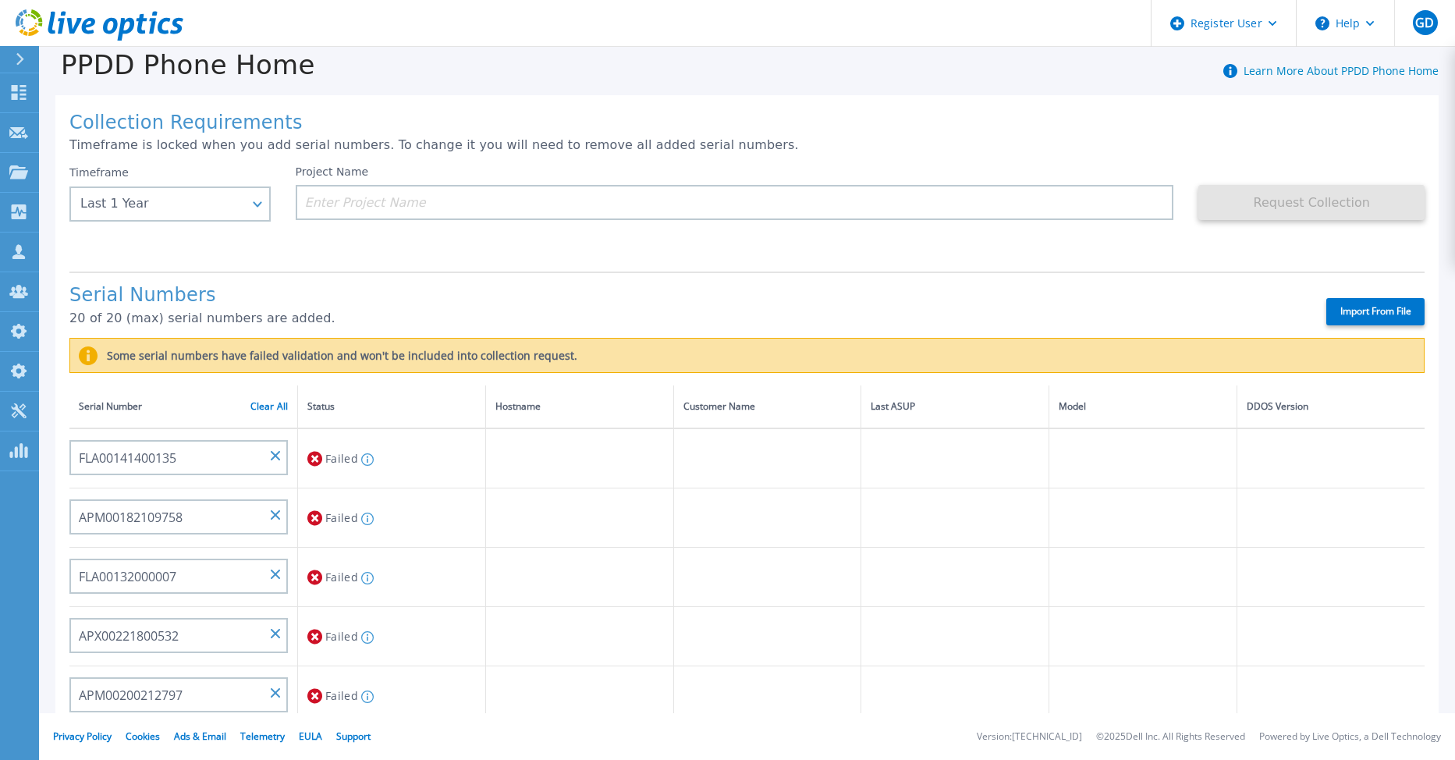
type input "APX00224004308"
type input "APM00201200598"
type input "APM00201203066"
type input "APM00214914091"
type input "APM00212705974"
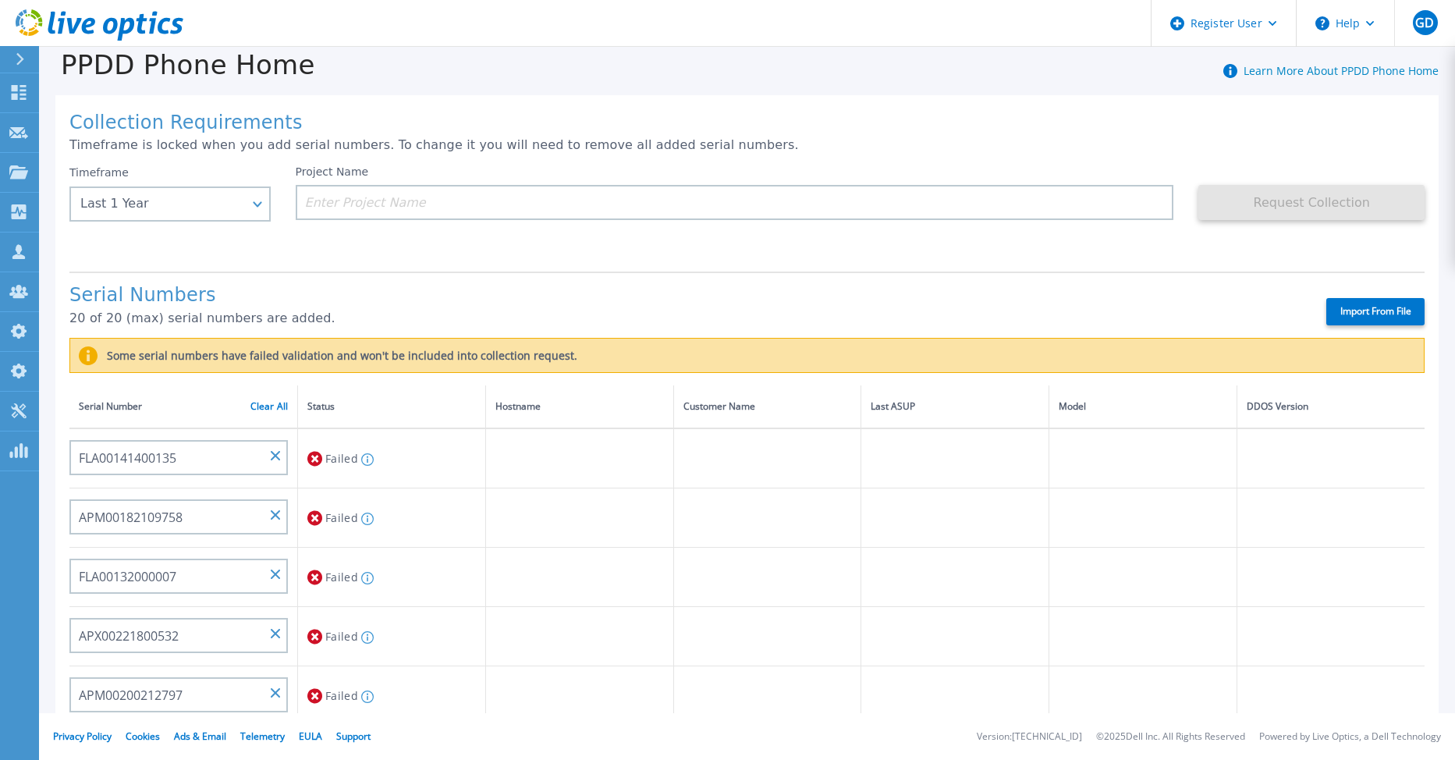
type input "BJJYF140100020"
type input "APM00172712073"
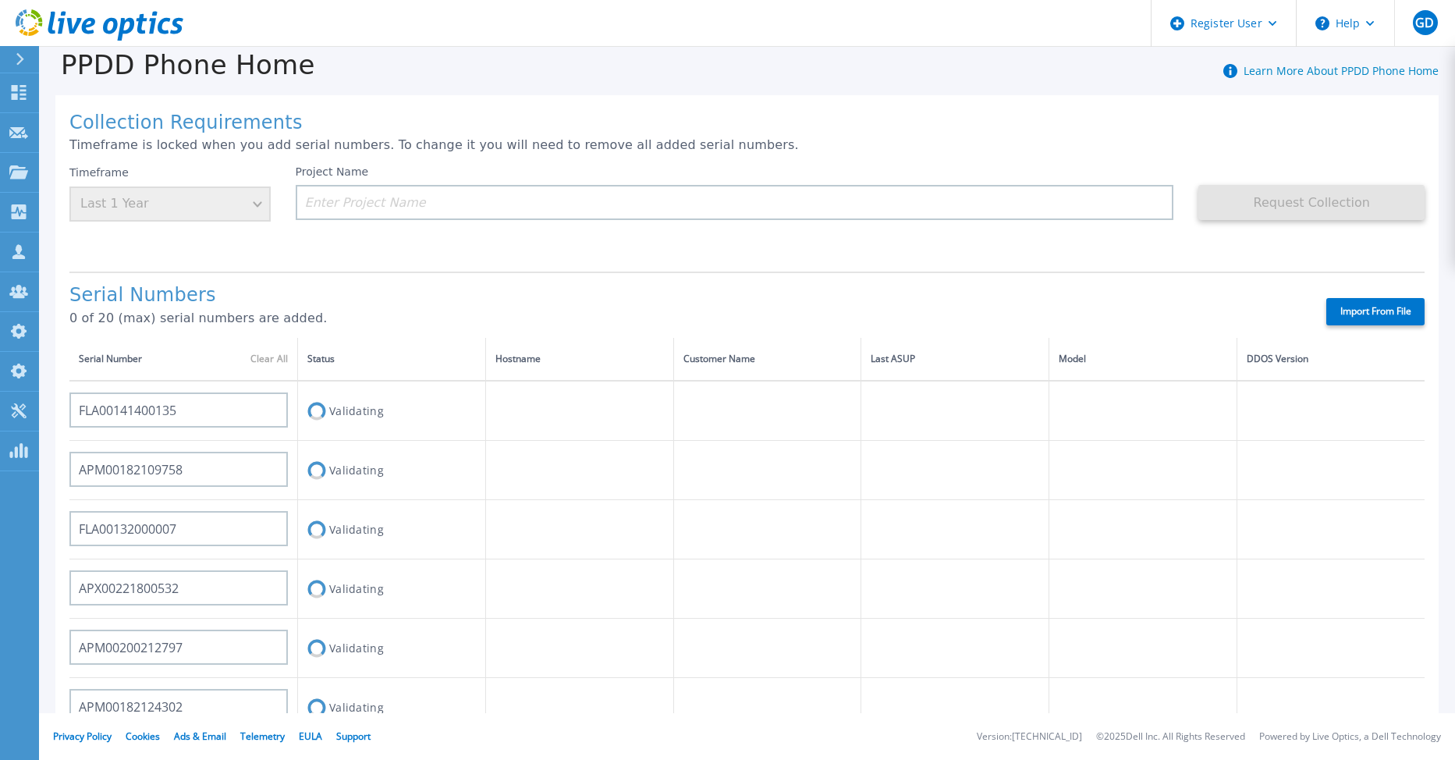
click at [446, 291] on div "Serial Numbers 0 of 20 (max) serial numbers are added. Import From File" at bounding box center [747, 305] width 1356 height 66
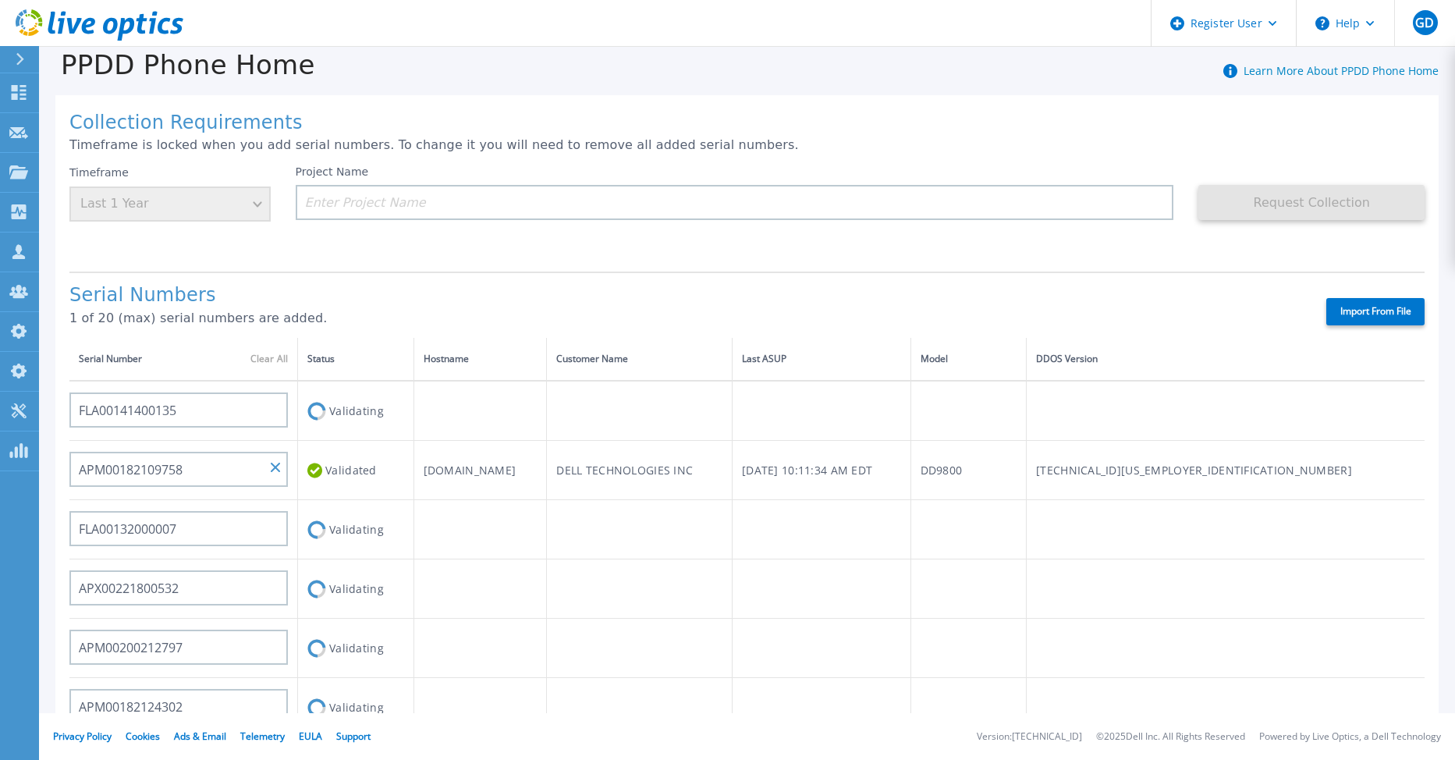
click at [565, 298] on div "Import From File" at bounding box center [903, 311] width 1043 height 27
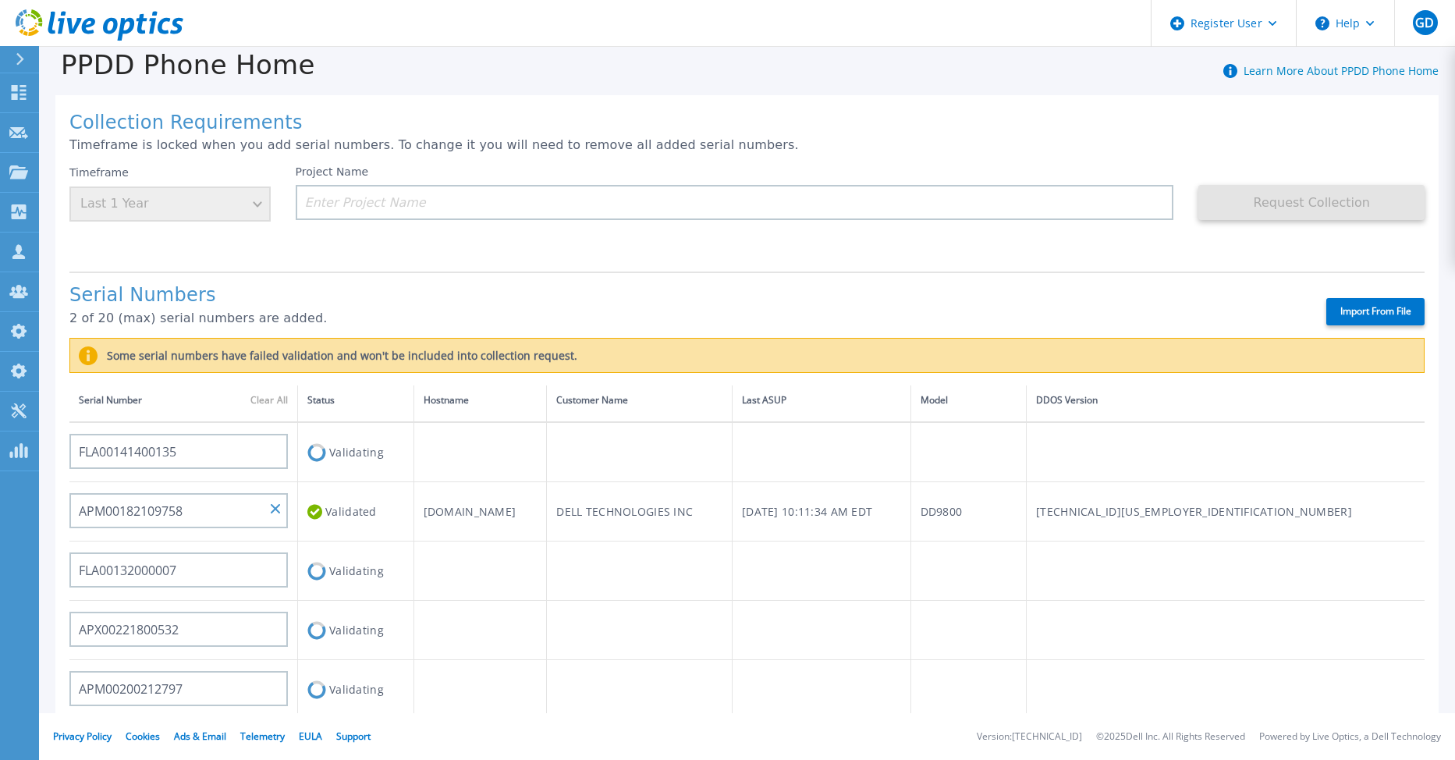
scroll to position [0, 0]
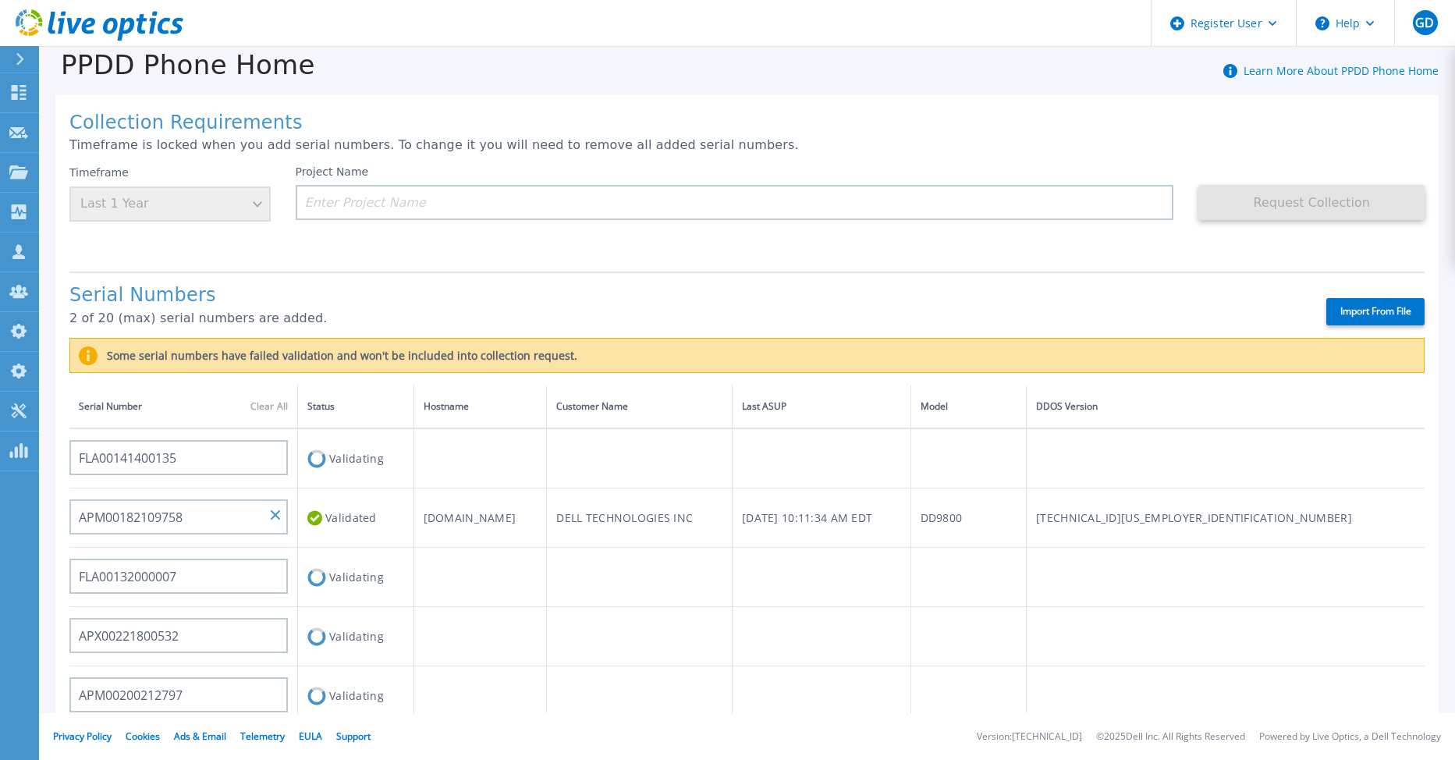
click at [599, 284] on div "Serial Numbers 2 of 20 (max) serial numbers are added. Import From File" at bounding box center [747, 305] width 1356 height 66
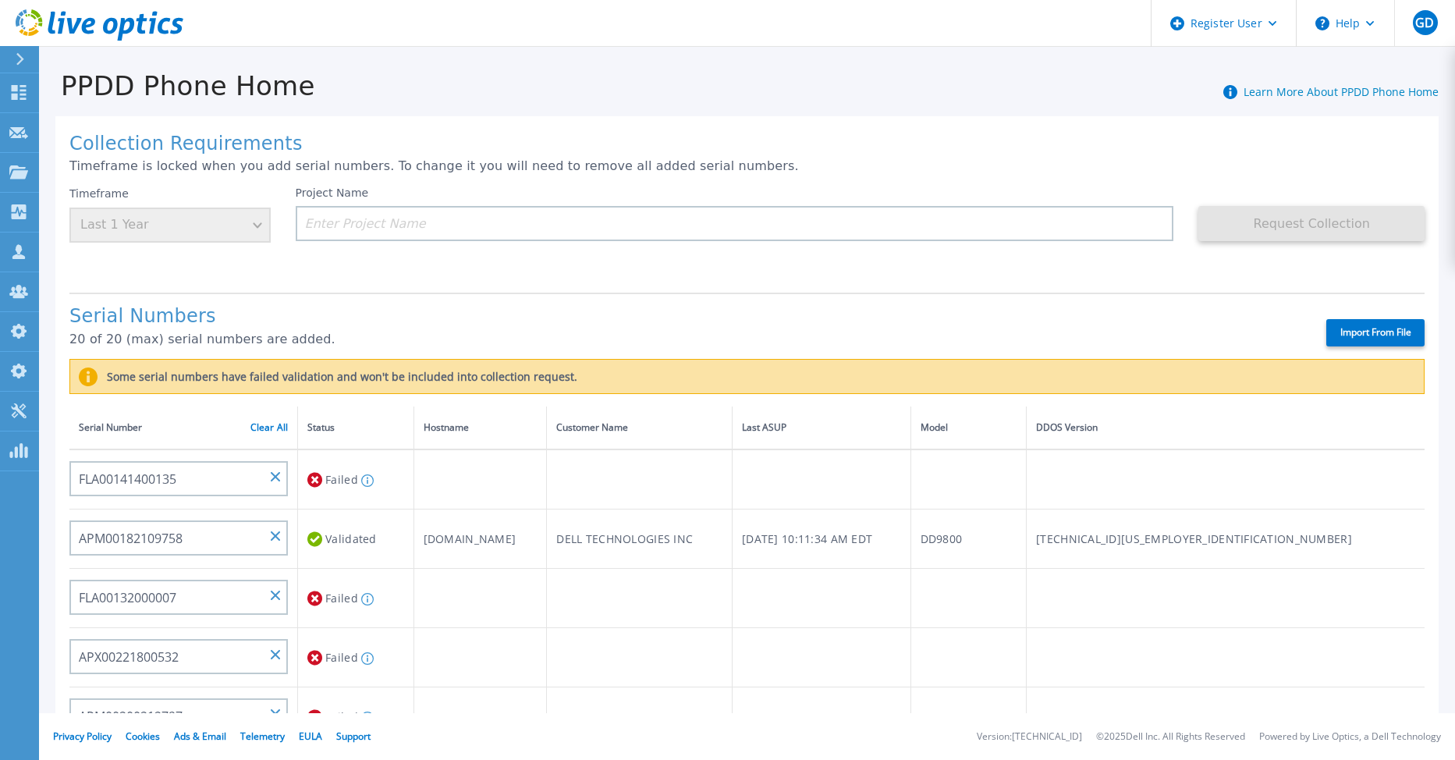
click at [1359, 333] on label "Import From File" at bounding box center [1376, 332] width 98 height 27
click at [0, 0] on input "Import From File" at bounding box center [0, 0] width 0 height 0
type input "APX00234806573"
type input "APM00182005046"
type input "APM00172439544"
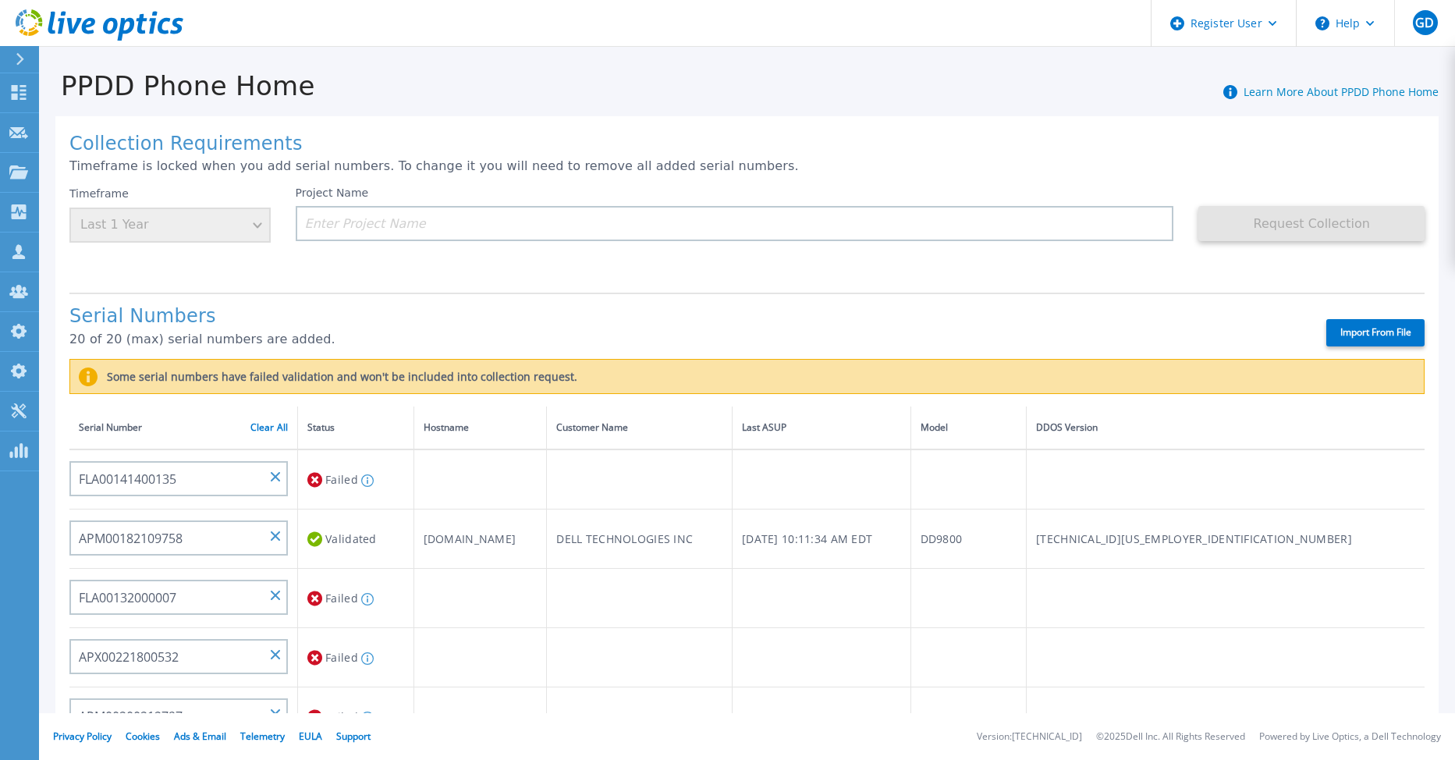
type input "APX00231502878"
type input "APX00221801390"
type input "APX00231205150"
type input "APM00223002069"
type input "CKM00192200744"
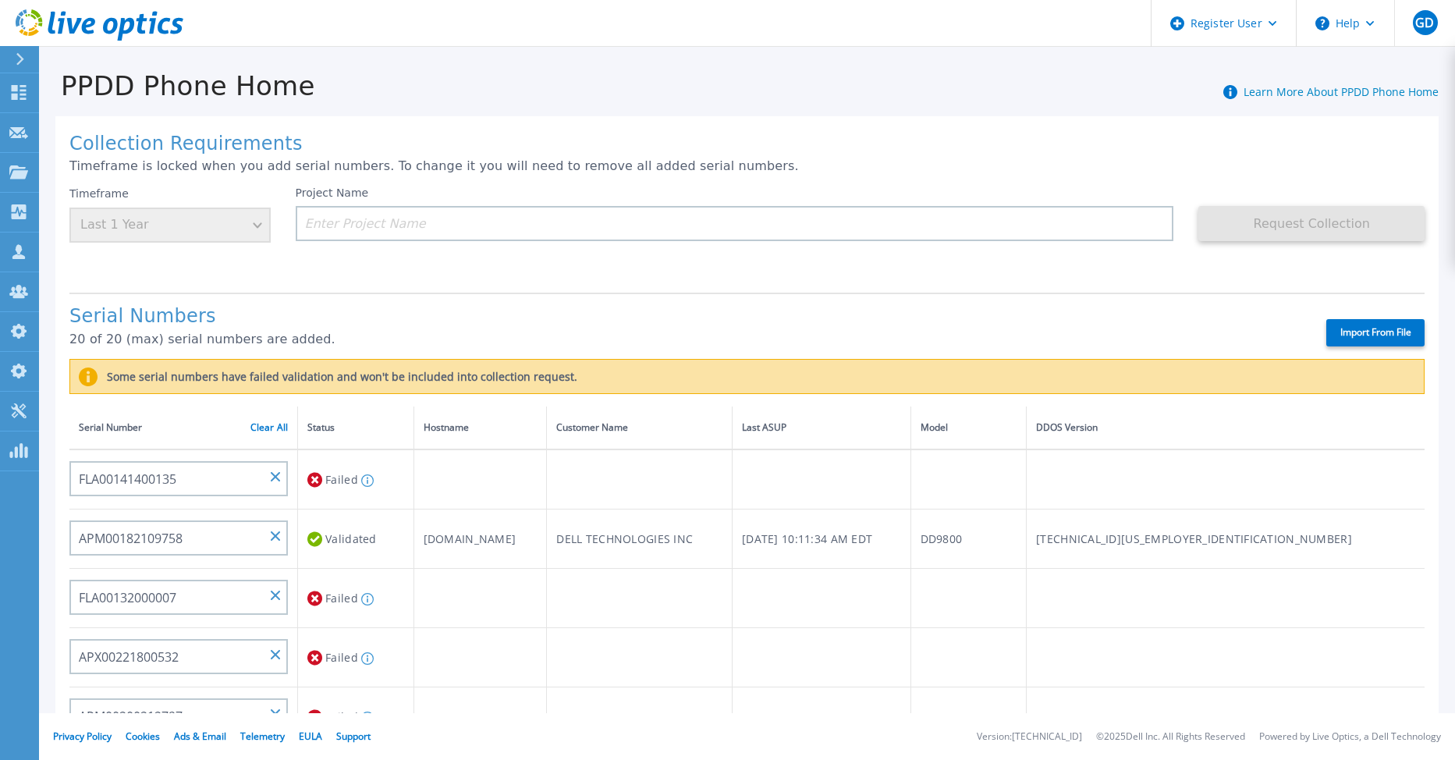
type input "APM00214914092"
type input "APM00212722051"
type input "APM00212702621"
type input "APM00181610911"
type input "APM00212722735"
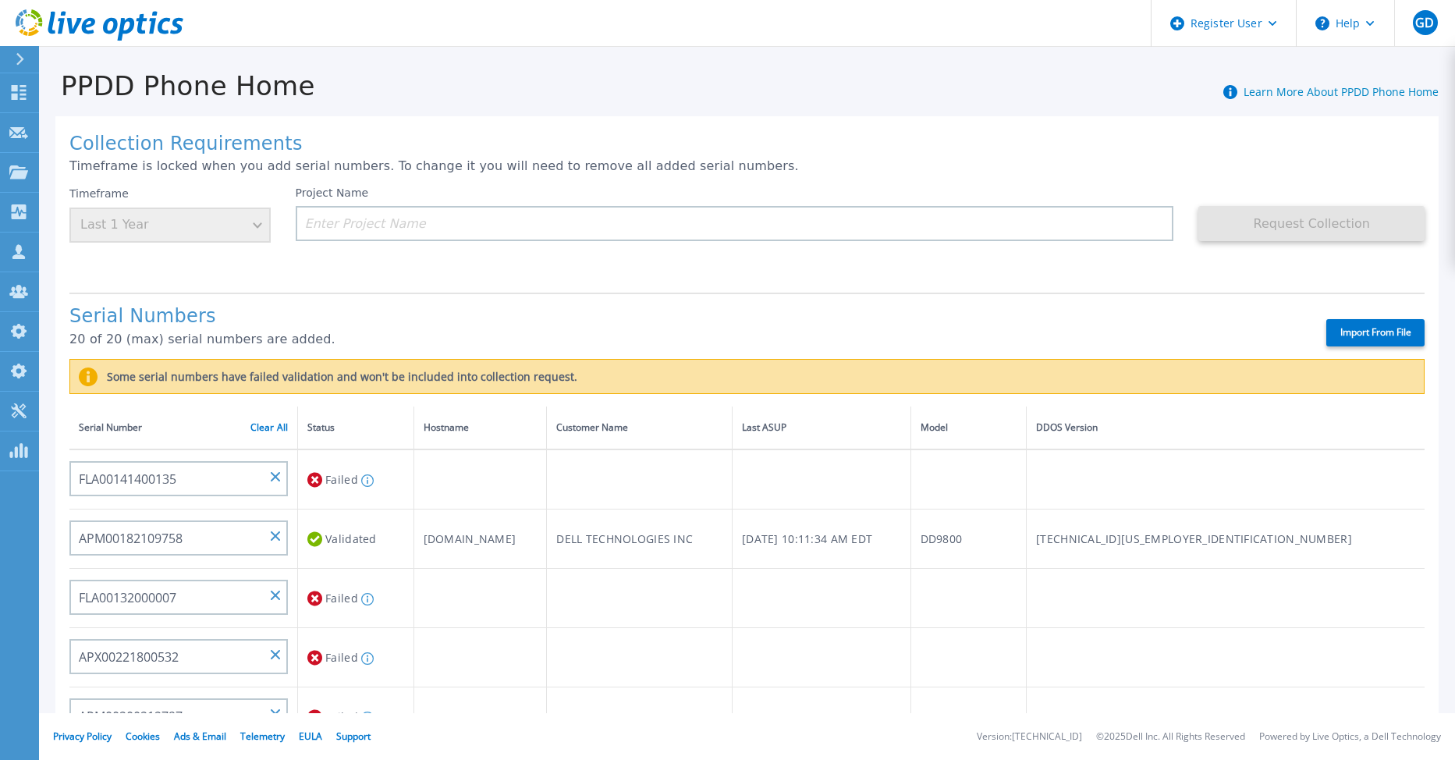
type input "APM00214914089"
type input "FNM00173740070"
type input "APX00233704524"
type input "APM00172914280"
type input "APM01155207664"
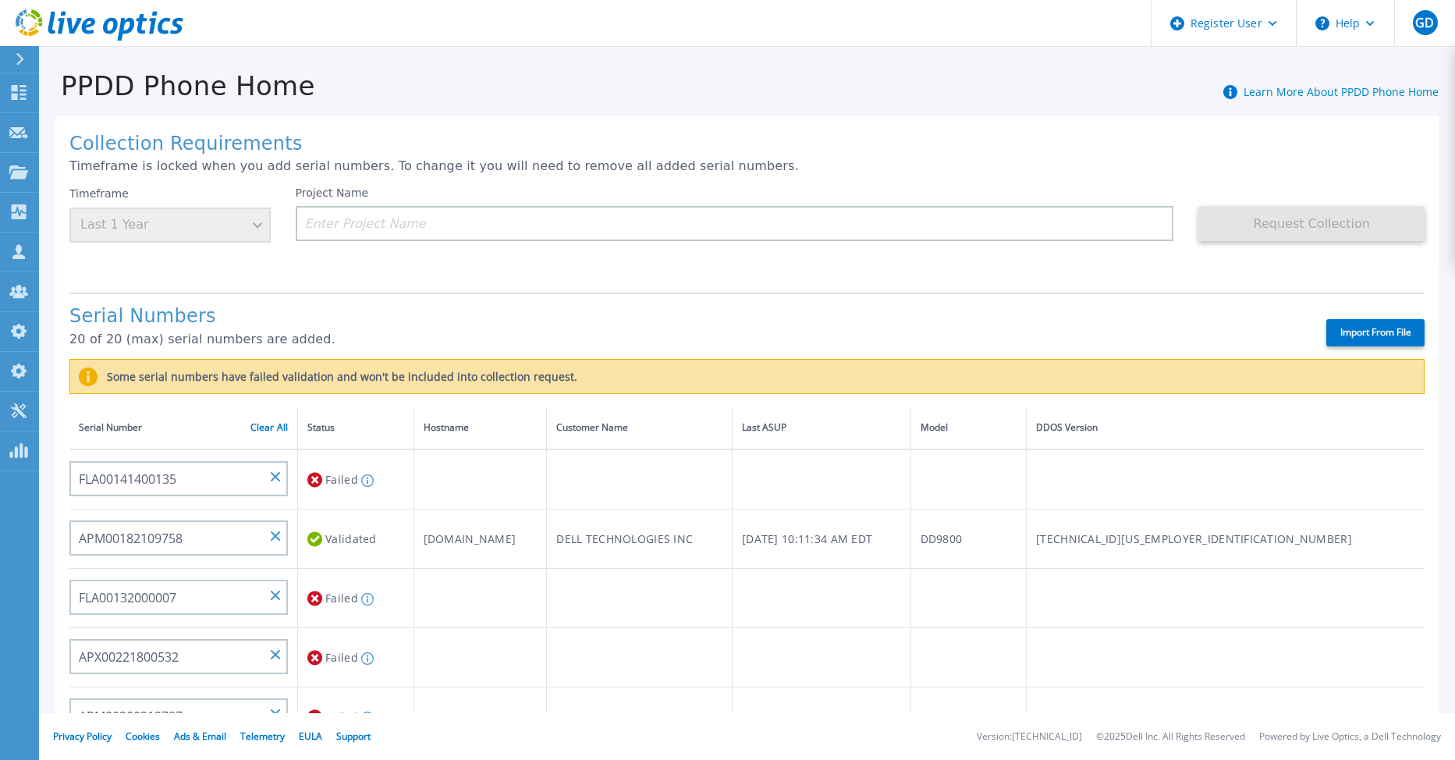
type input "APM00182441243"
type input "APX00224004309"
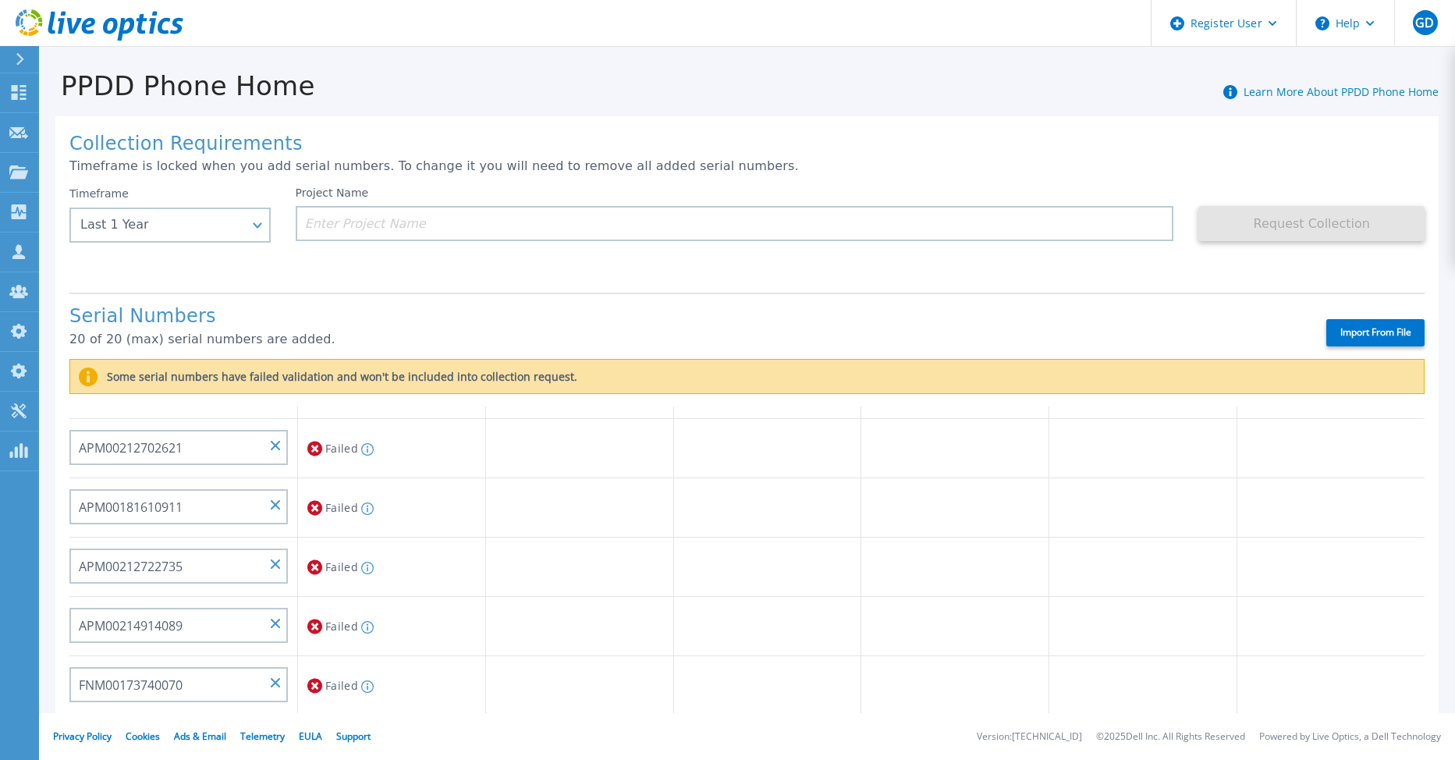
scroll to position [625, 0]
click at [27, 93] on icon at bounding box center [18, 92] width 19 height 15
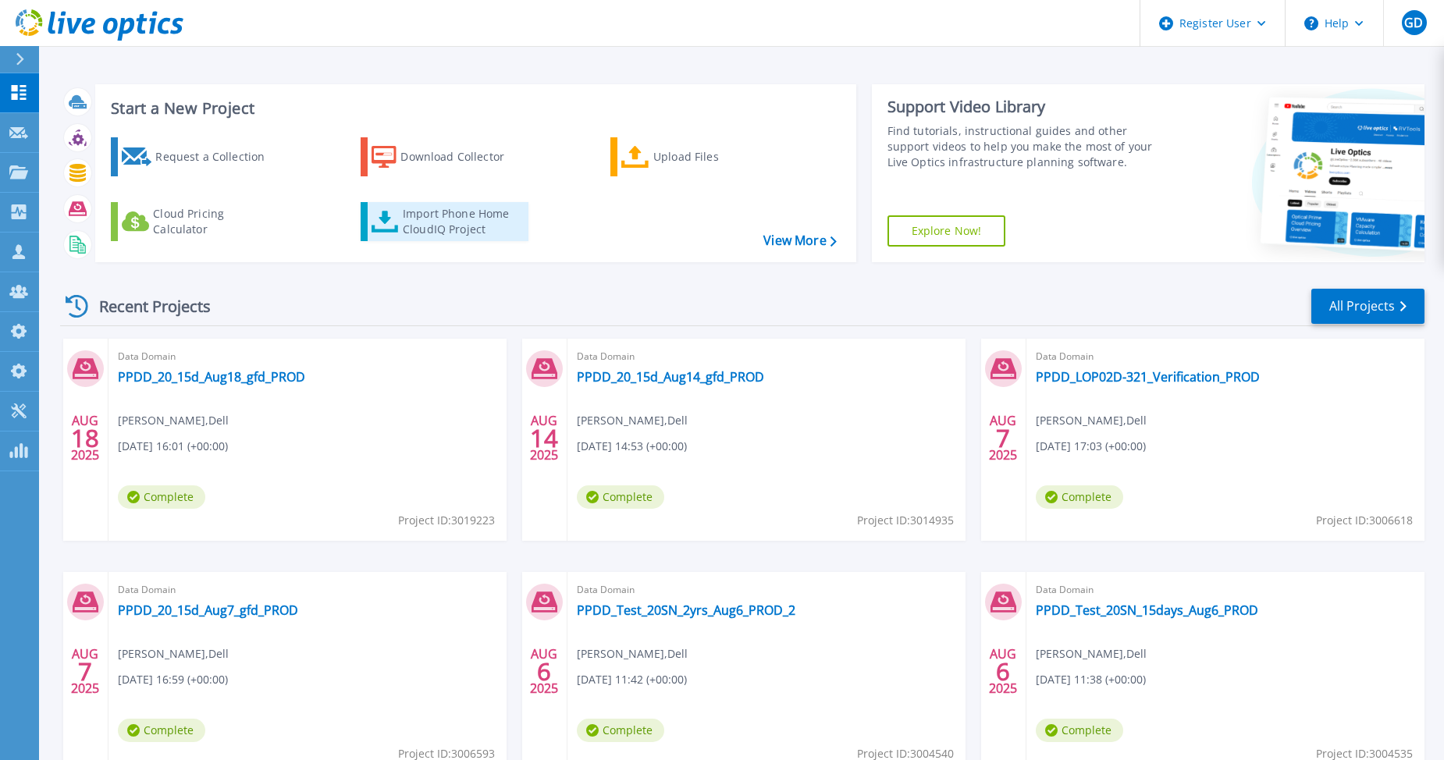
click at [414, 219] on div "Import Phone Home CloudIQ Project" at bounding box center [464, 221] width 122 height 31
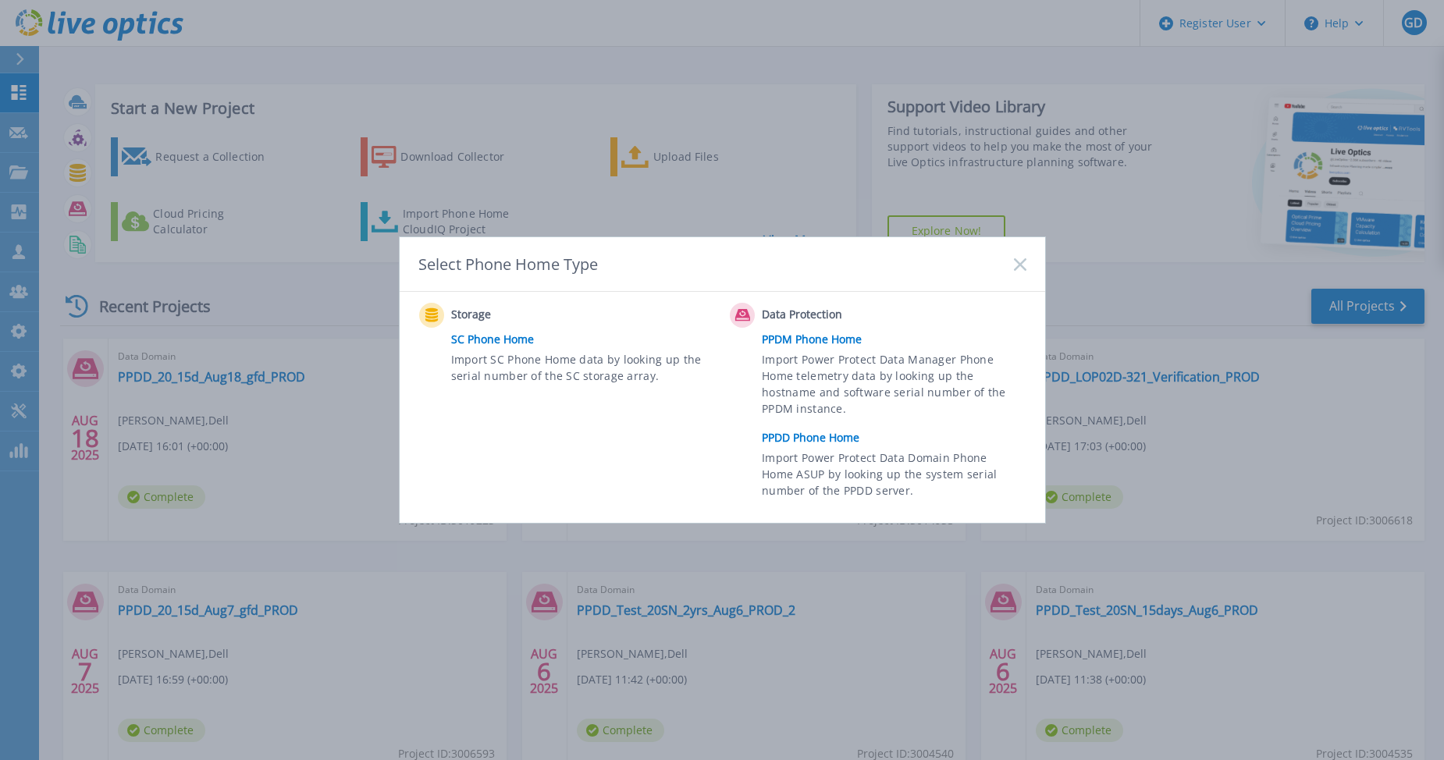
click at [813, 439] on link "PPDD Phone Home" at bounding box center [898, 437] width 272 height 23
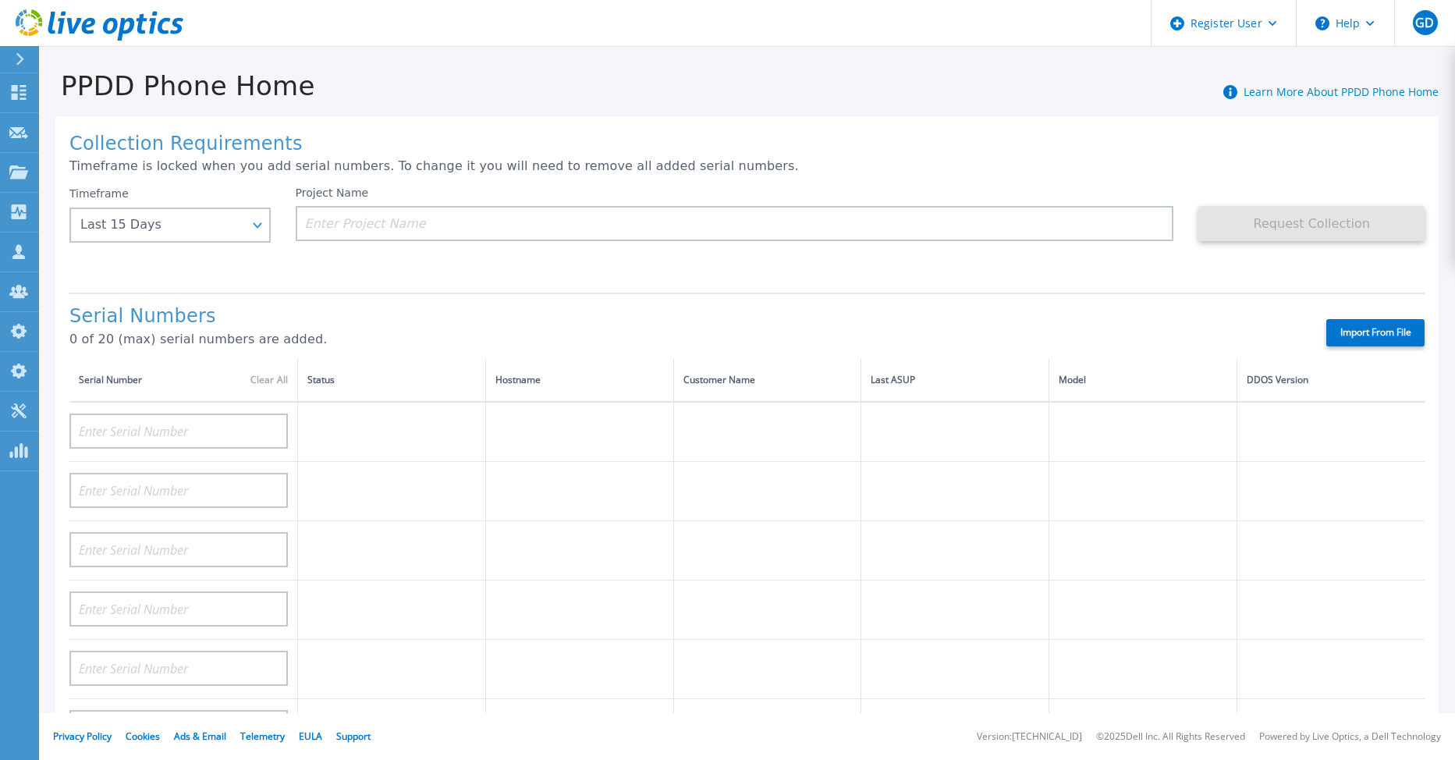
click at [1356, 325] on label "Import From File" at bounding box center [1376, 332] width 98 height 27
click at [0, 0] on input "Import From File" at bounding box center [0, 0] width 0 height 0
click at [265, 225] on div "Last 15 Days" at bounding box center [169, 225] width 201 height 35
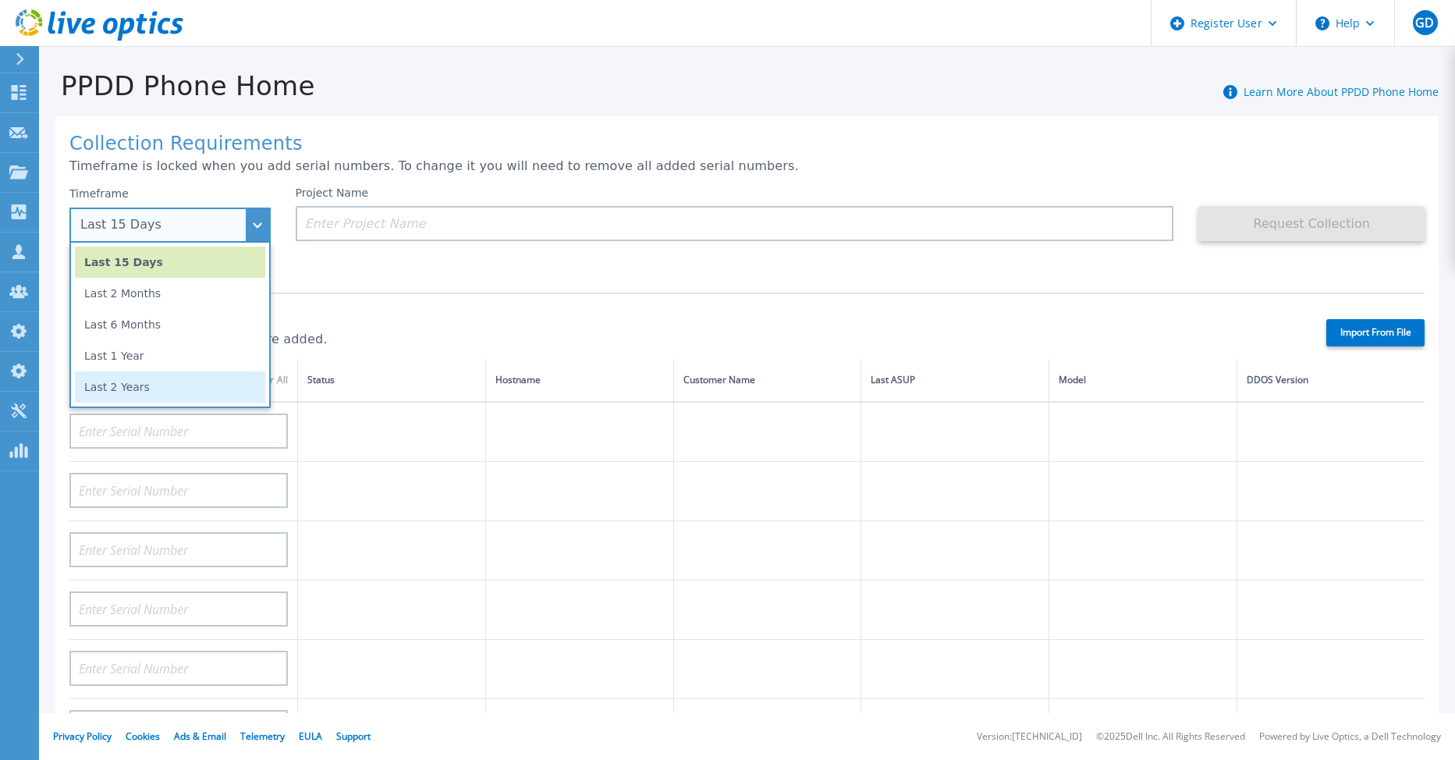
click at [180, 377] on li "Last 2 Years" at bounding box center [170, 386] width 190 height 31
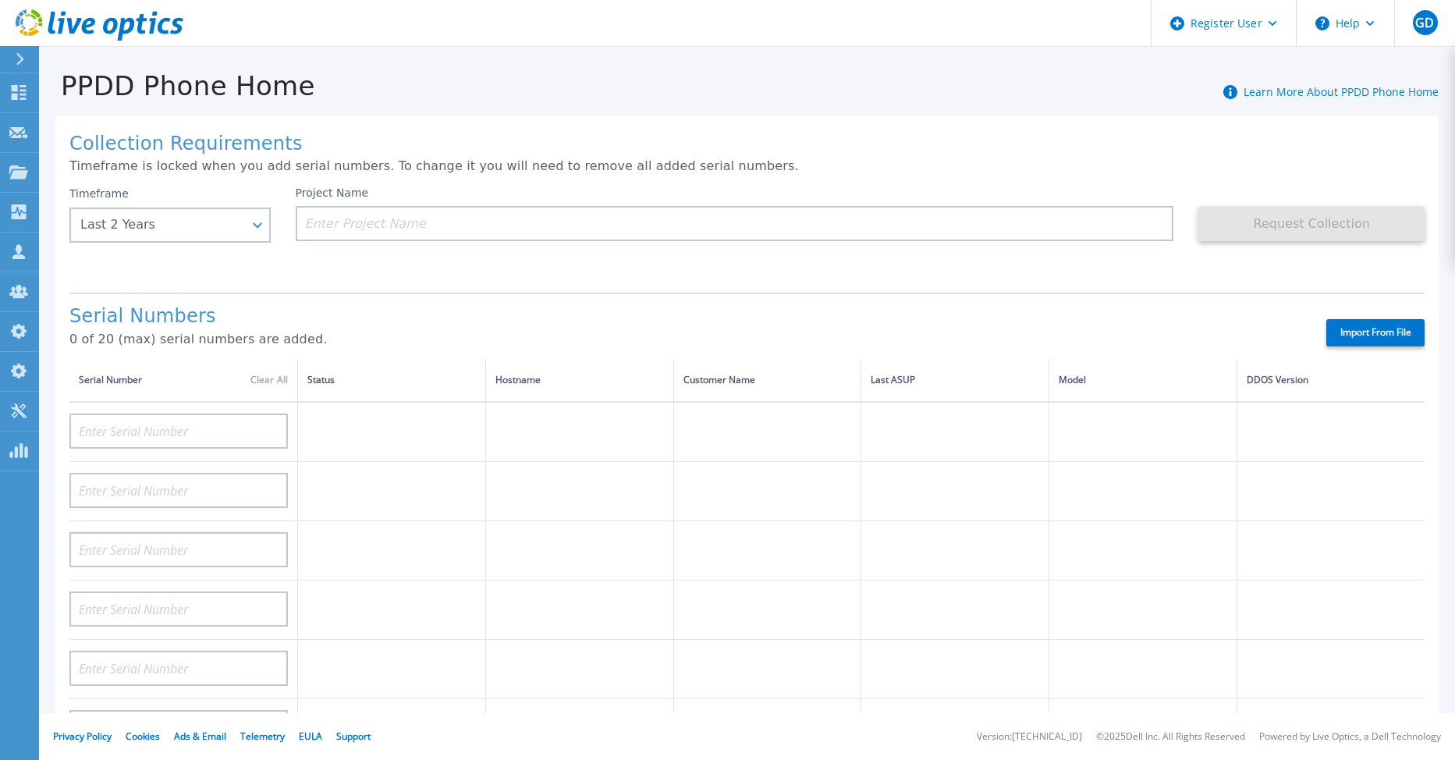
click at [1352, 333] on label "Import From File" at bounding box center [1376, 332] width 98 height 27
click at [0, 0] on input "Import From File" at bounding box center [0, 0] width 0 height 0
type input "APX00234806573"
type input "APM00182005046"
type input "APM00172439544"
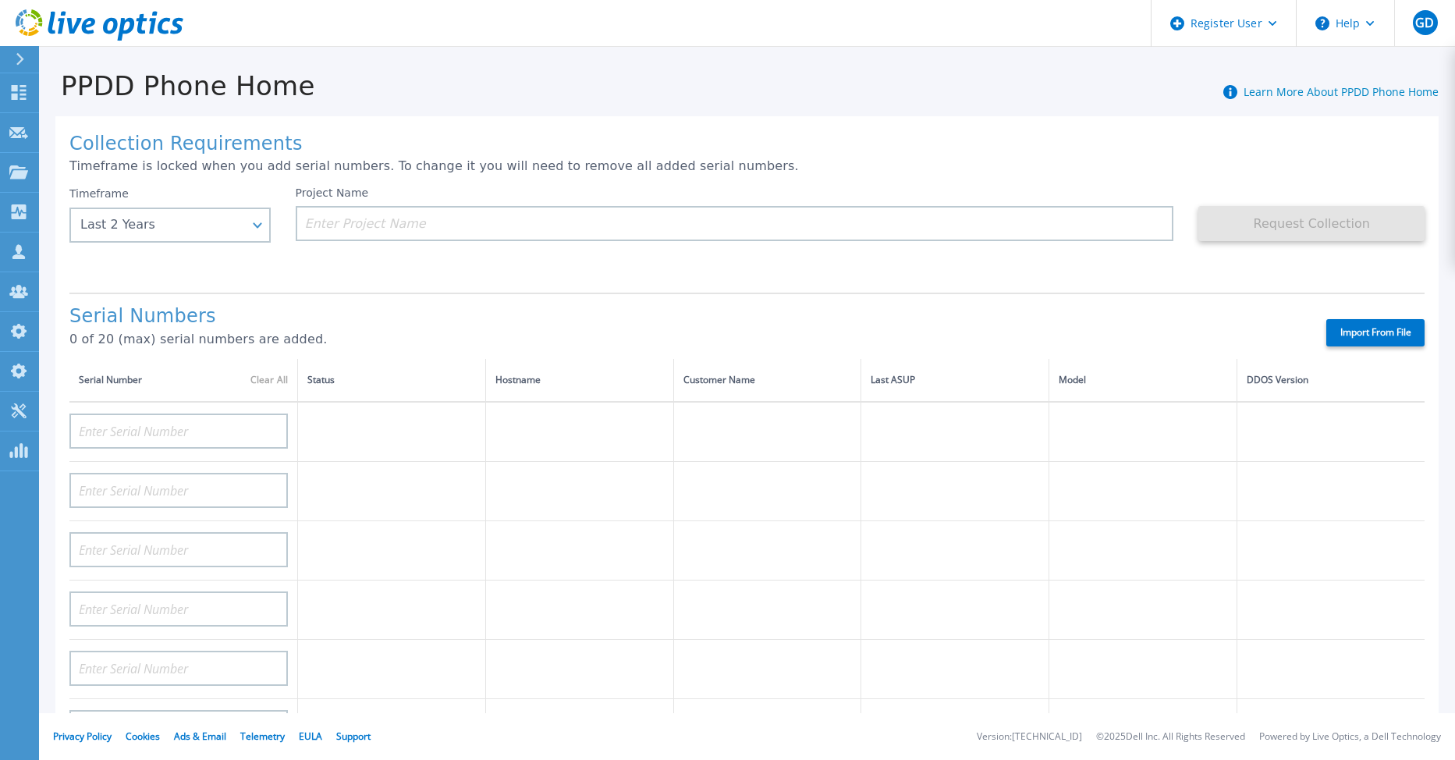
type input "APX00231502878"
type input "APX00221801390"
type input "APX00231205150"
type input "APM00223002069"
type input "CKM00192200744"
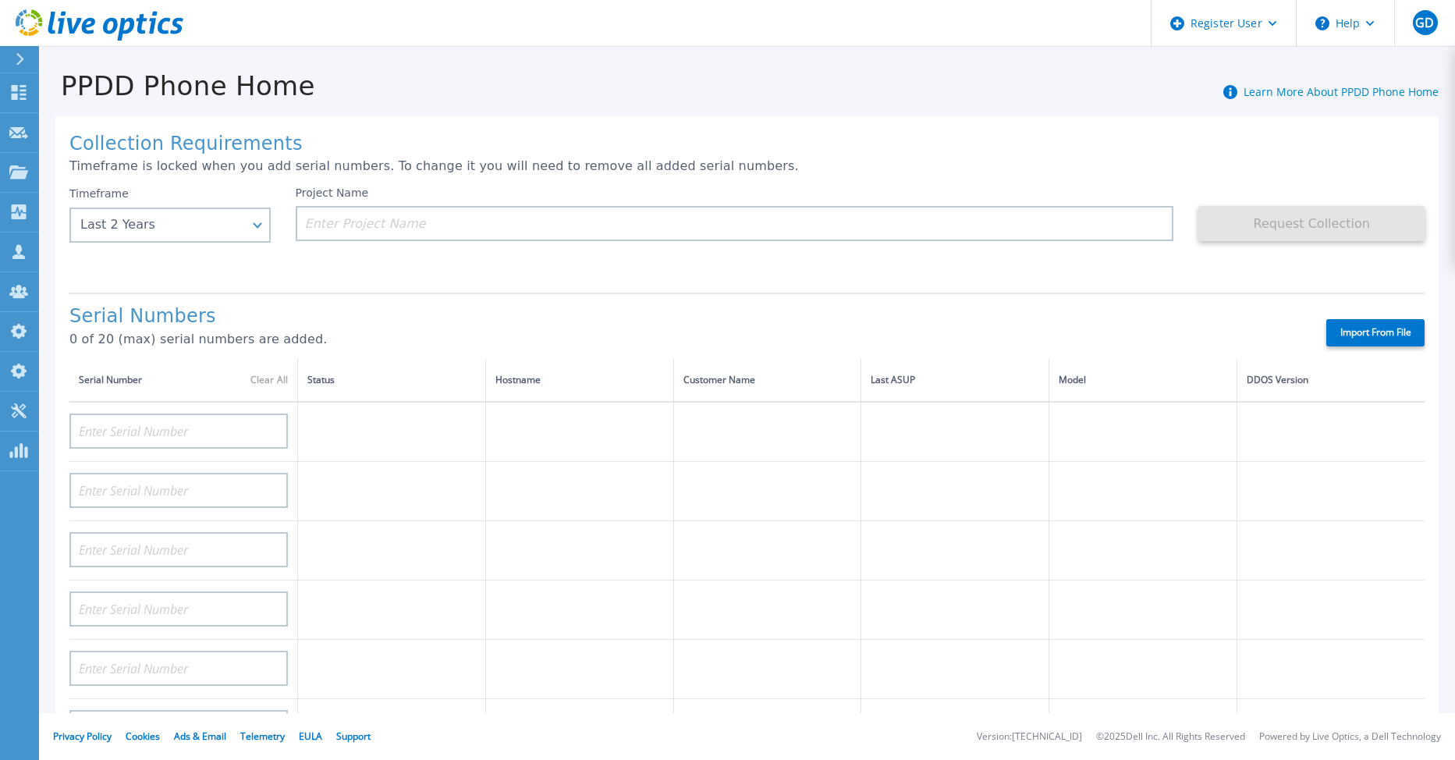
type input "APM00214914092"
type input "APM00212722051"
type input "APM00212702621"
type input "APM00181610911"
type input "APM00212722735"
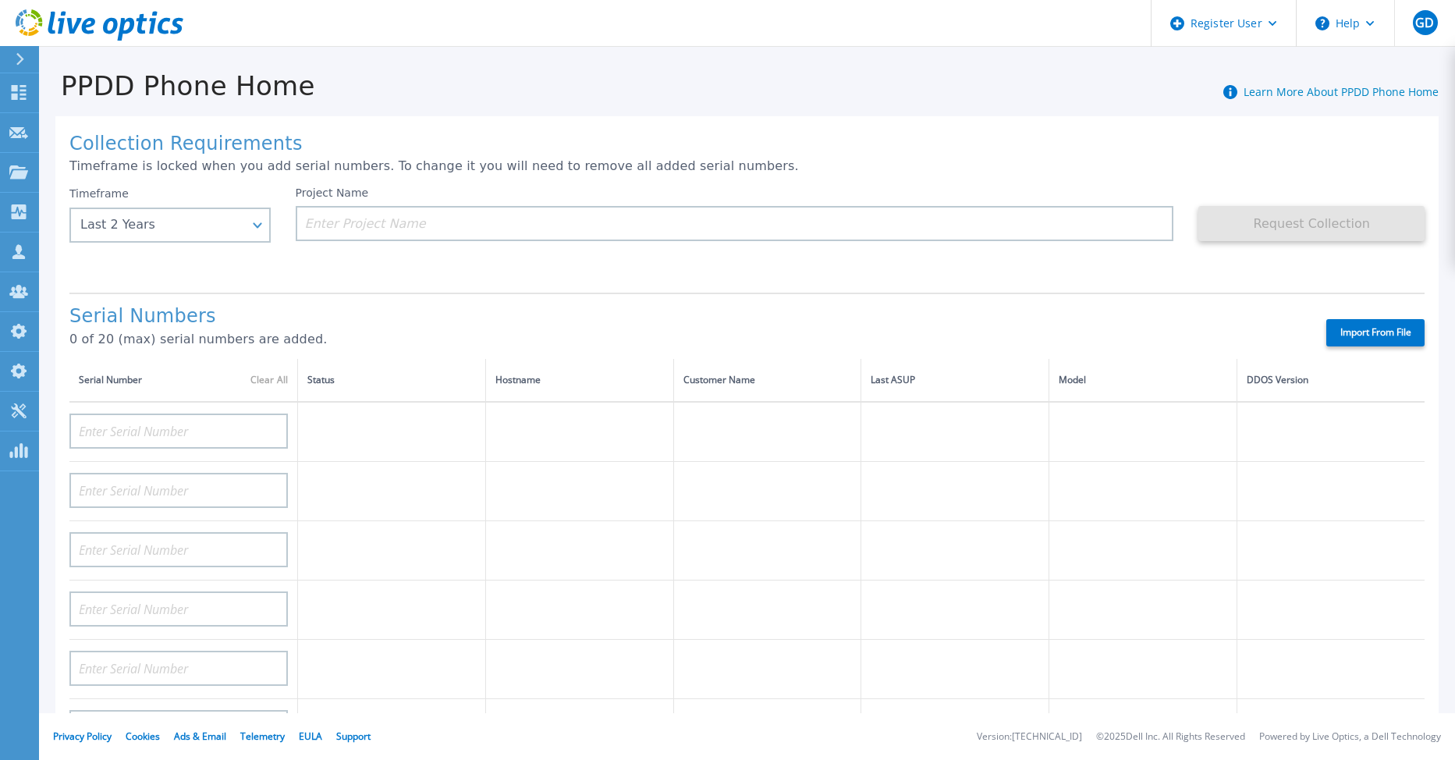
type input "APM00214914089"
type input "FNM00173740070"
type input "APX00233704524"
type input "APM00172914280"
type input "APM01155207664"
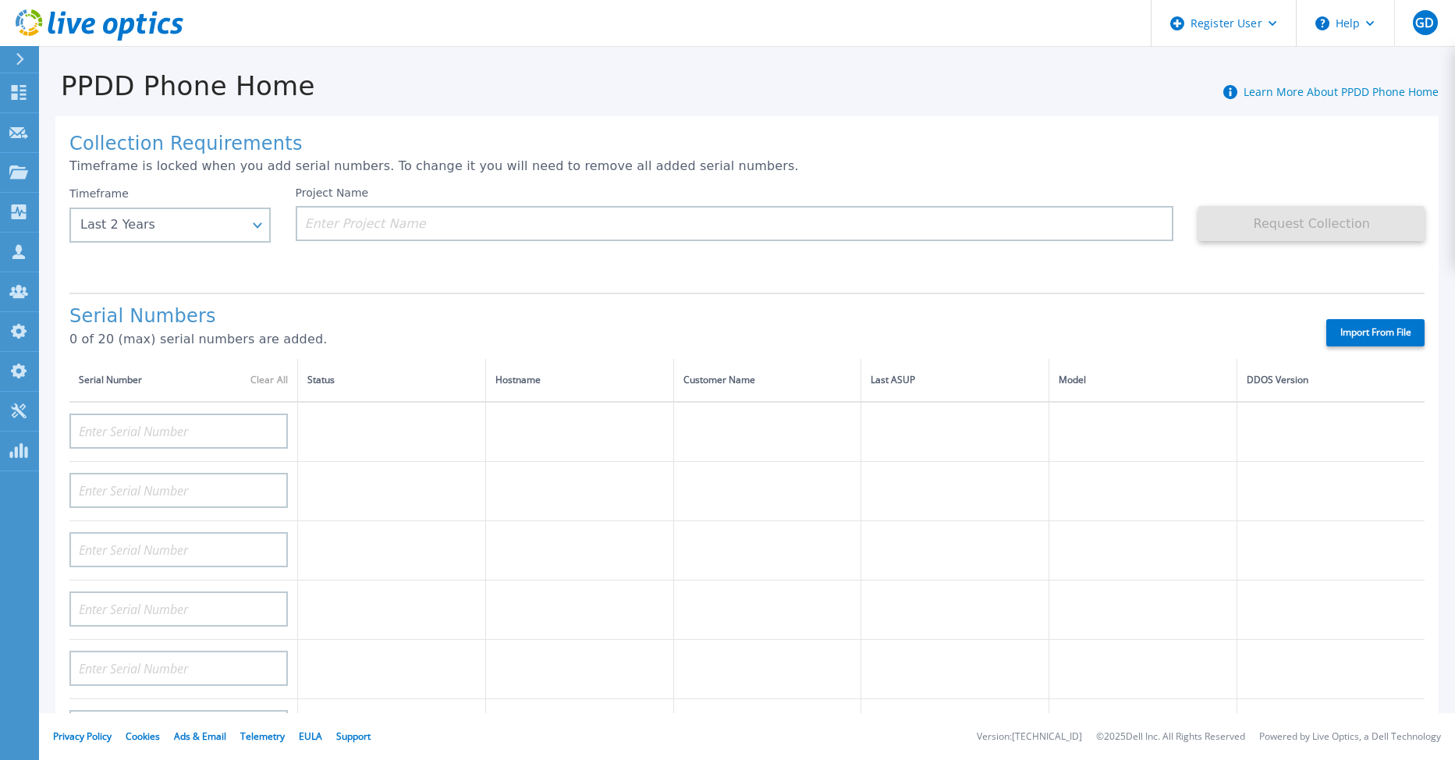
type input "APM00182441243"
type input "APX00224004309"
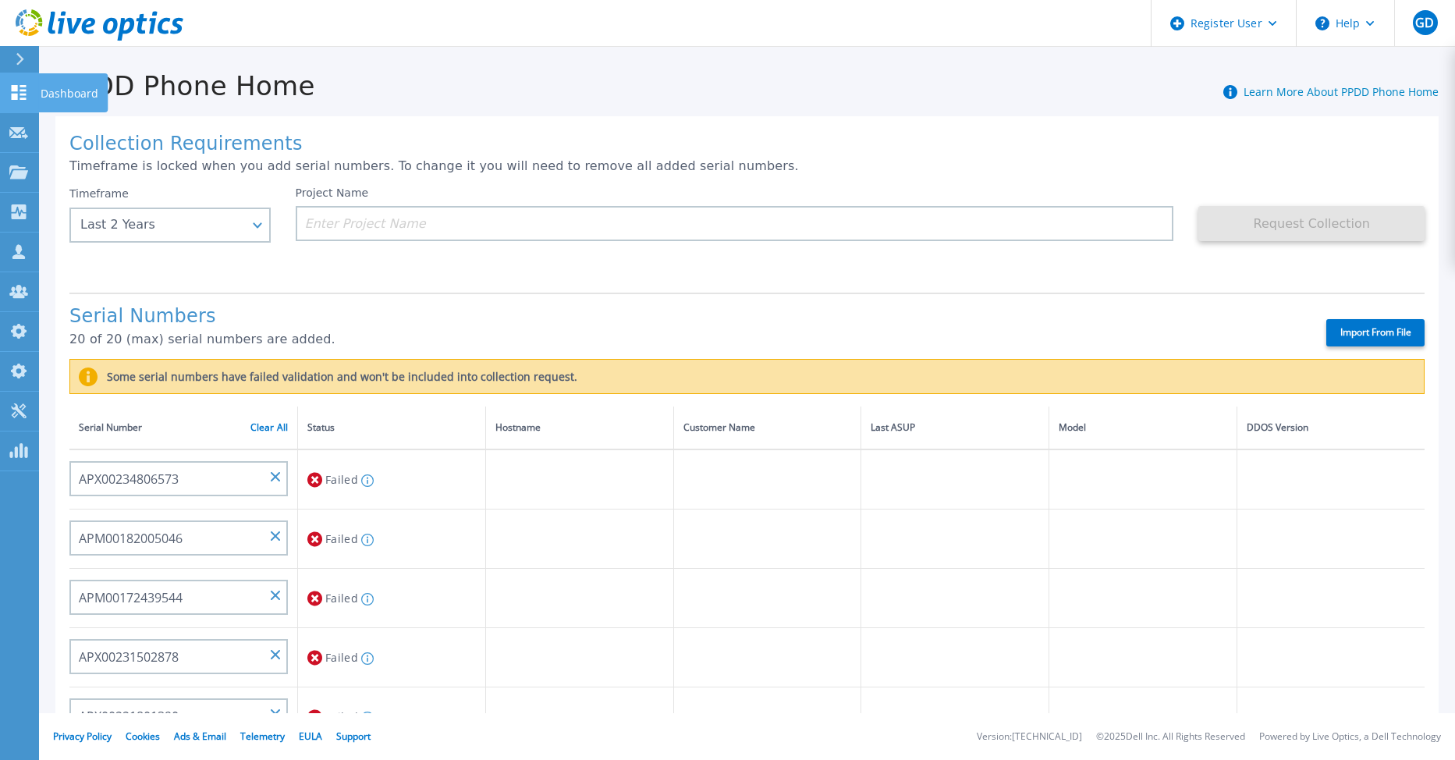
click at [24, 89] on icon at bounding box center [18, 92] width 19 height 15
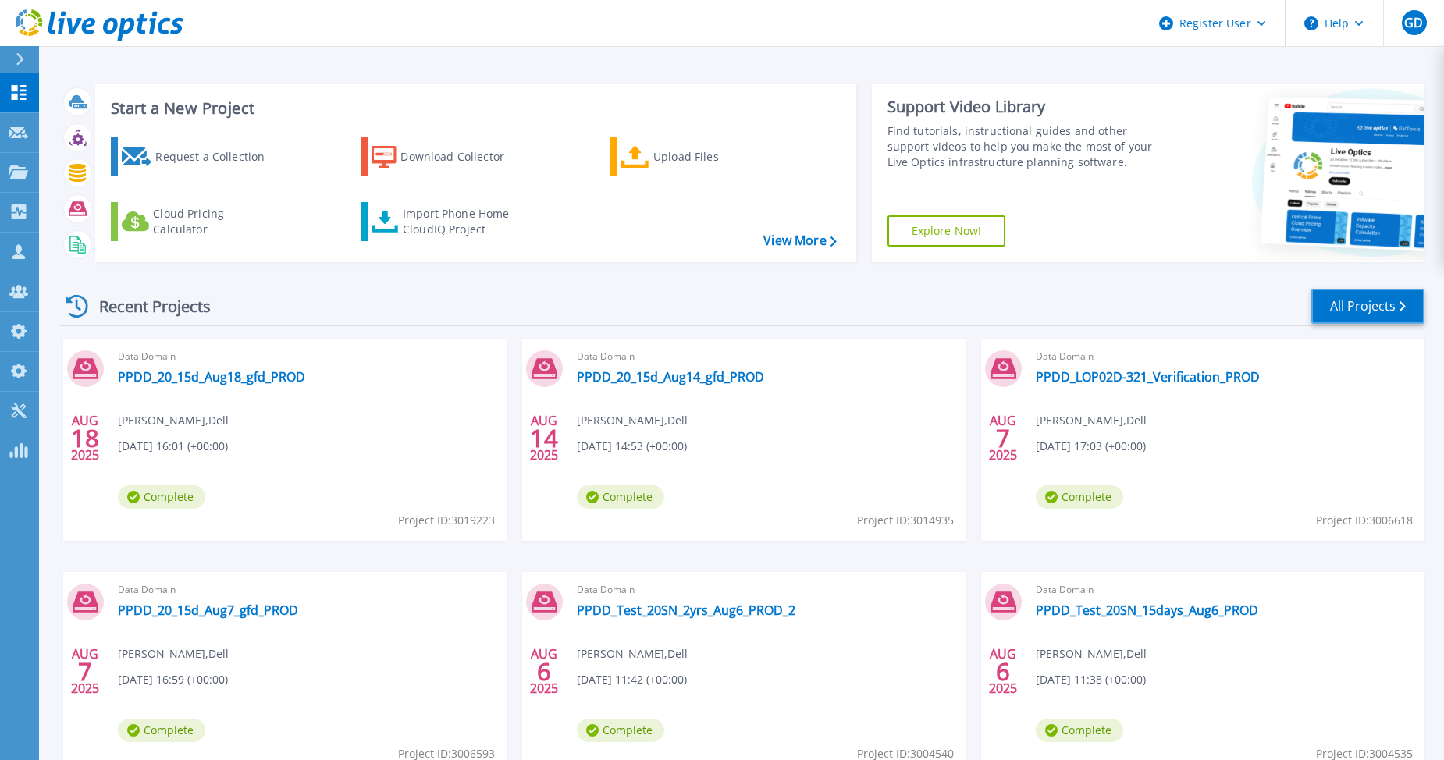
click at [1348, 307] on link "All Projects" at bounding box center [1367, 306] width 113 height 35
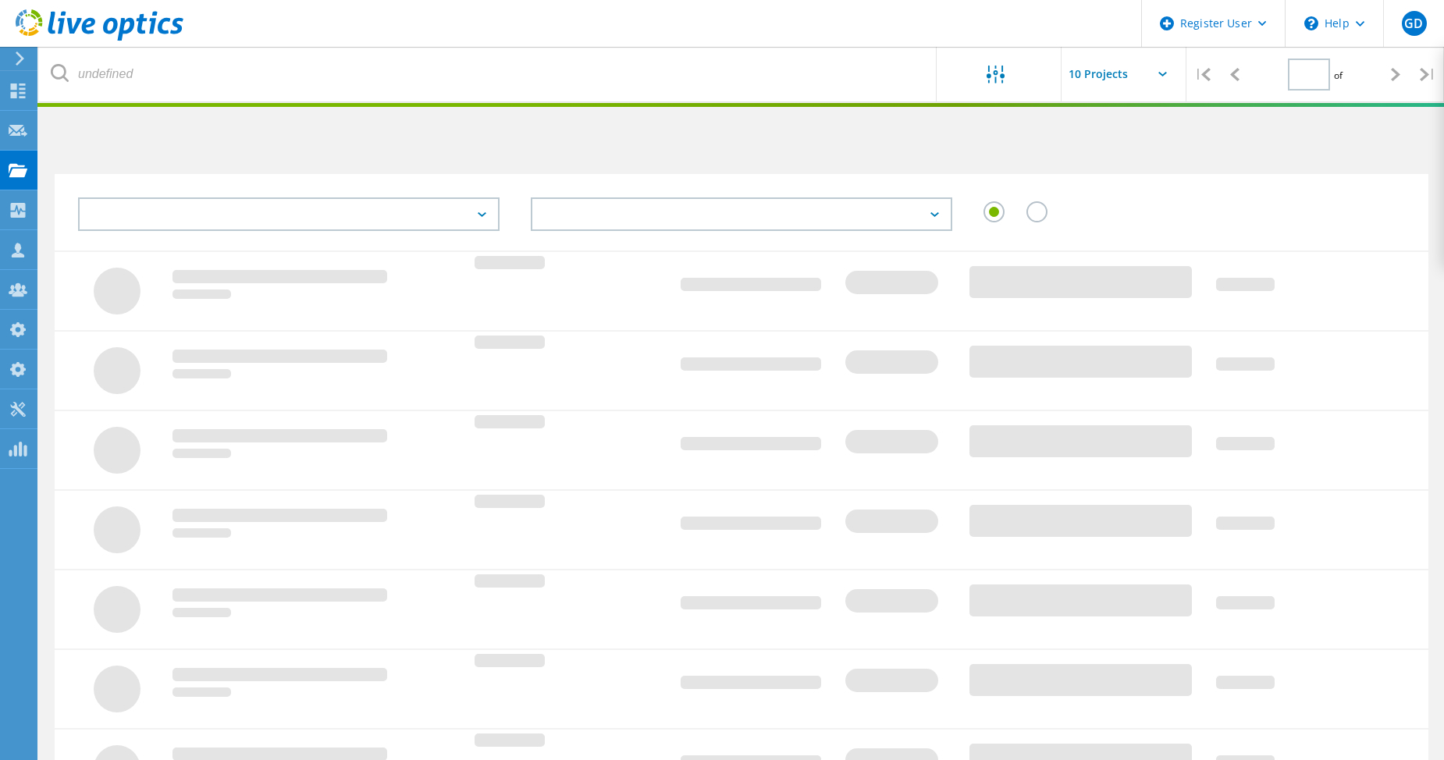
type input "1"
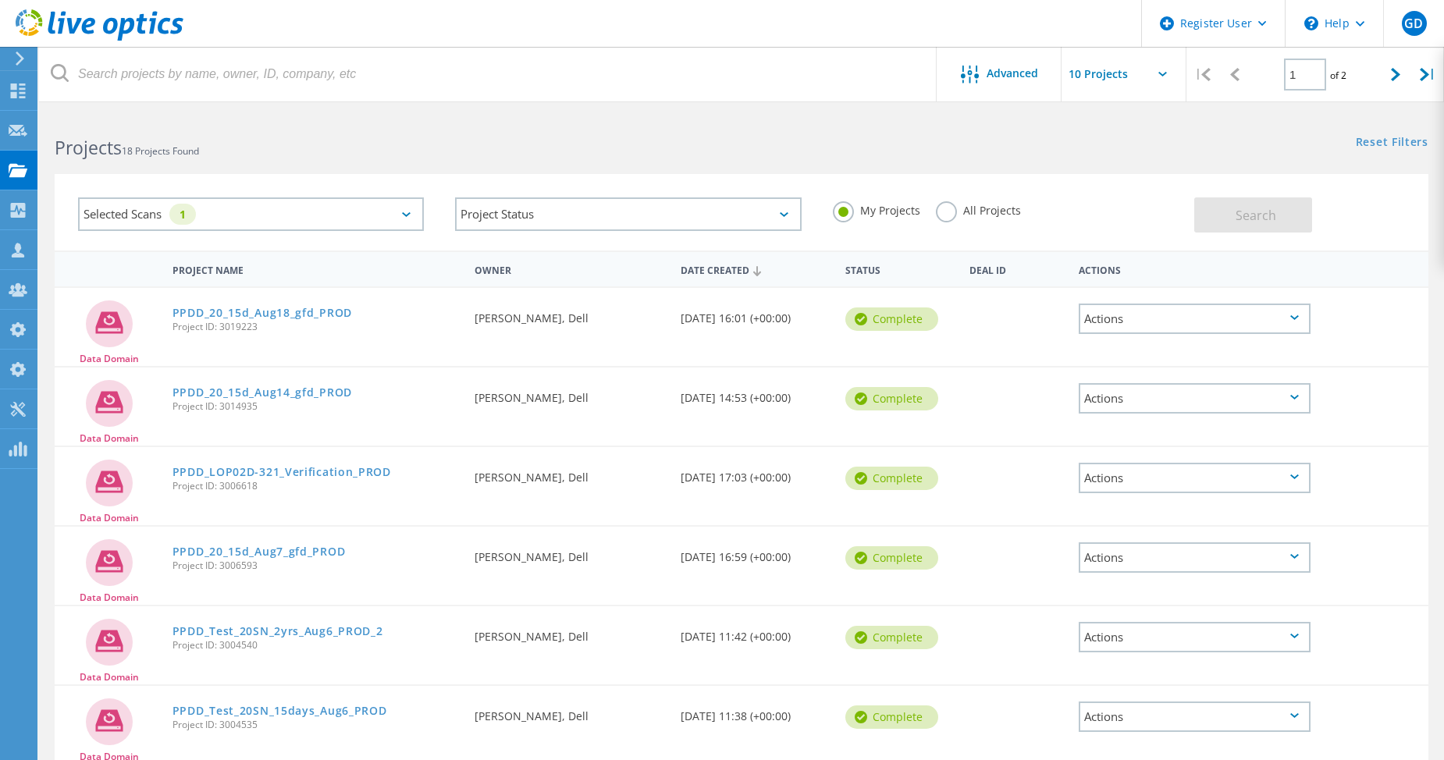
click at [940, 206] on label "All Projects" at bounding box center [978, 208] width 85 height 15
click at [0, 0] on input "All Projects" at bounding box center [0, 0] width 0 height 0
click at [1226, 213] on button "Search" at bounding box center [1253, 214] width 118 height 35
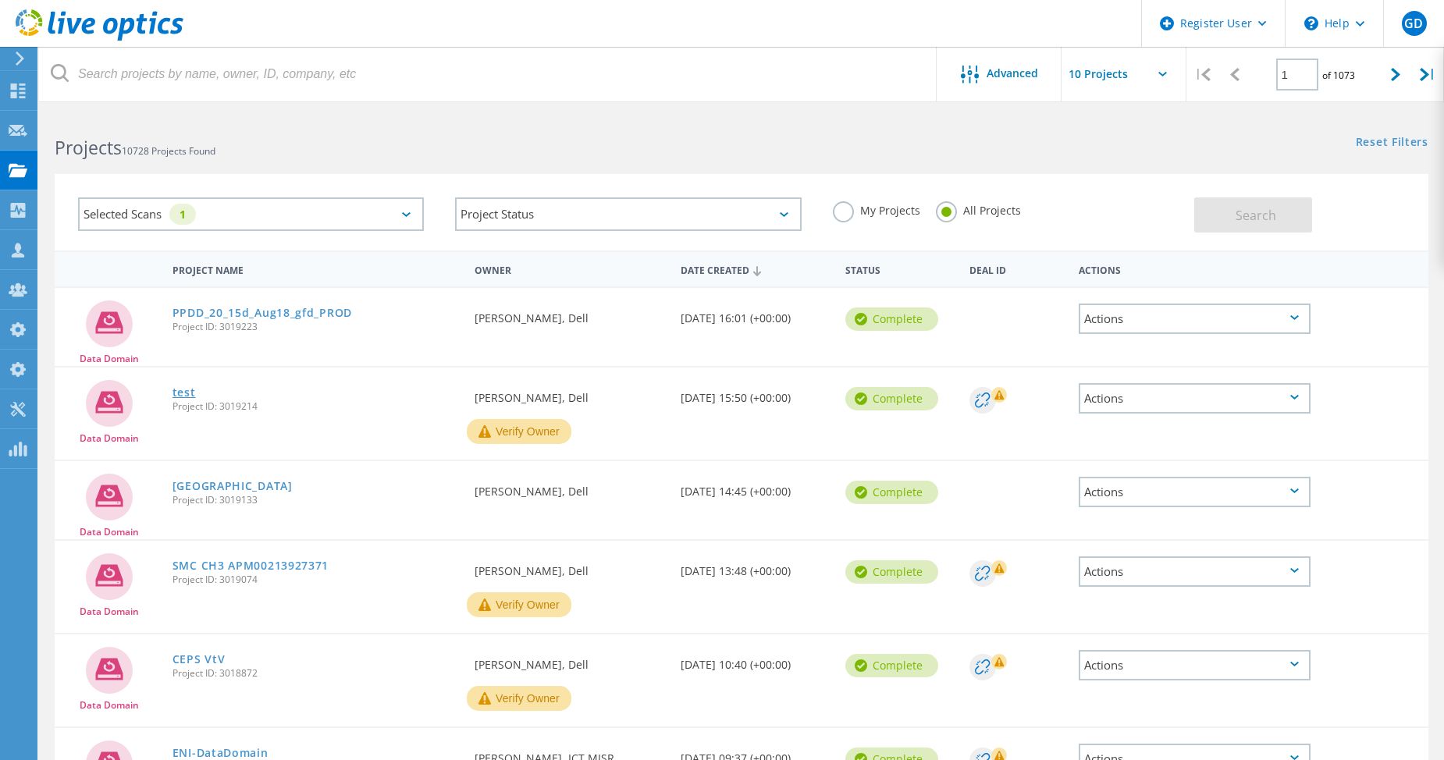
click at [183, 390] on link "test" at bounding box center [183, 392] width 23 height 11
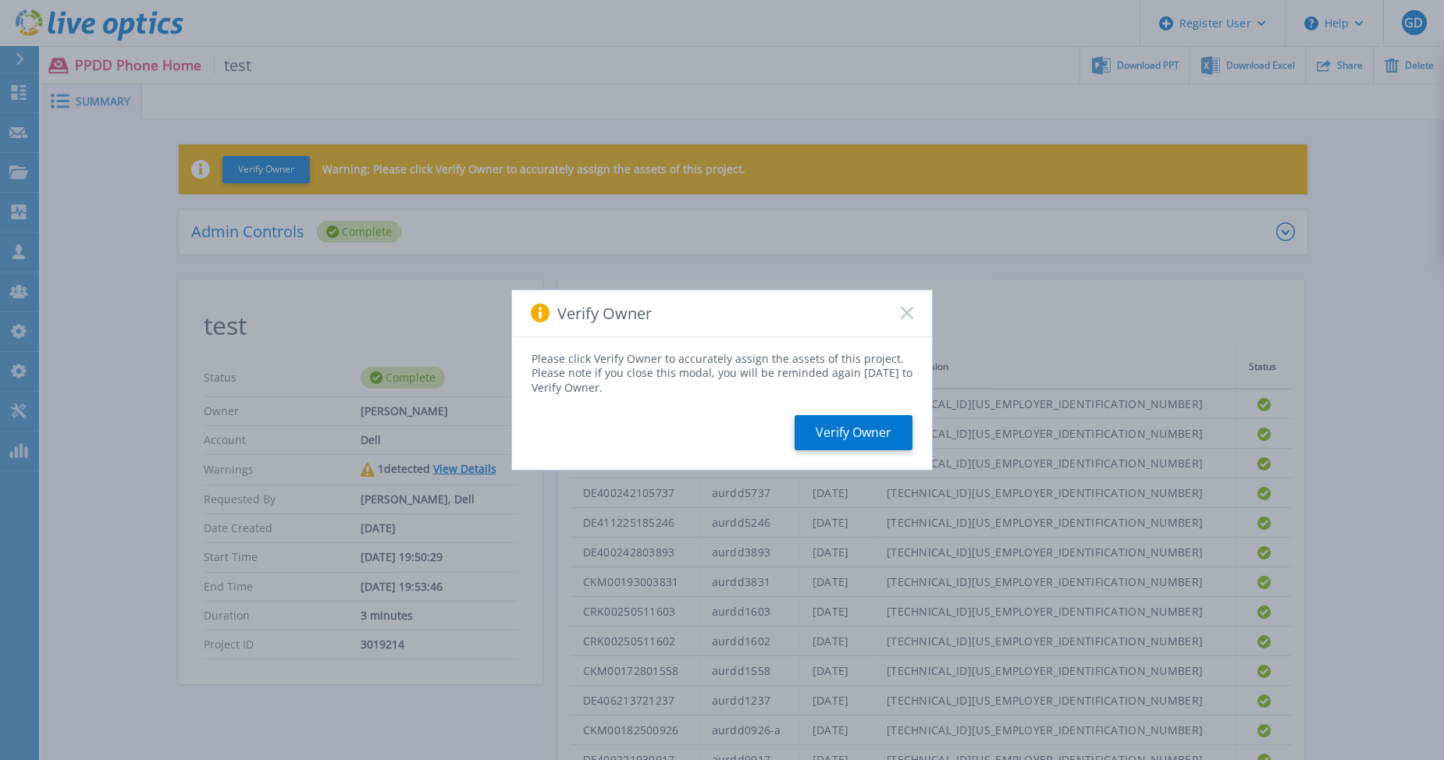
click at [909, 313] on icon at bounding box center [907, 313] width 12 height 12
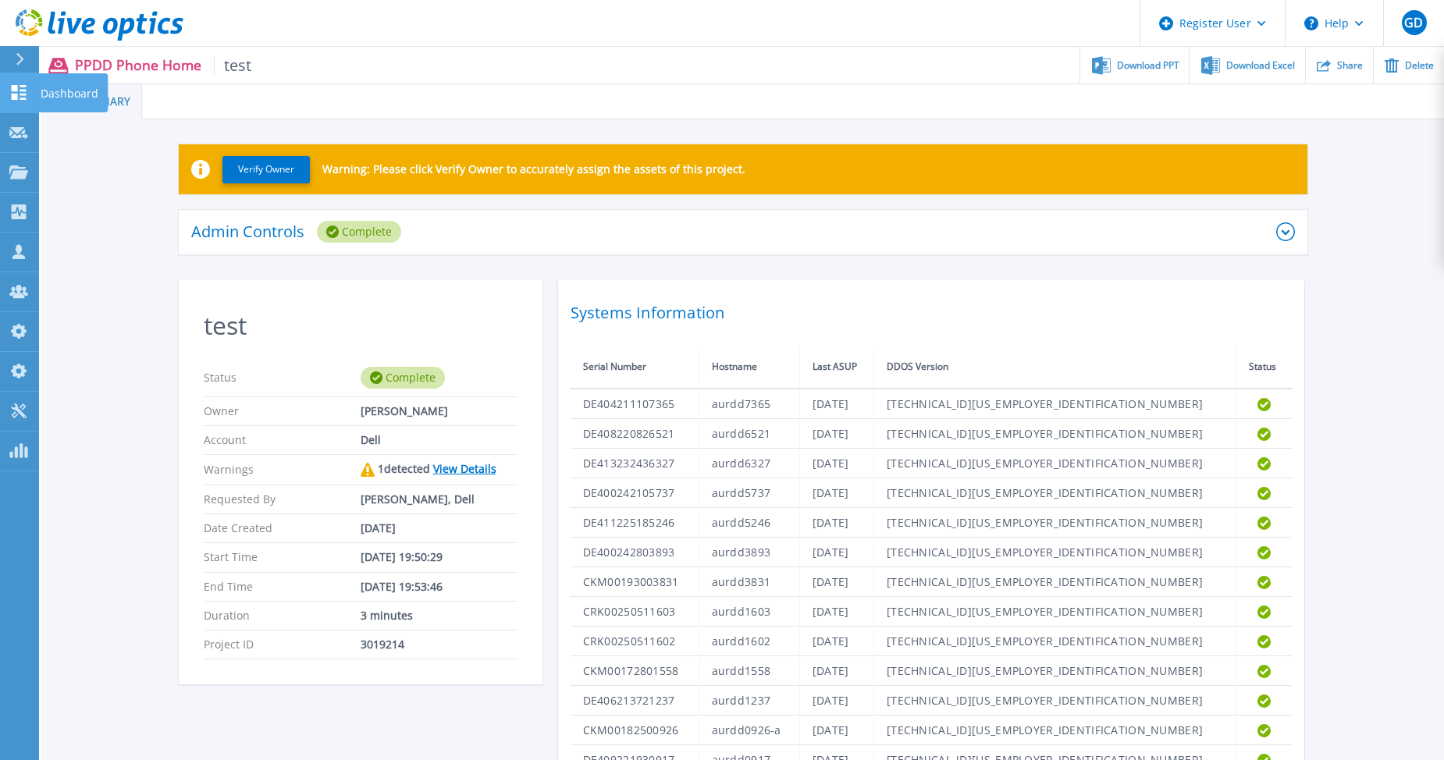
click at [20, 96] on icon at bounding box center [18, 92] width 19 height 15
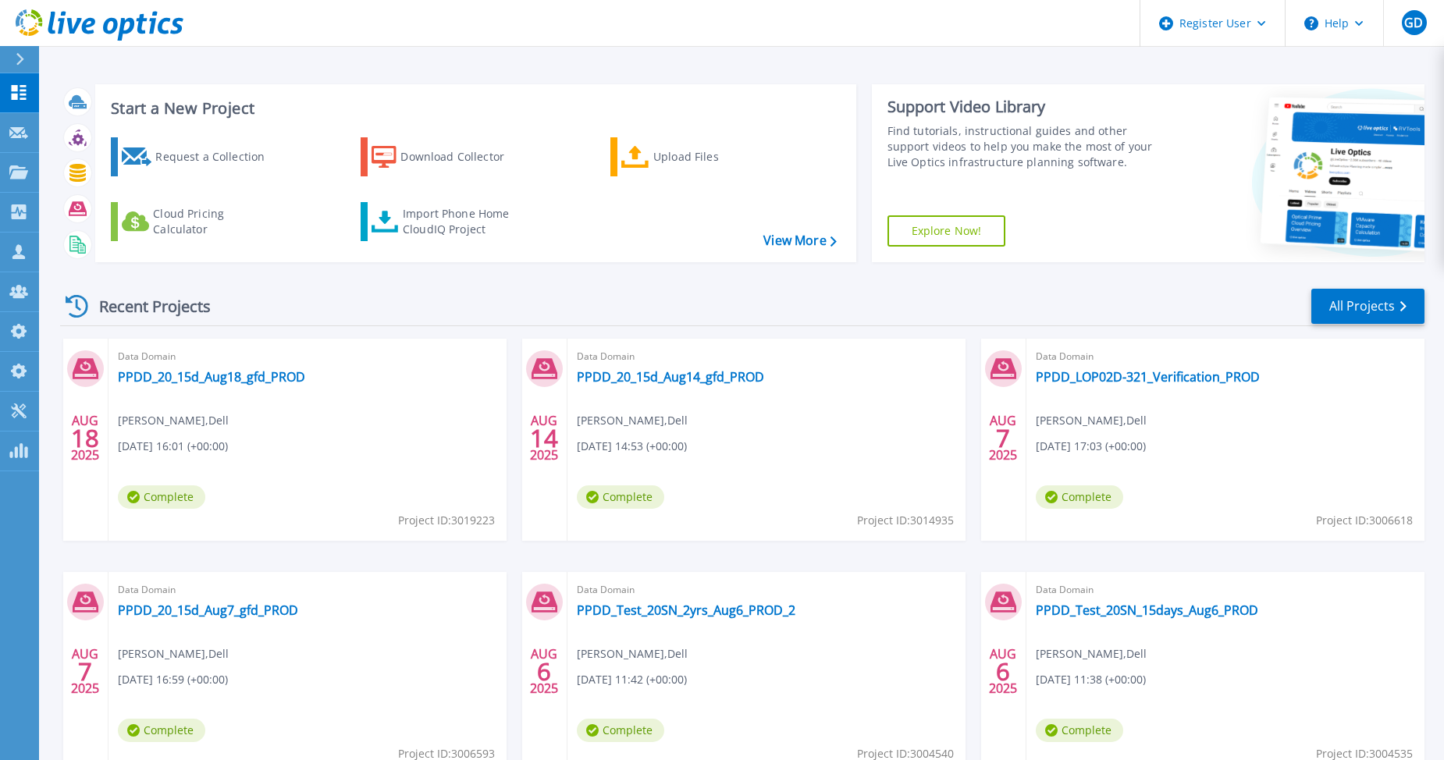
click at [20, 96] on icon at bounding box center [18, 92] width 19 height 15
click at [419, 218] on div "Import Phone Home CloudIQ Project" at bounding box center [464, 221] width 122 height 31
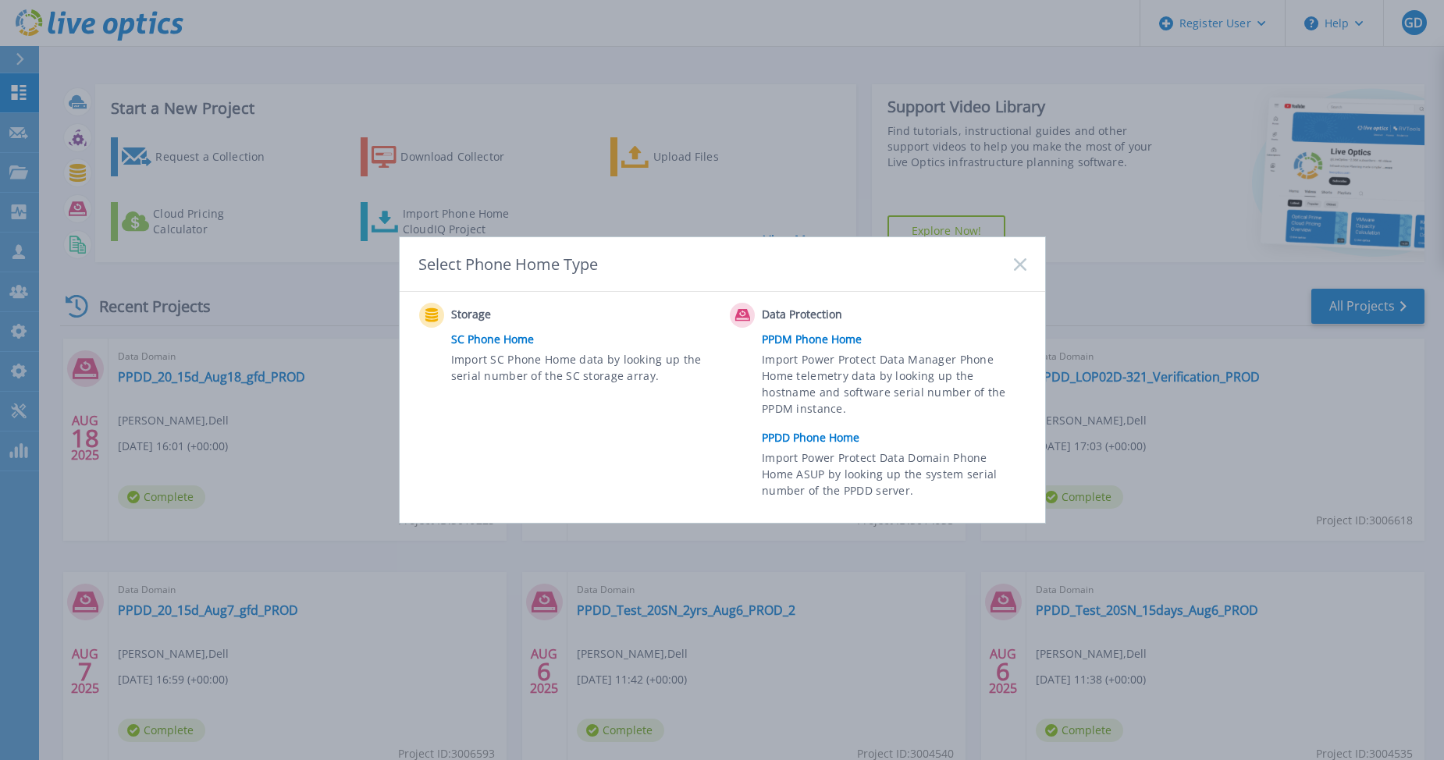
click at [823, 443] on link "PPDD Phone Home" at bounding box center [898, 437] width 272 height 23
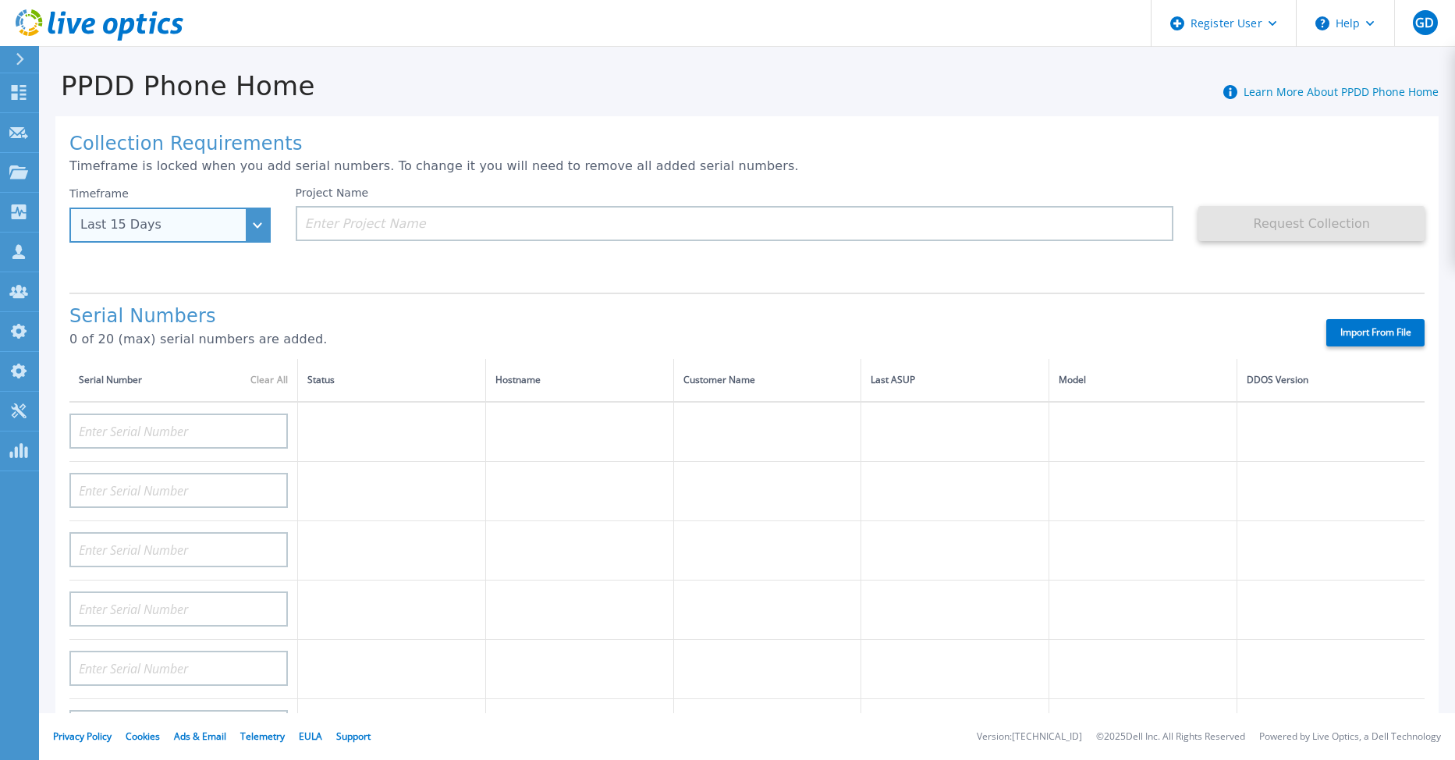
click at [254, 229] on div "Last 15 Days" at bounding box center [169, 225] width 201 height 35
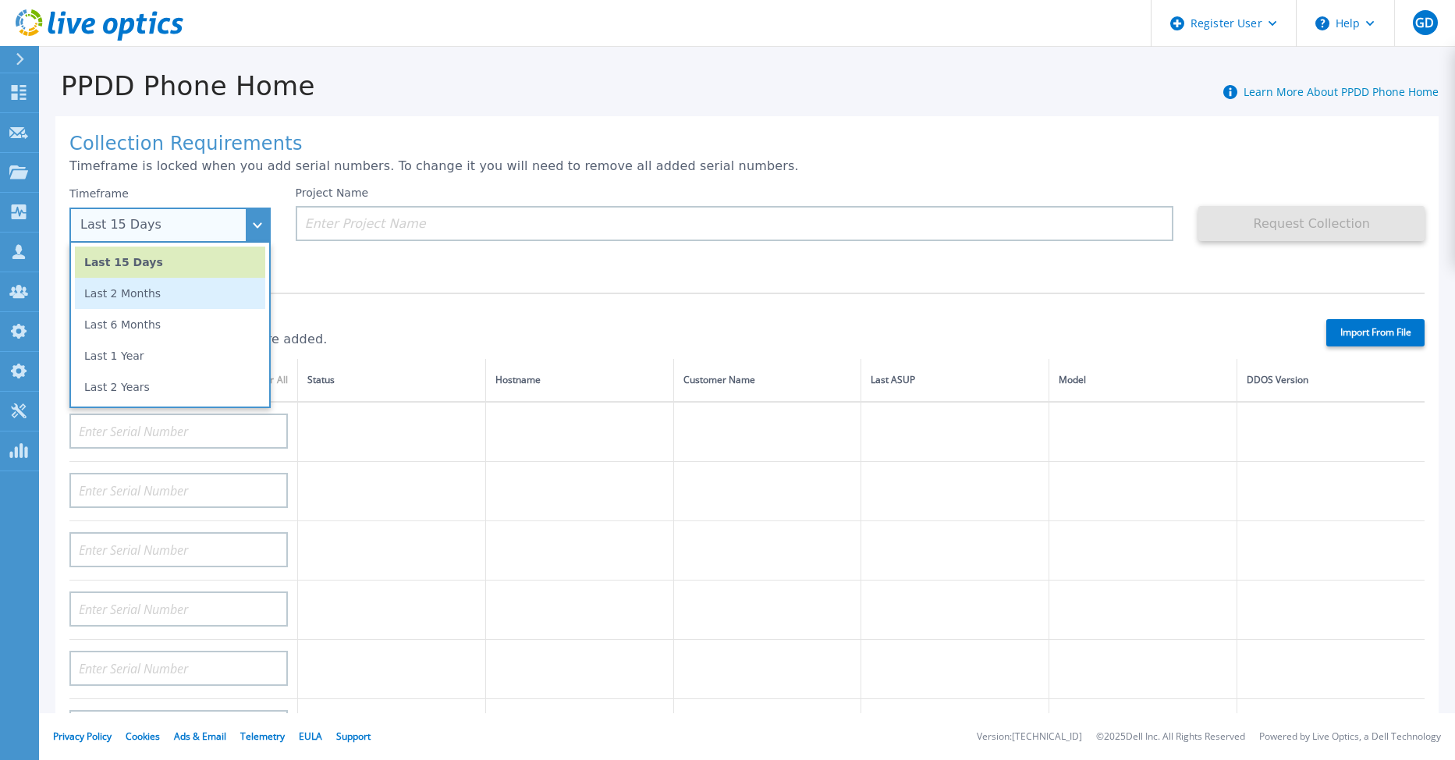
click at [226, 293] on li "Last 2 Months" at bounding box center [170, 293] width 190 height 31
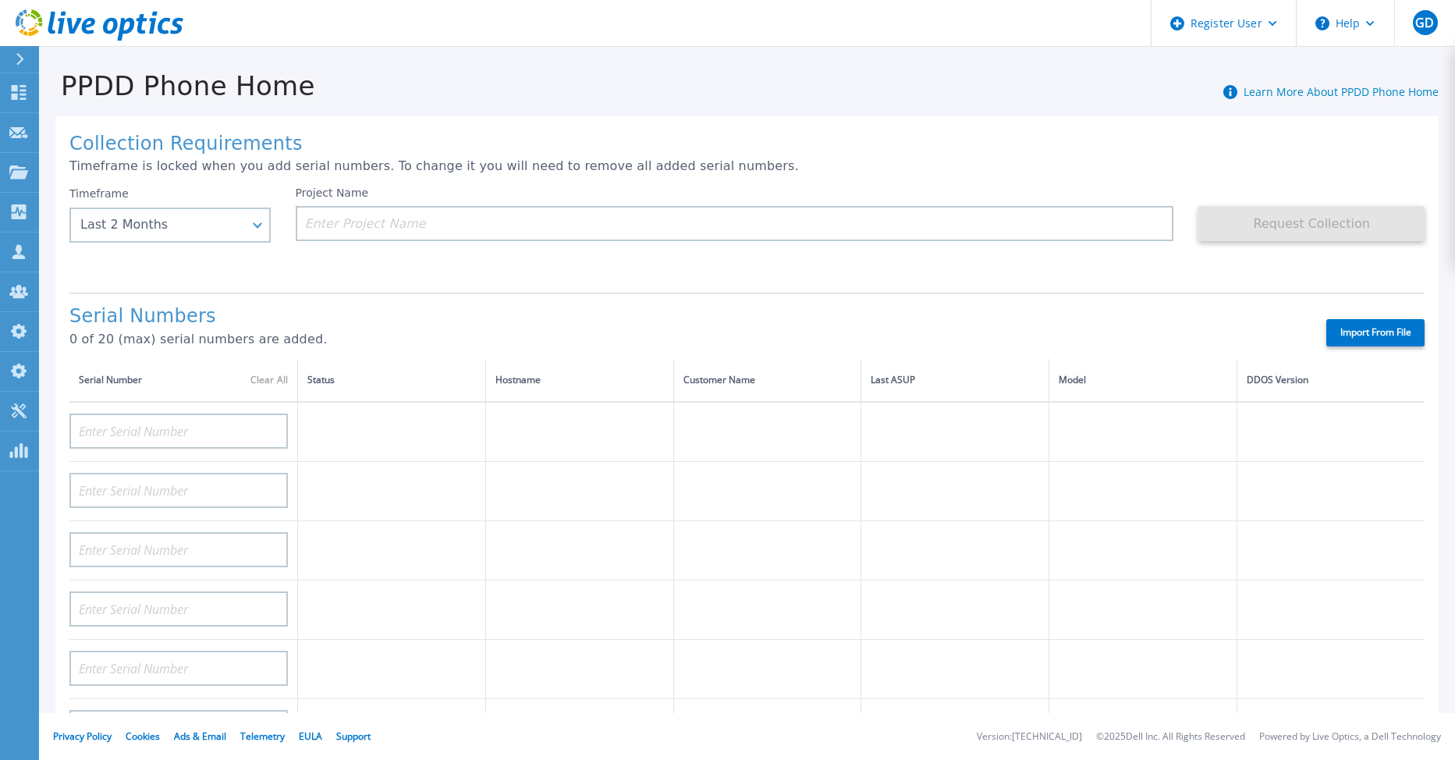
click at [1358, 324] on label "Import From File" at bounding box center [1376, 332] width 98 height 27
click at [0, 0] on input "Import From File" at bounding box center [0, 0] width 0 height 0
type input "APX00234806573"
type input "APM00182005046"
type input "APM00172439544"
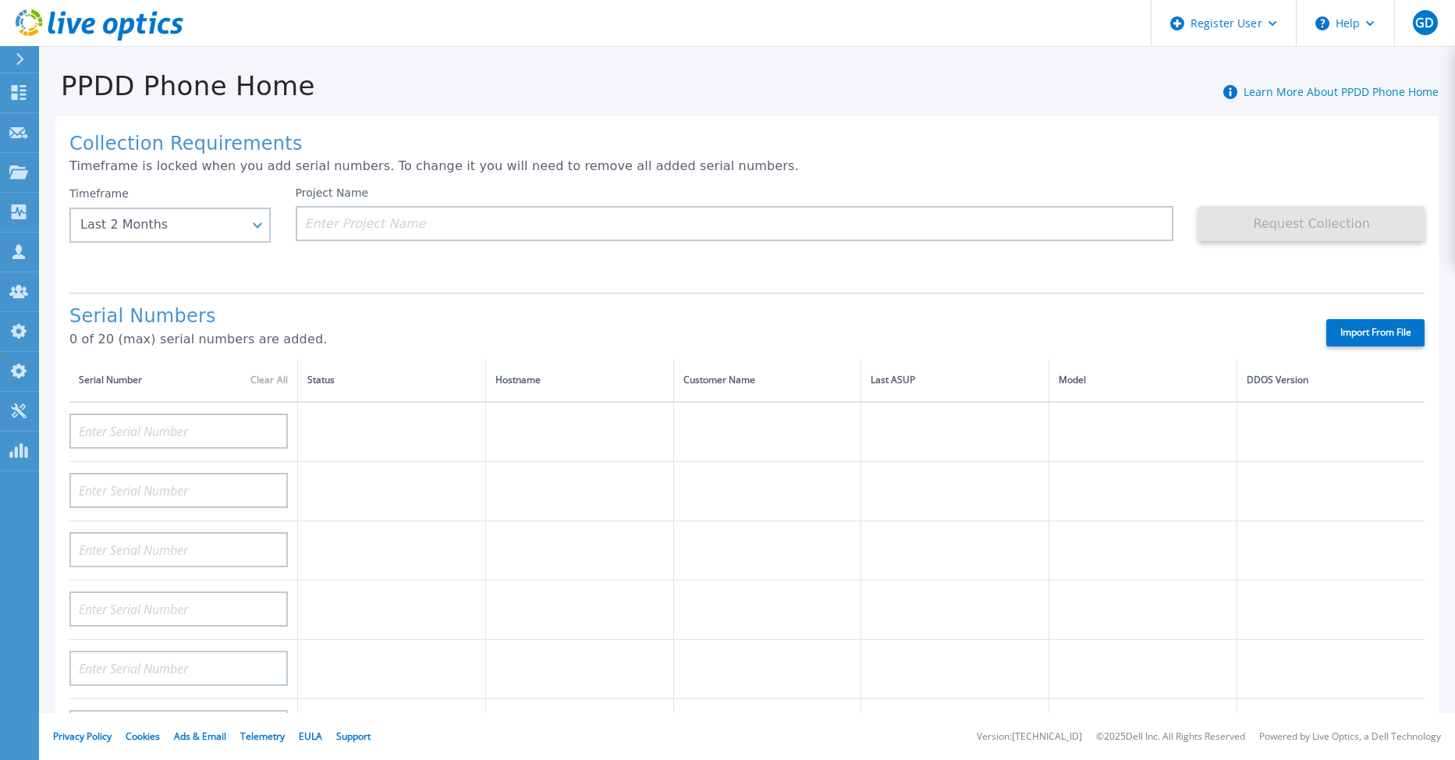
type input "APX00231502878"
type input "APX00221801390"
type input "APX00231205150"
type input "APM00223002069"
type input "CKM00192200744"
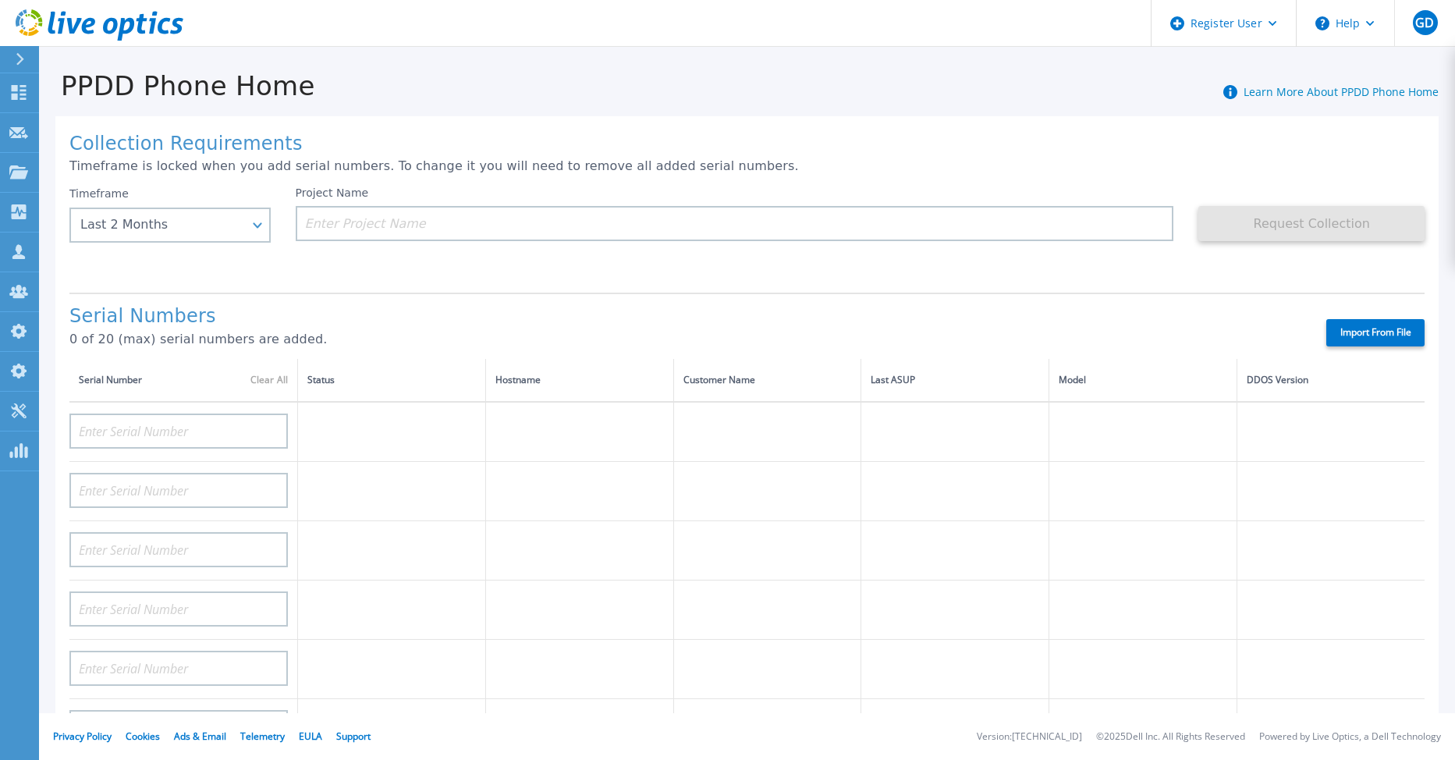
type input "APM00214914092"
type input "APM00212722051"
type input "APM00212702621"
type input "APM00181610911"
type input "APM00212722735"
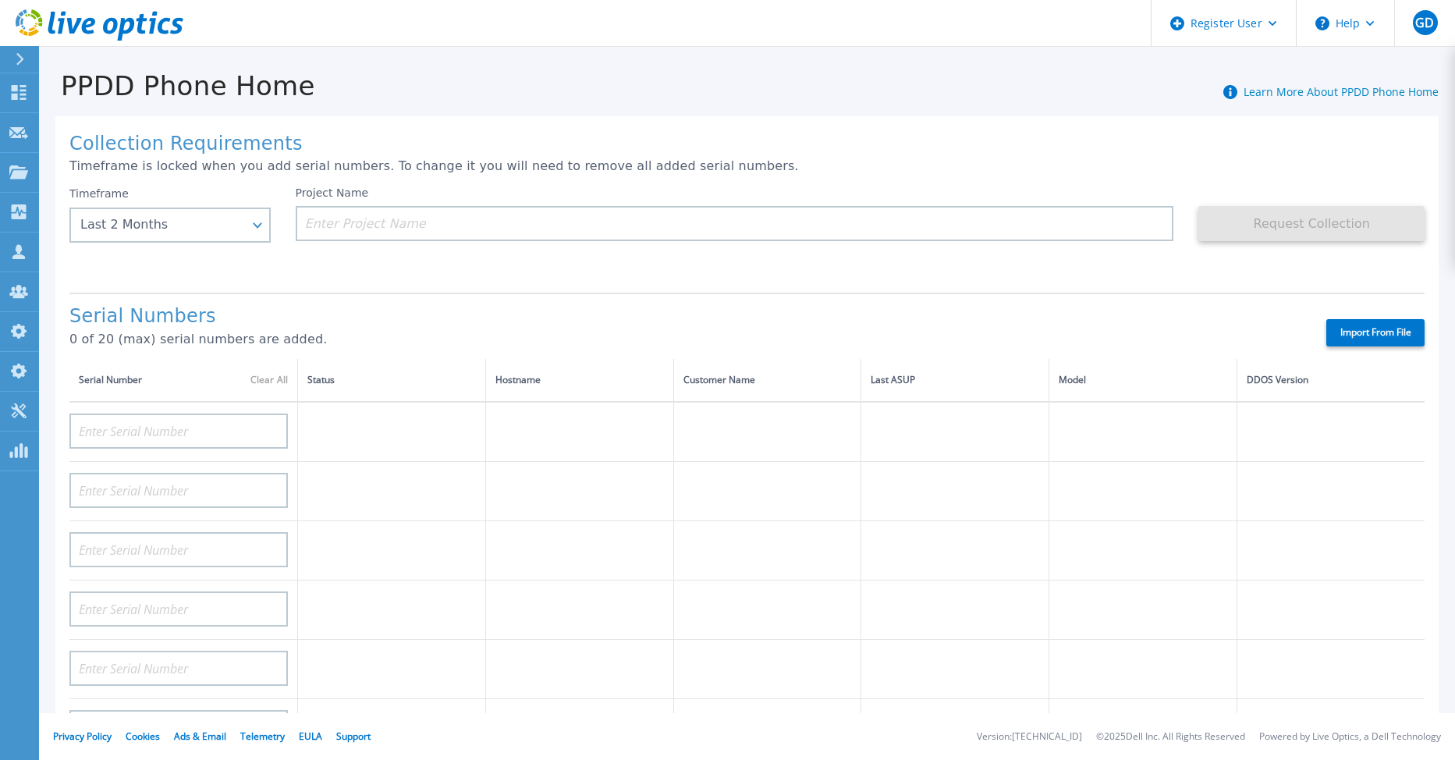
type input "APM00214914089"
type input "FNM00173740070"
type input "APX00233704524"
type input "APM00172914280"
type input "APM01155207664"
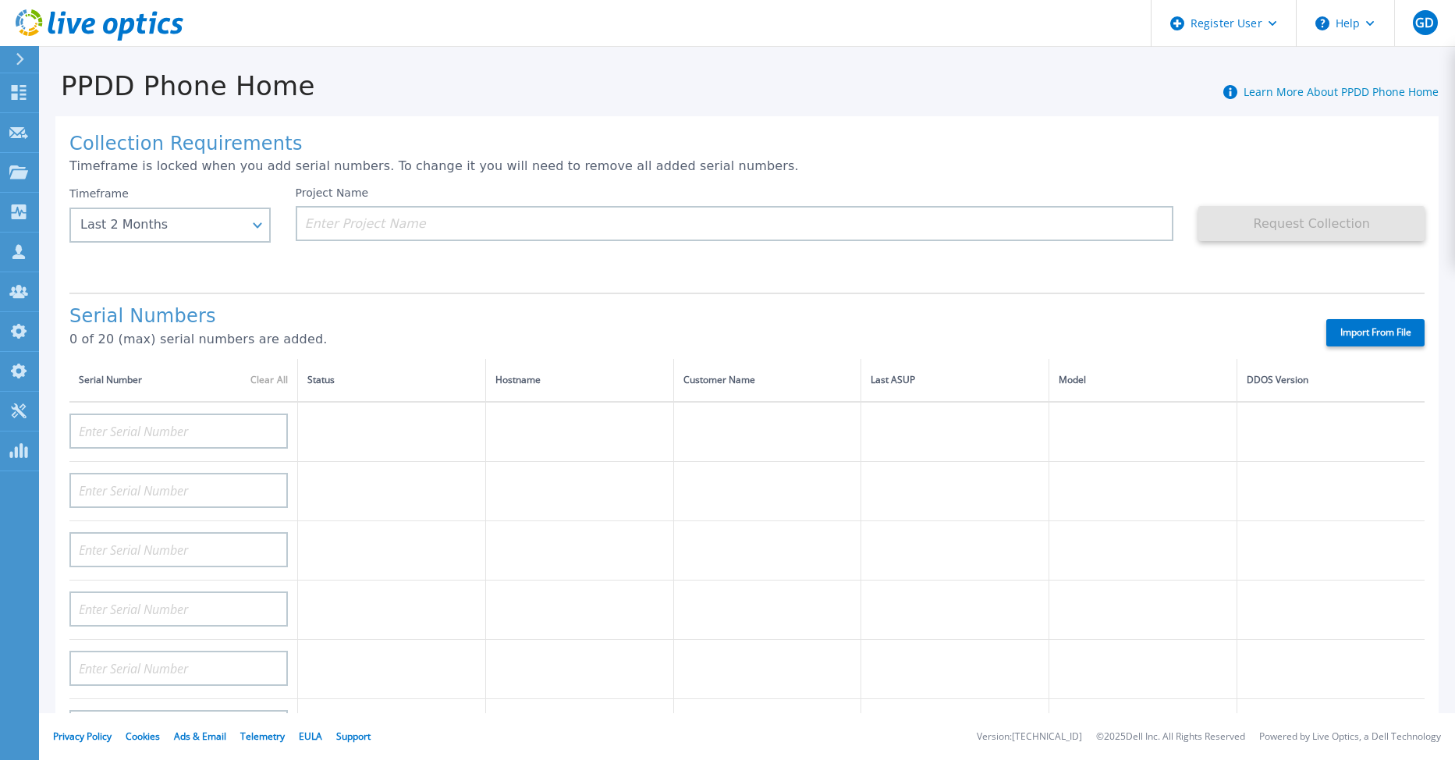
type input "APM00182441243"
type input "APX00224004309"
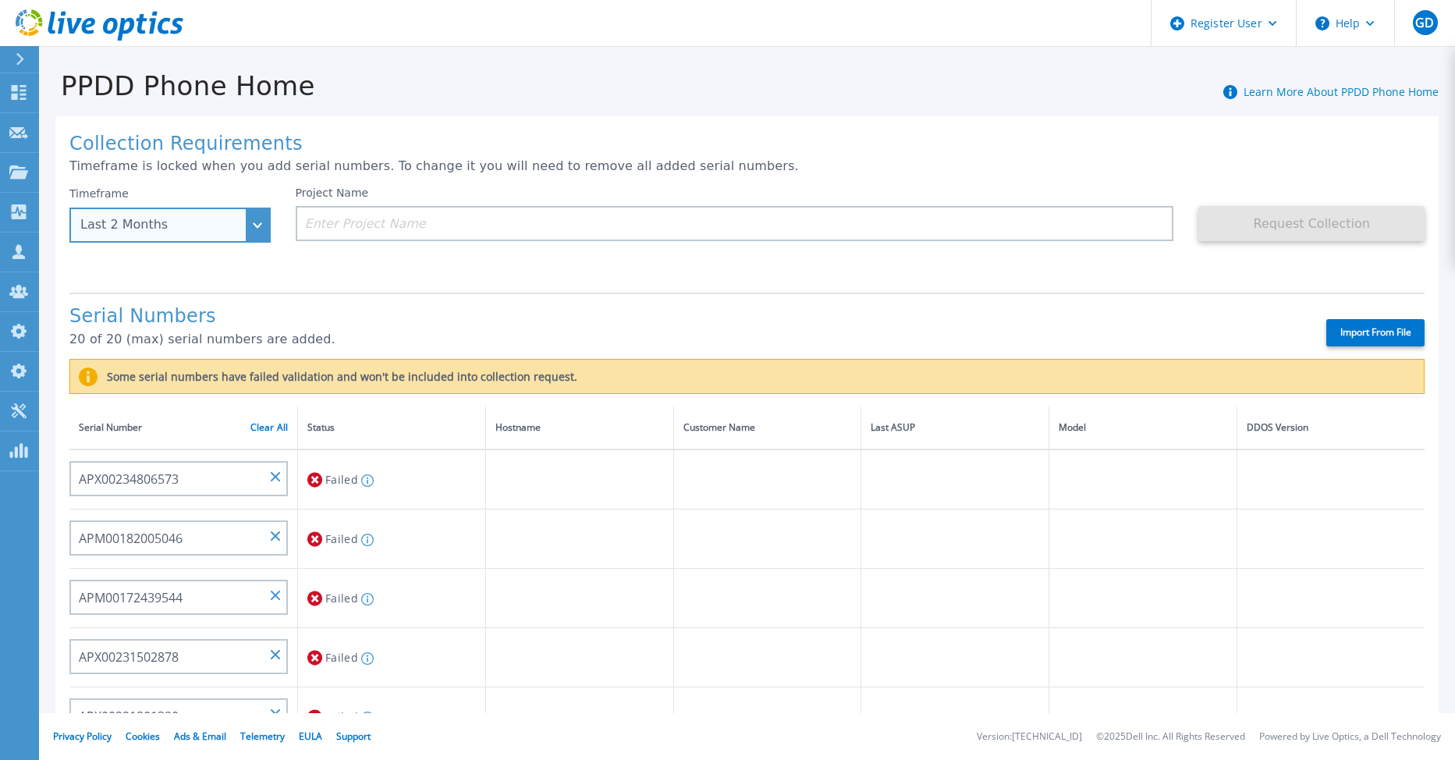
click at [259, 236] on div "Last 2 Months" at bounding box center [169, 225] width 201 height 35
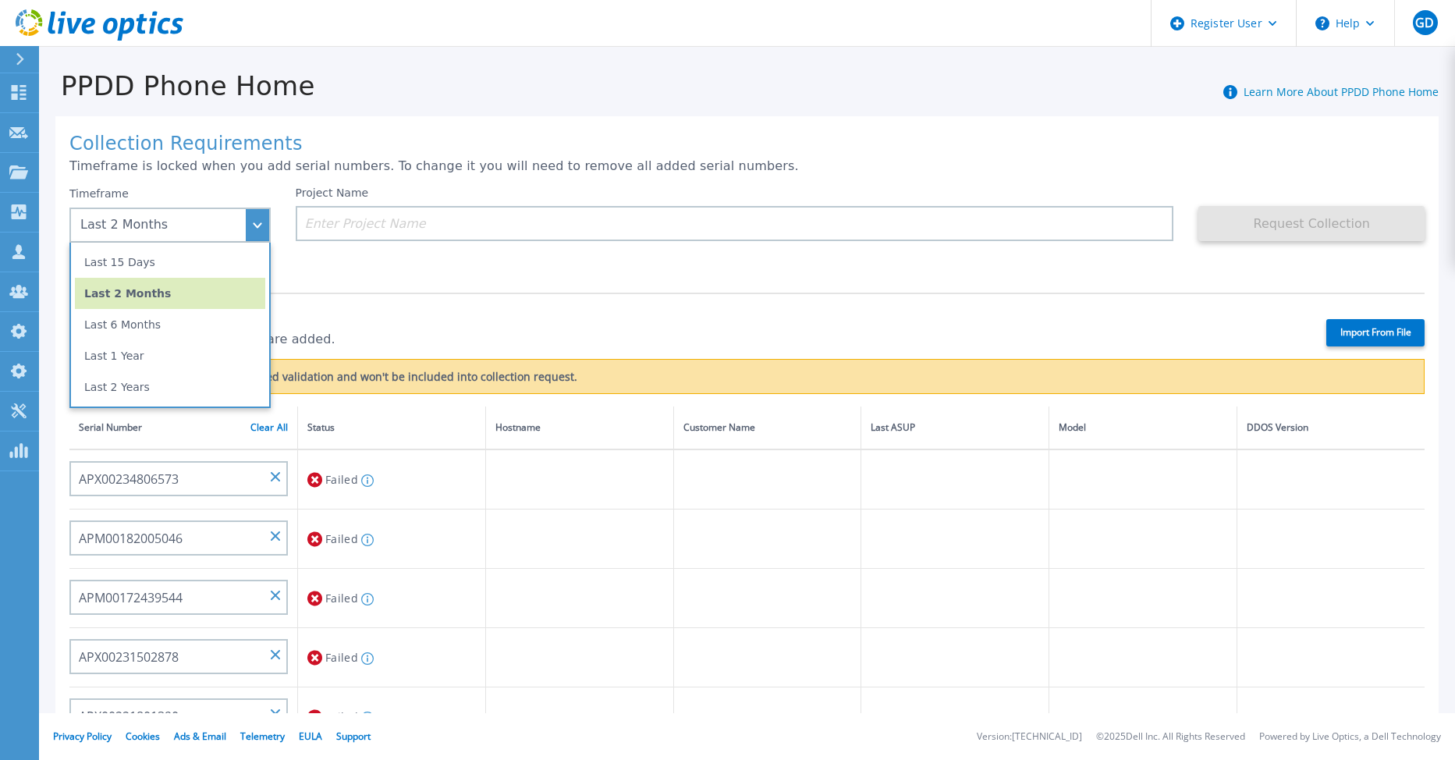
click at [382, 321] on div "Import From File" at bounding box center [903, 332] width 1043 height 27
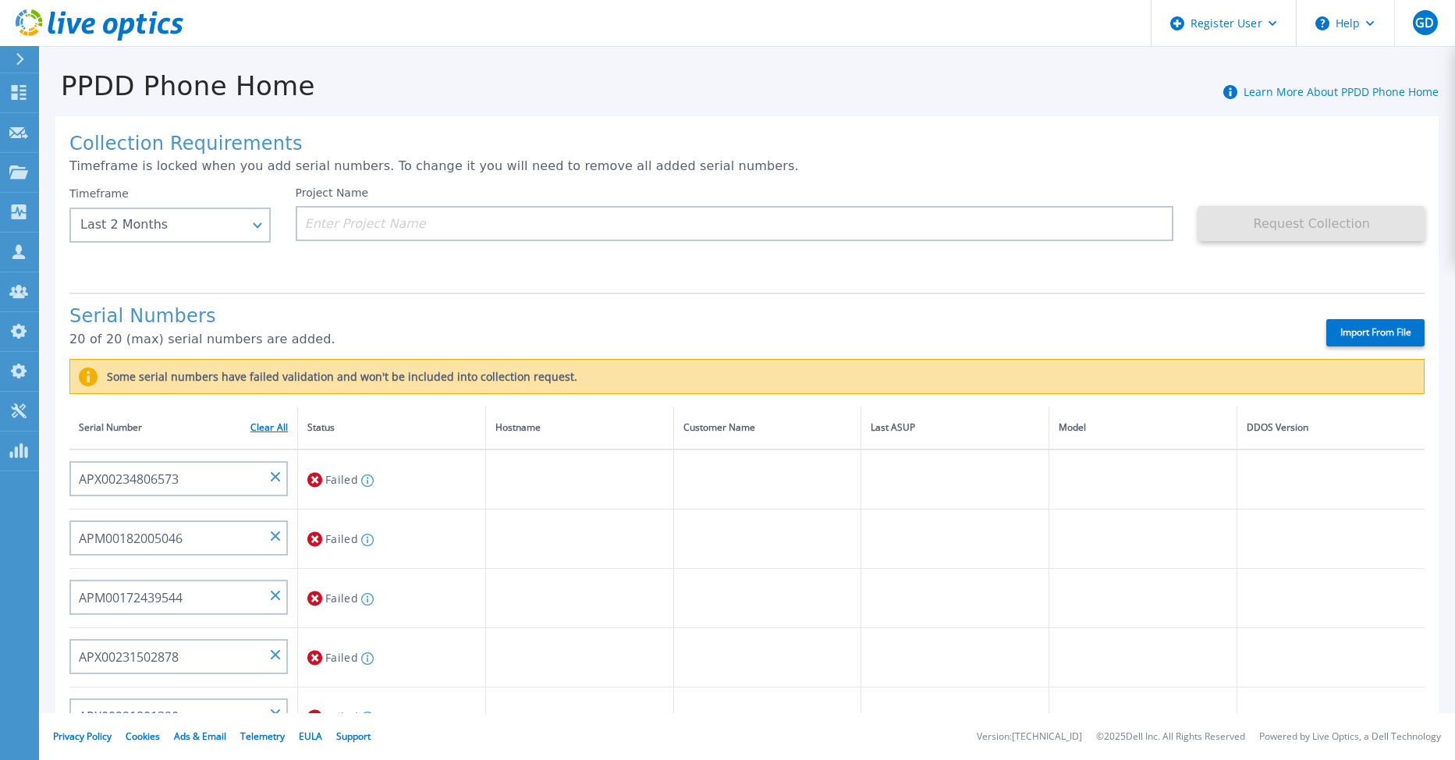
click at [280, 425] on link "Clear All" at bounding box center [268, 427] width 37 height 11
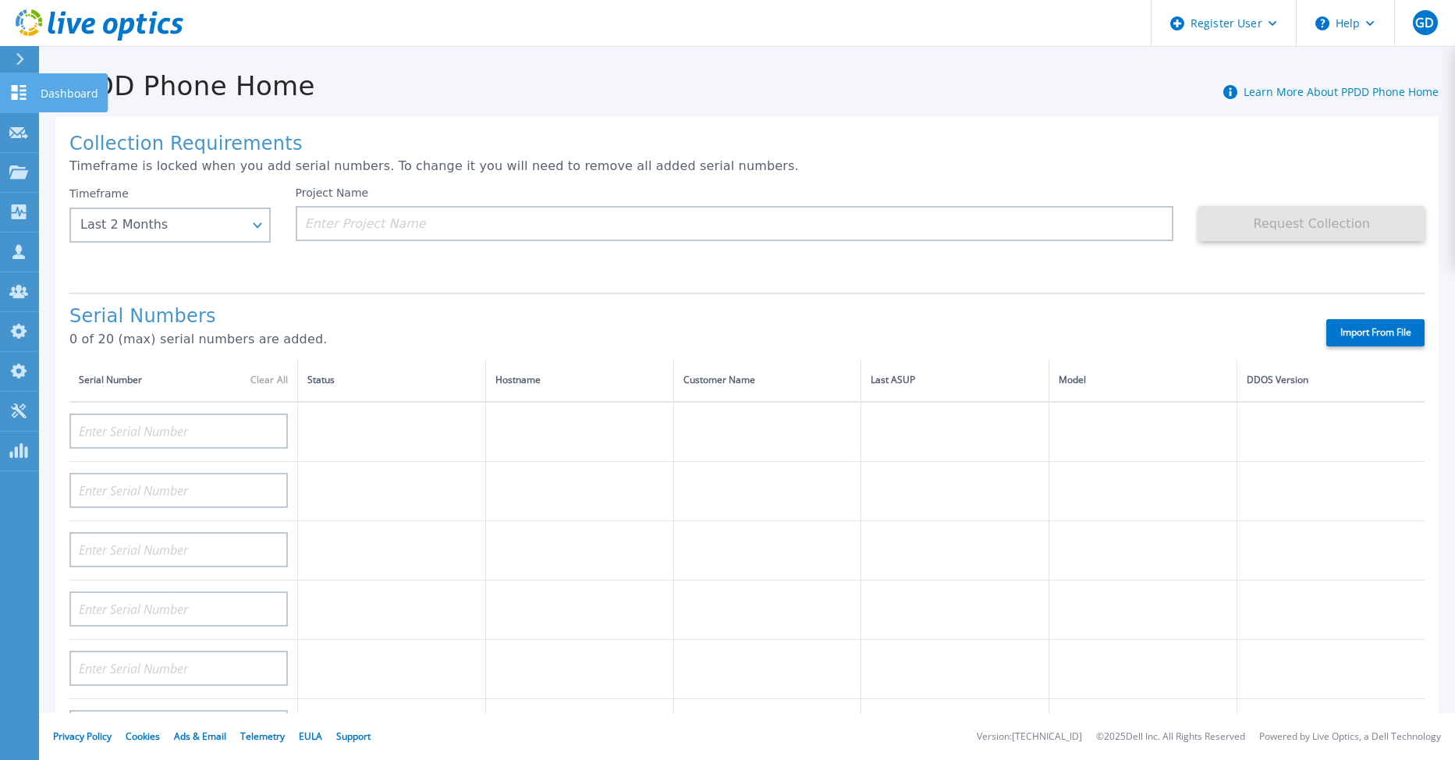
click at [16, 88] on icon at bounding box center [19, 92] width 15 height 15
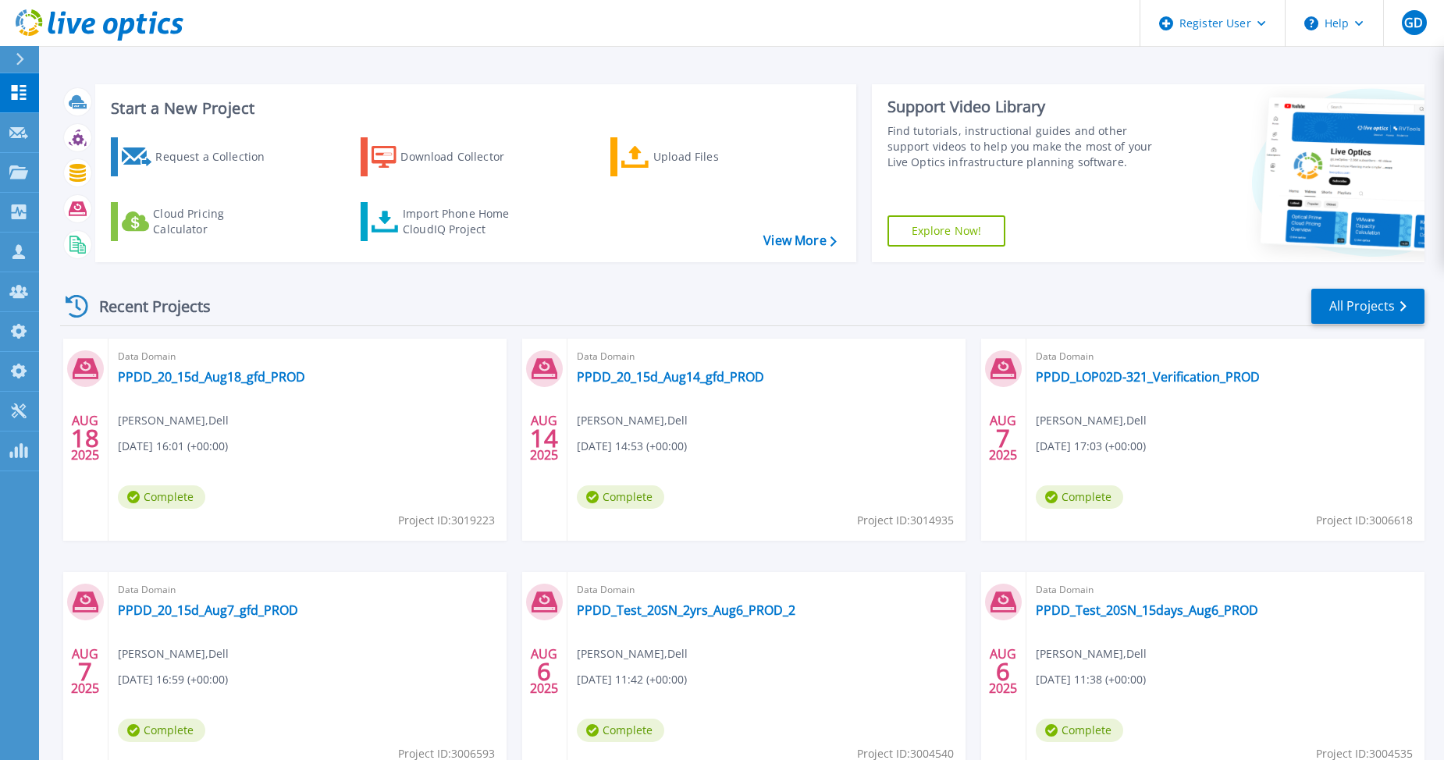
click at [265, 297] on div "Recent Projects All Projects" at bounding box center [742, 306] width 1364 height 39
